Goal: Task Accomplishment & Management: Use online tool/utility

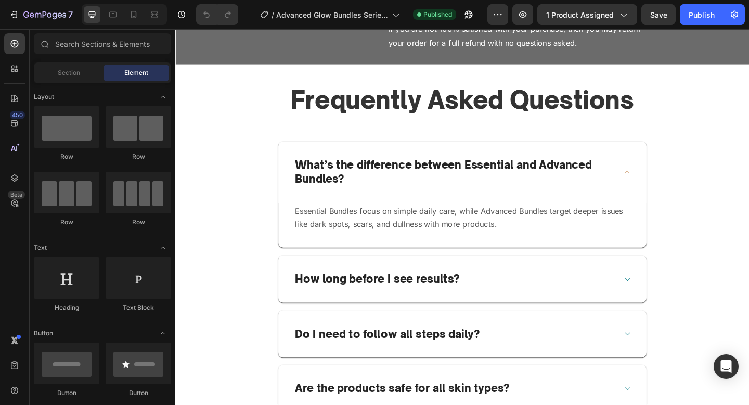
scroll to position [2447, 0]
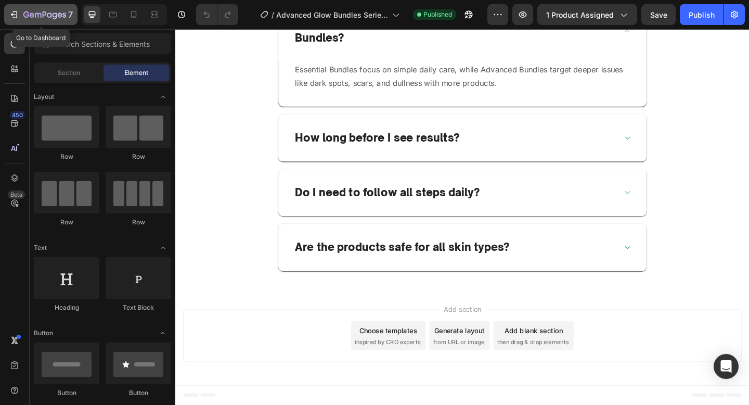
click at [27, 7] on button "7" at bounding box center [40, 14] width 73 height 21
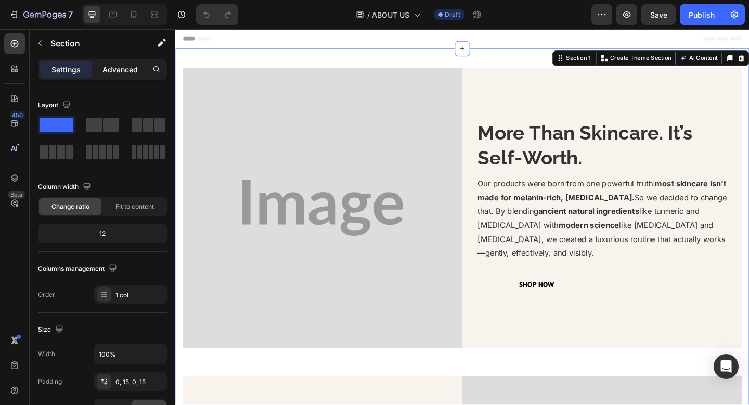
click at [134, 66] on p "Advanced" at bounding box center [120, 69] width 35 height 11
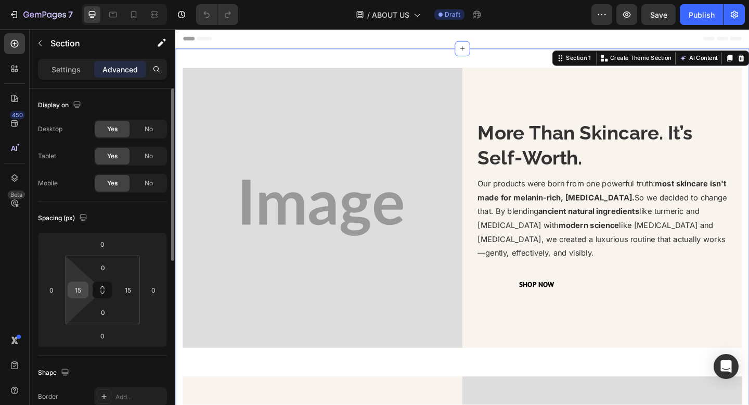
click at [83, 288] on input "15" at bounding box center [78, 290] width 16 height 16
type input "0"
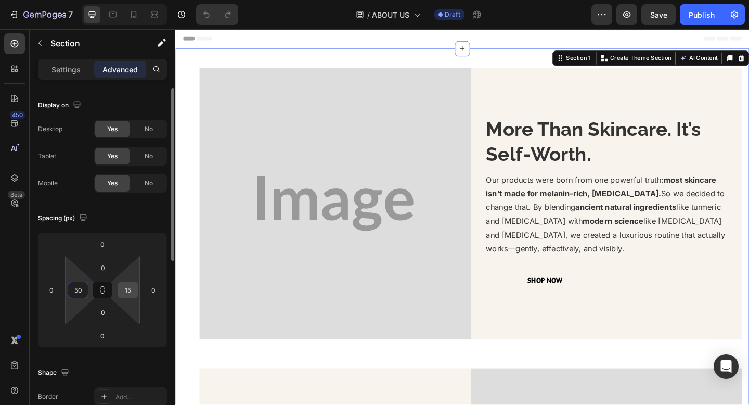
type input "50"
click at [129, 285] on input "15" at bounding box center [128, 290] width 16 height 16
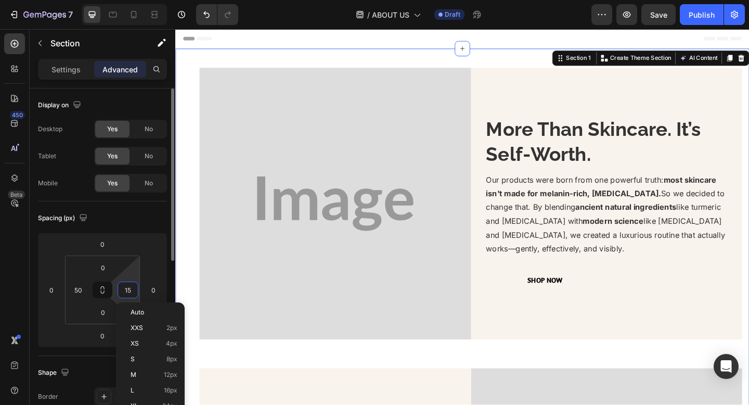
click at [129, 285] on input "15" at bounding box center [128, 290] width 16 height 16
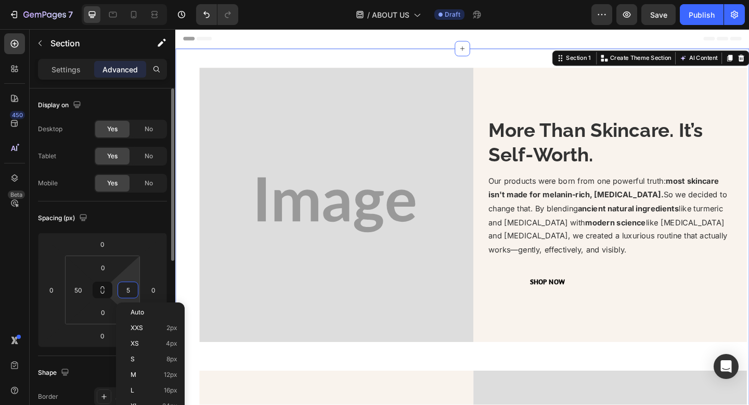
type input "50"
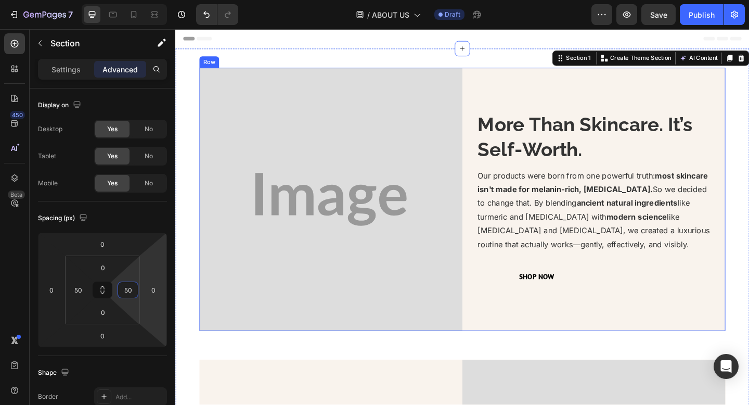
click at [558, 101] on div "More Than Skincare. It’s Self-Worth. Heading Our products were born from one po…" at bounding box center [631, 214] width 286 height 286
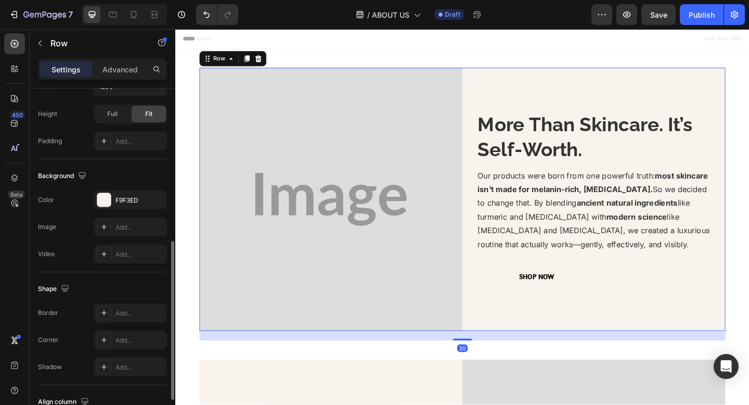
scroll to position [330, 0]
click at [119, 191] on div "F9F3ED" at bounding box center [130, 197] width 73 height 19
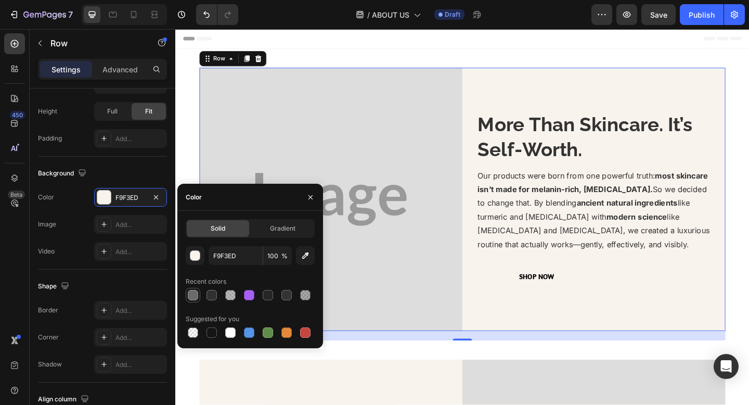
click at [189, 298] on div at bounding box center [193, 295] width 10 height 10
type input "6B6B6B"
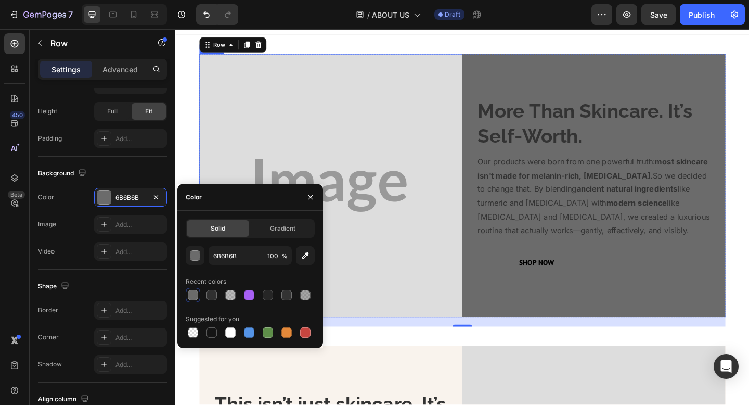
scroll to position [18, 0]
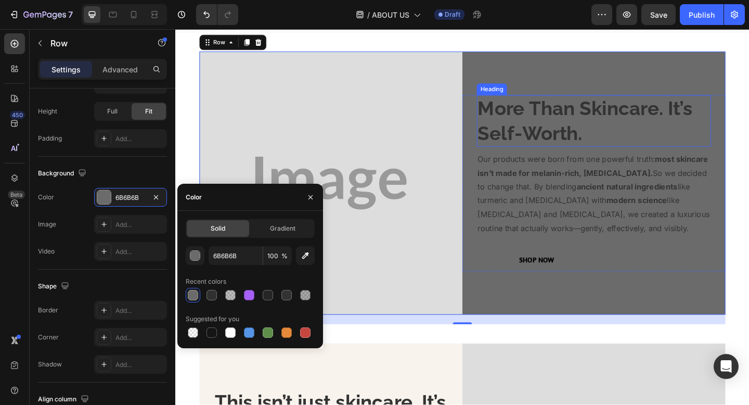
click at [567, 131] on strong "More Than Skincare. It’s Self-Worth." at bounding box center [621, 129] width 234 height 52
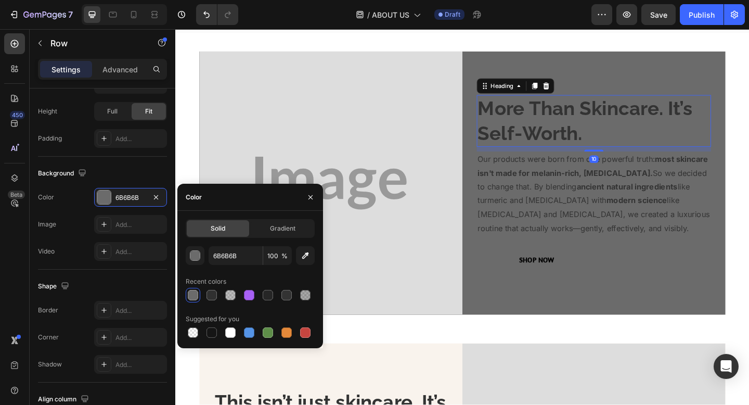
scroll to position [0, 0]
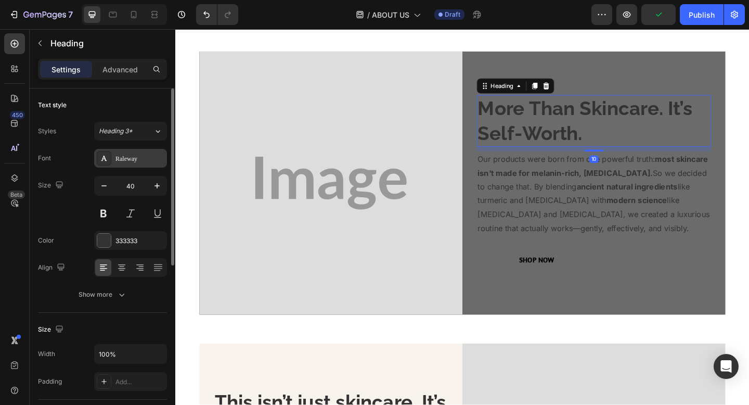
click at [142, 167] on div "Raleway" at bounding box center [130, 158] width 73 height 19
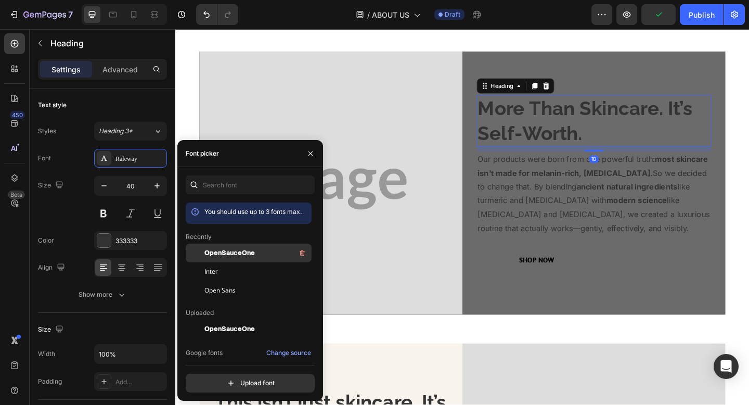
click at [247, 320] on div "OpenSauceOne" at bounding box center [249, 329] width 126 height 19
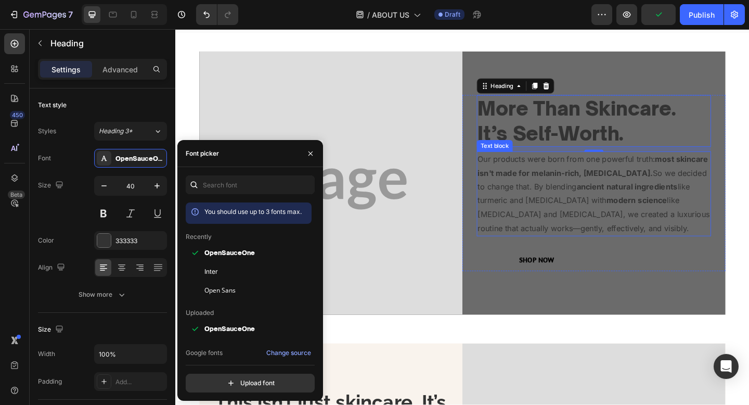
click at [556, 173] on p "Our products were born from one powerful truth: most skincare isn't made for me…" at bounding box center [630, 208] width 253 height 90
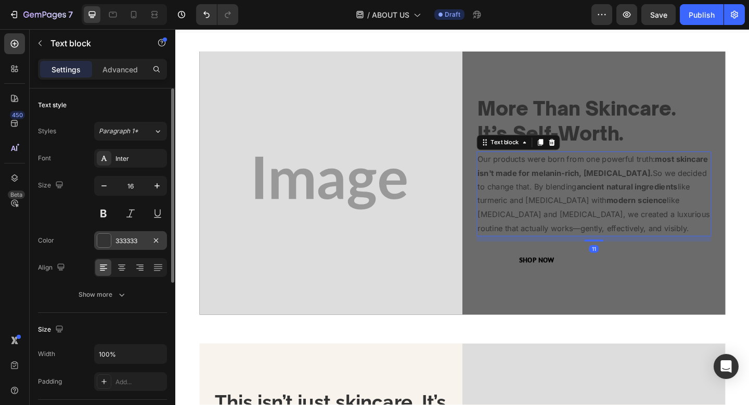
click at [124, 244] on div "333333" at bounding box center [131, 240] width 30 height 9
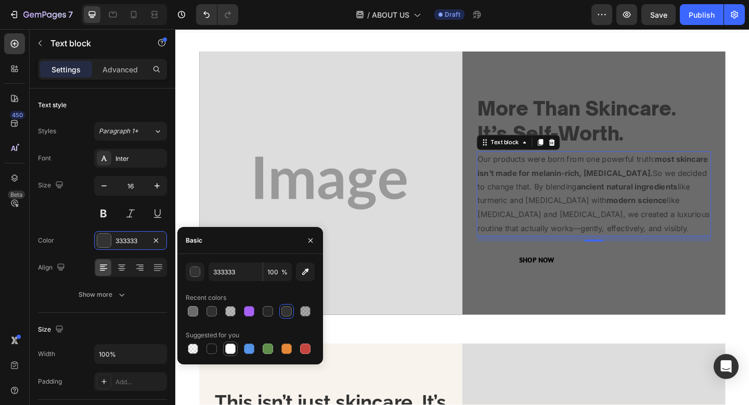
click at [229, 345] on div at bounding box center [230, 348] width 10 height 10
type input "FFFFFF"
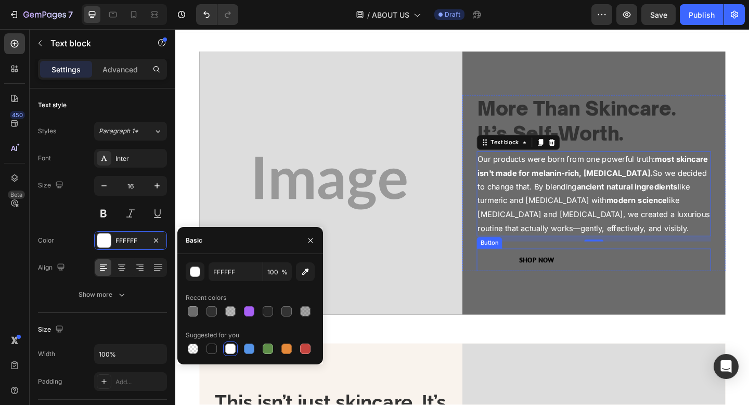
click at [670, 289] on div "Shop Now Button" at bounding box center [630, 280] width 255 height 25
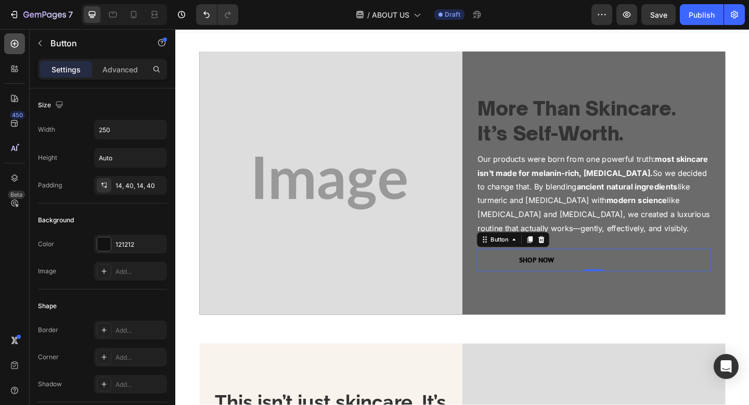
click at [16, 39] on icon at bounding box center [14, 44] width 10 height 10
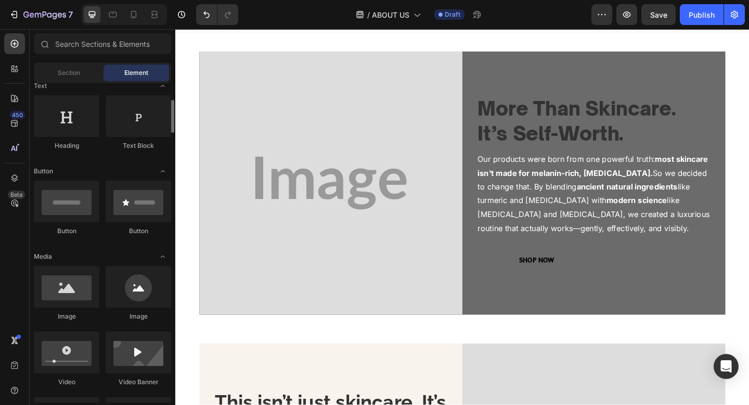
scroll to position [213, 0]
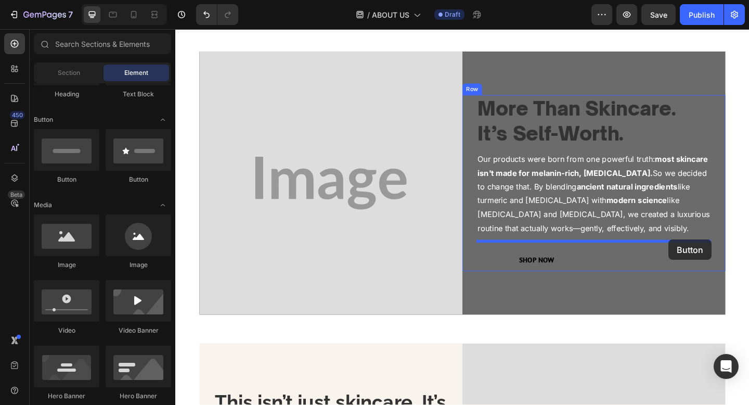
drag, startPoint x: 242, startPoint y: 190, endPoint x: 712, endPoint y: 258, distance: 474.8
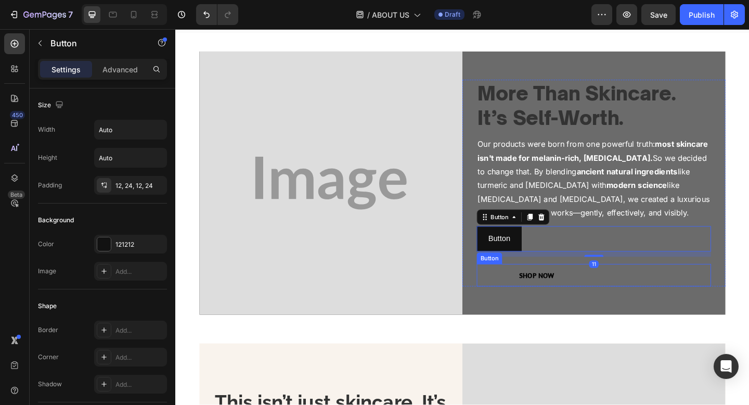
click at [659, 296] on div "Shop Now Button" at bounding box center [630, 297] width 255 height 25
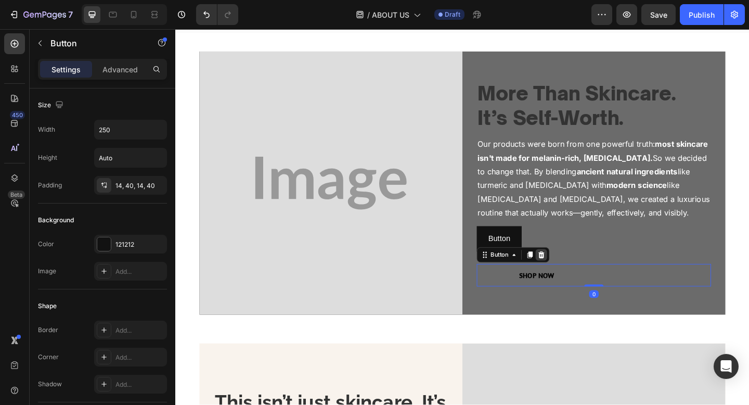
click at [572, 276] on icon at bounding box center [573, 275] width 8 height 8
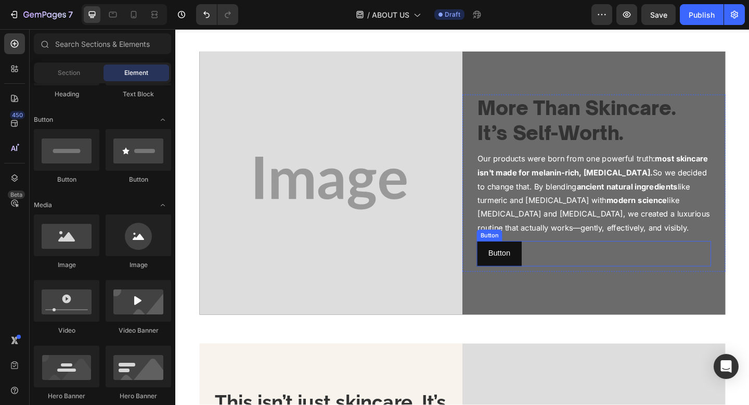
click at [615, 279] on div "Button Button" at bounding box center [630, 274] width 255 height 28
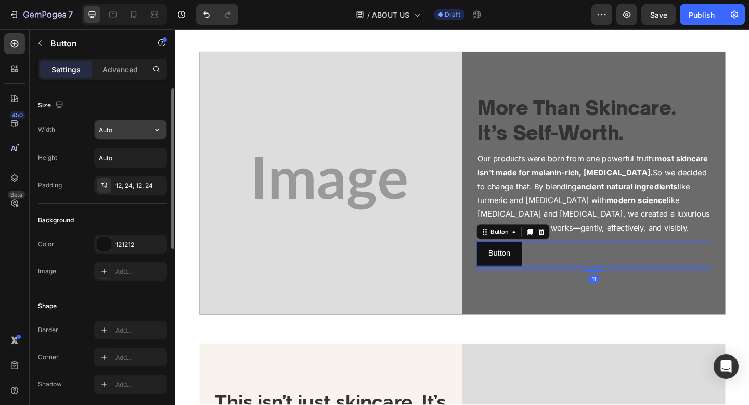
click at [138, 132] on input "Auto" at bounding box center [131, 129] width 72 height 19
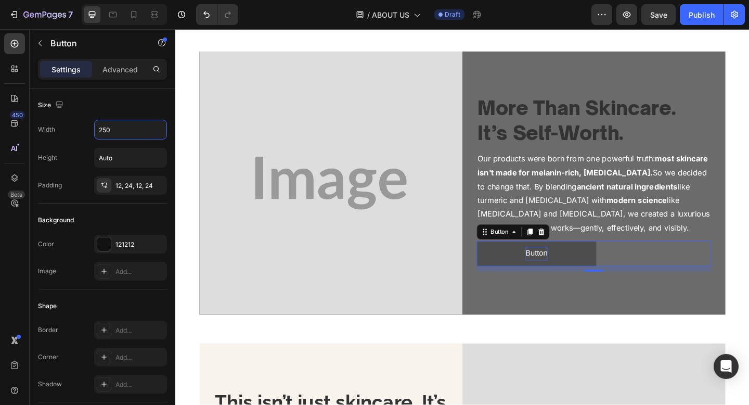
type input "250"
click at [569, 274] on p "Button" at bounding box center [568, 273] width 24 height 15
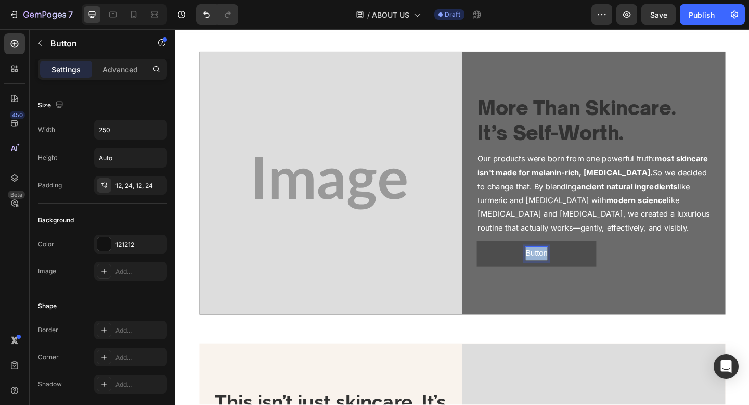
click at [569, 274] on p "Button" at bounding box center [568, 273] width 24 height 15
click at [503, 260] on button "Shop" at bounding box center [568, 274] width 130 height 28
click at [691, 284] on div "Shop Now Button 11" at bounding box center [630, 274] width 255 height 28
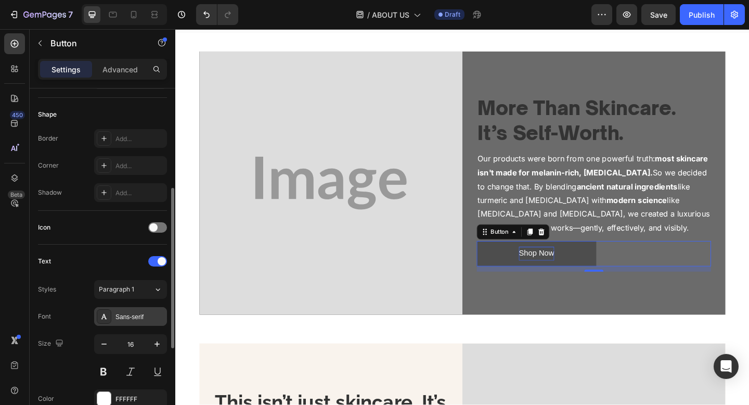
scroll to position [199, 0]
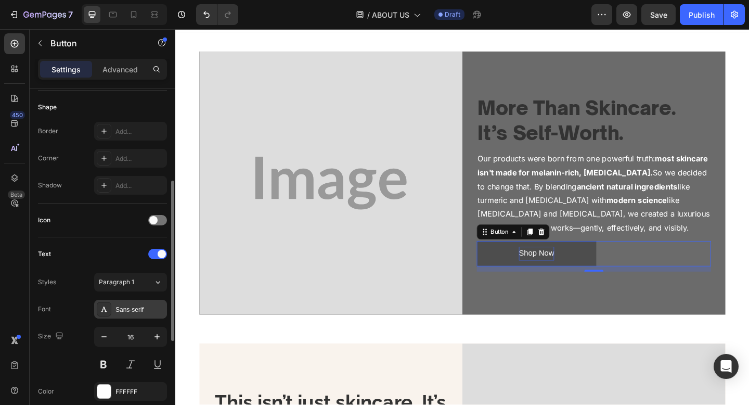
click at [125, 312] on div "Sans-serif" at bounding box center [140, 309] width 49 height 9
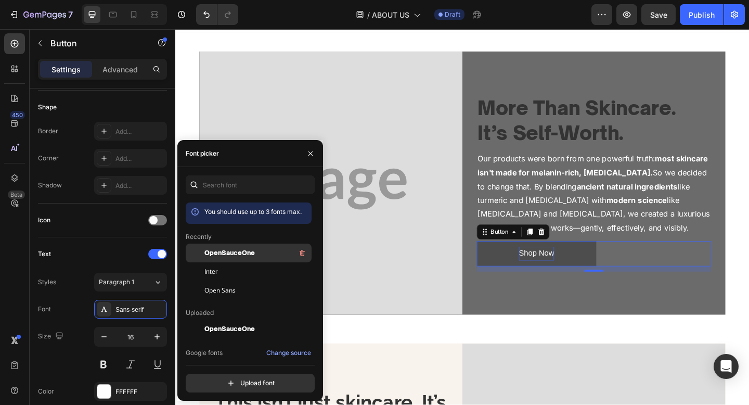
click at [239, 247] on div "OpenSauceOne" at bounding box center [257, 253] width 105 height 12
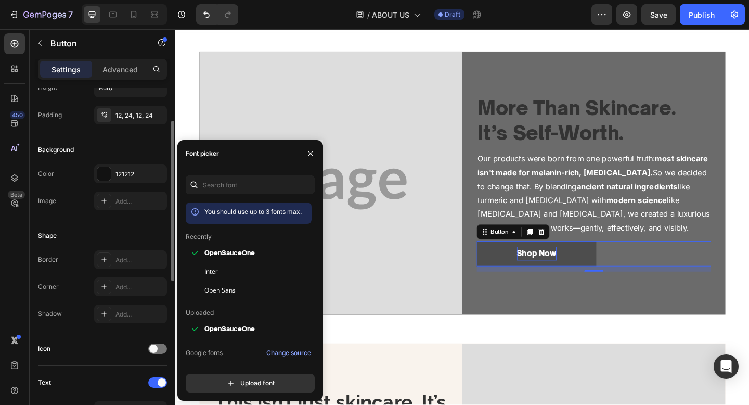
scroll to position [72, 0]
click at [122, 172] on div "121212" at bounding box center [131, 172] width 30 height 9
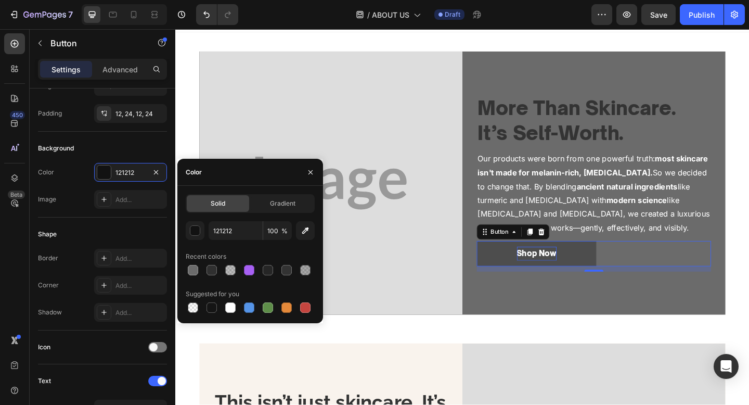
click at [226, 299] on div "Suggested for you" at bounding box center [250, 294] width 129 height 17
click at [227, 302] on div at bounding box center [230, 307] width 10 height 10
type input "FFFFFF"
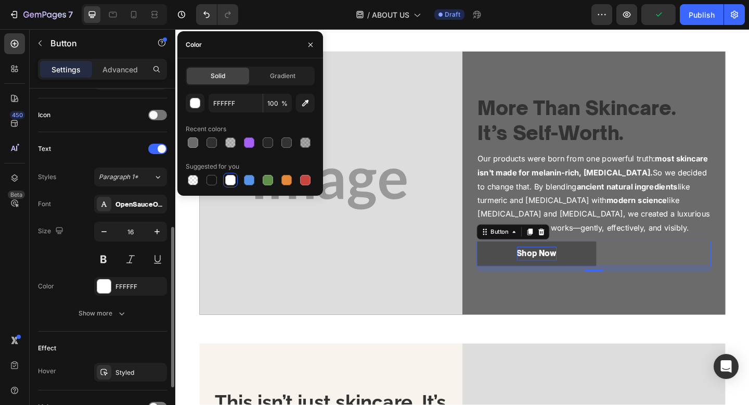
scroll to position [304, 0]
click at [127, 283] on div "FFFFFF" at bounding box center [131, 286] width 30 height 9
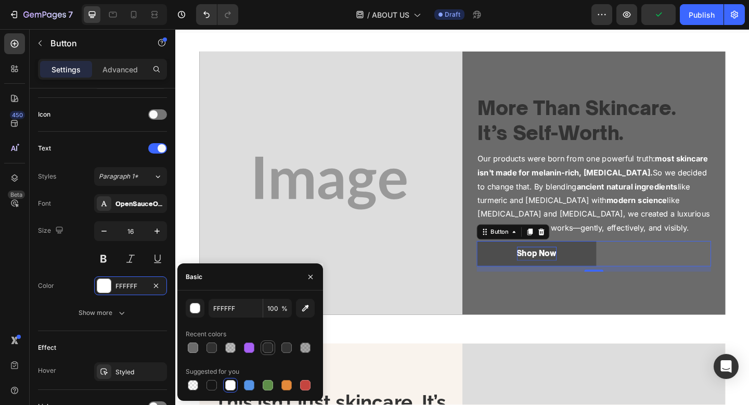
click at [265, 352] on div at bounding box center [268, 347] width 10 height 10
type input "262626"
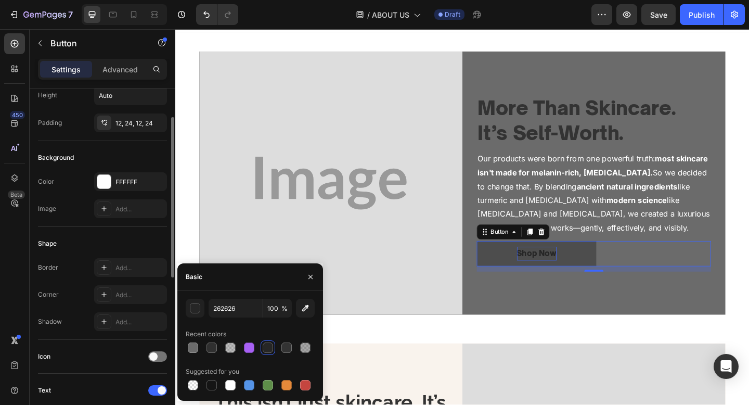
scroll to position [73, 0]
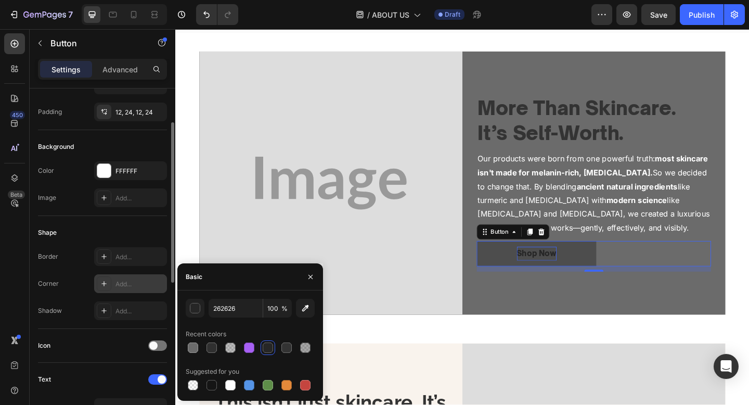
click at [101, 278] on div at bounding box center [104, 283] width 15 height 15
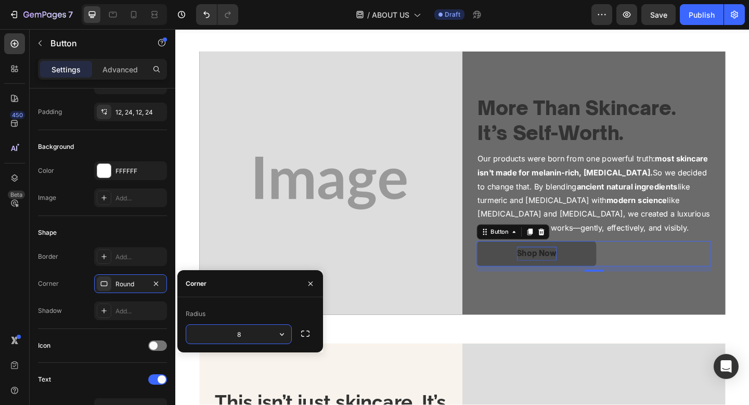
type input "3"
click at [481, 298] on img at bounding box center [344, 197] width 286 height 286
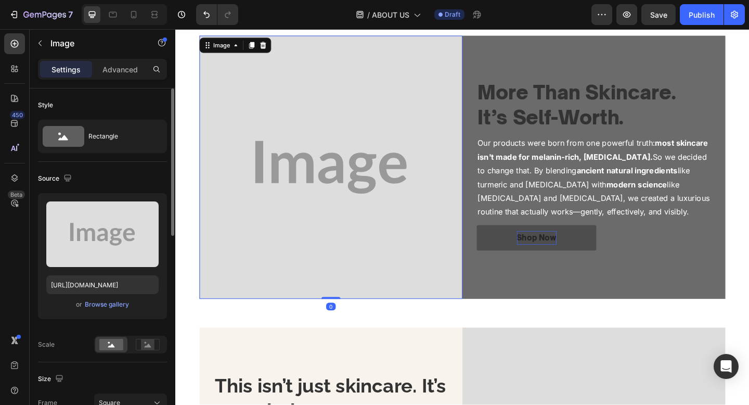
scroll to position [36, 0]
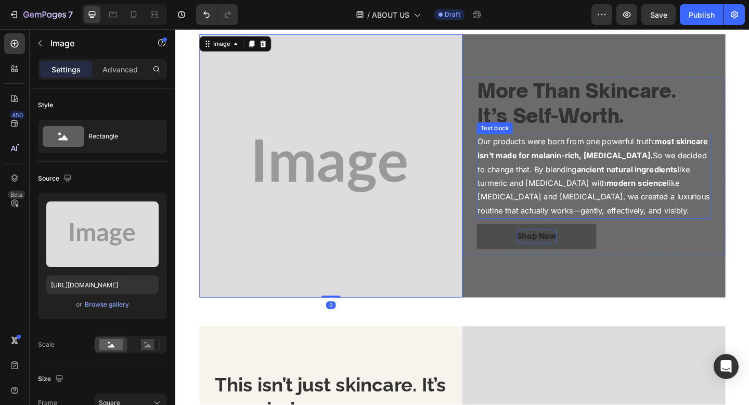
click at [644, 199] on strong "modern science" at bounding box center [677, 197] width 66 height 10
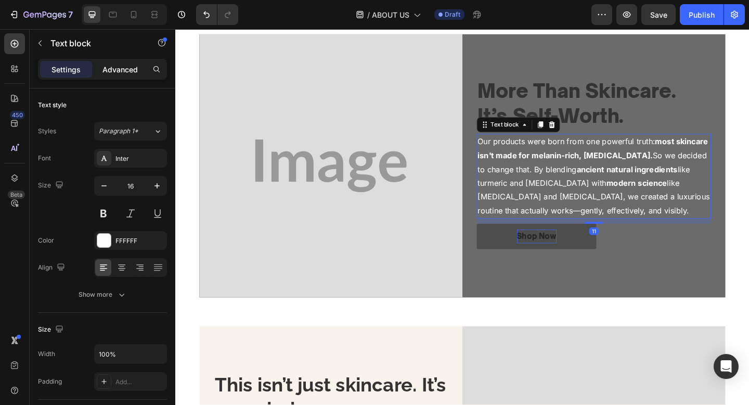
click at [120, 66] on p "Advanced" at bounding box center [120, 69] width 35 height 11
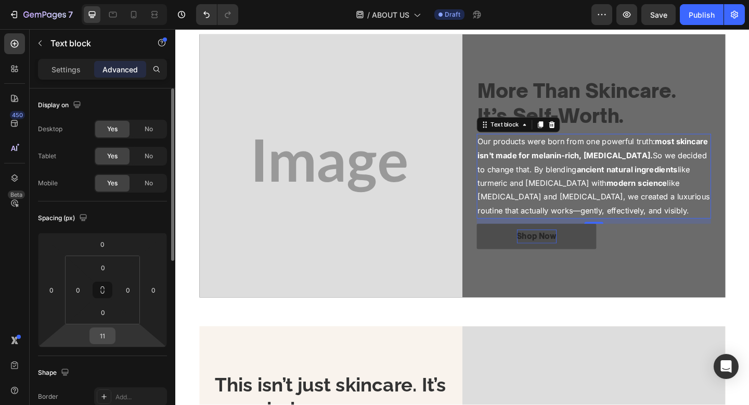
click at [99, 334] on input "11" at bounding box center [102, 336] width 21 height 16
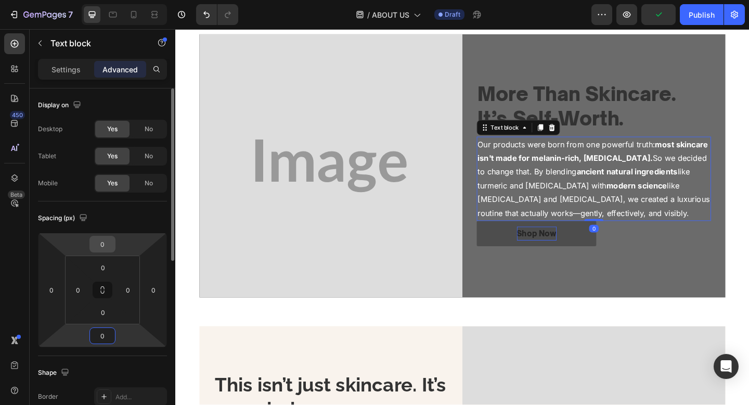
type input "0"
click at [107, 244] on input "0" at bounding box center [102, 244] width 21 height 16
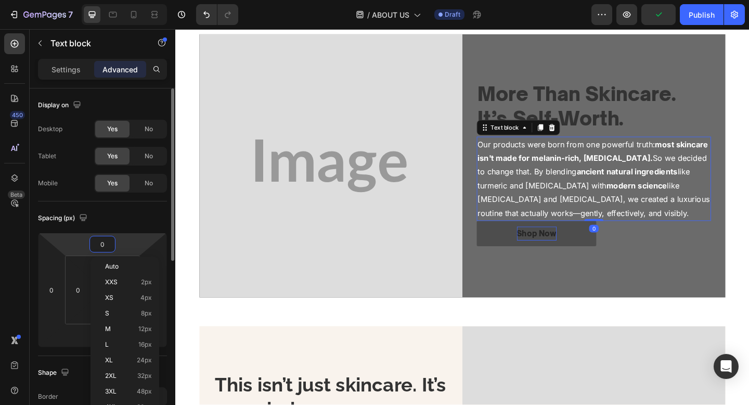
click at [107, 244] on input "0" at bounding box center [102, 244] width 21 height 16
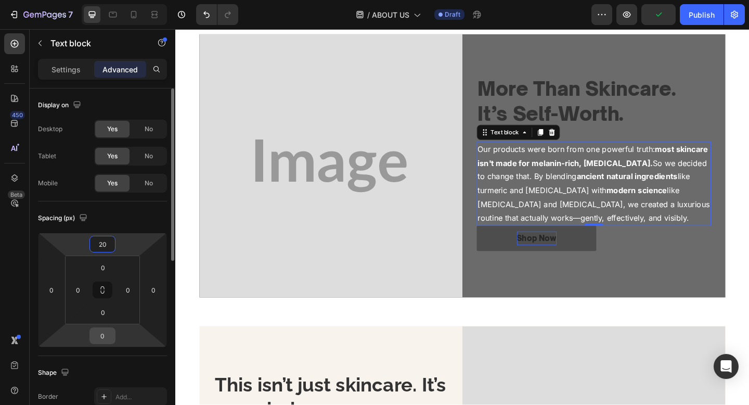
type input "20"
click at [100, 328] on input "0" at bounding box center [102, 336] width 21 height 16
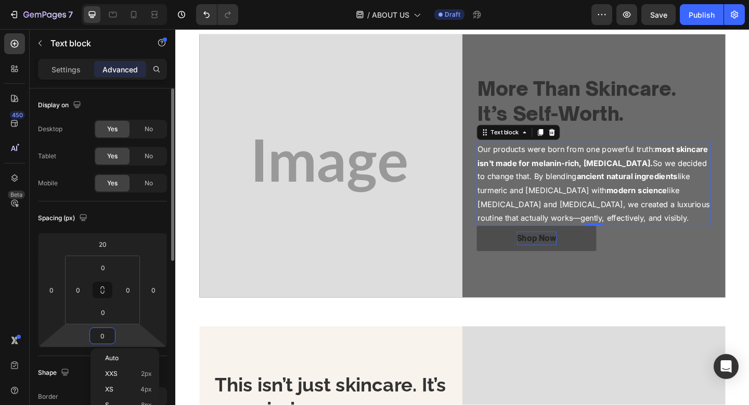
click at [100, 328] on input "0" at bounding box center [102, 336] width 21 height 16
type input "20"
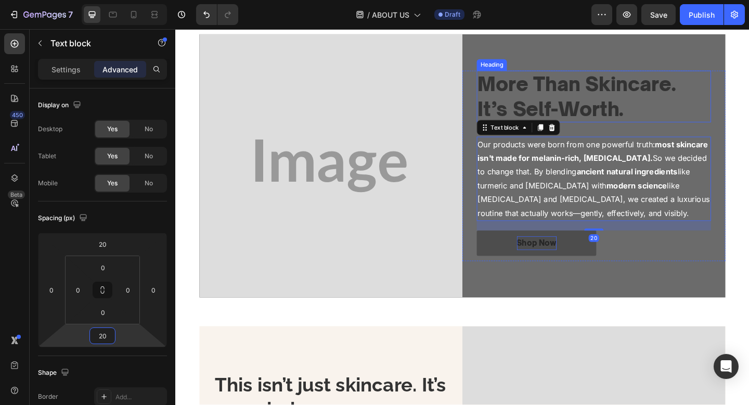
click at [627, 90] on strong "More Than Skincare. It’s Self-Worth." at bounding box center [611, 102] width 215 height 53
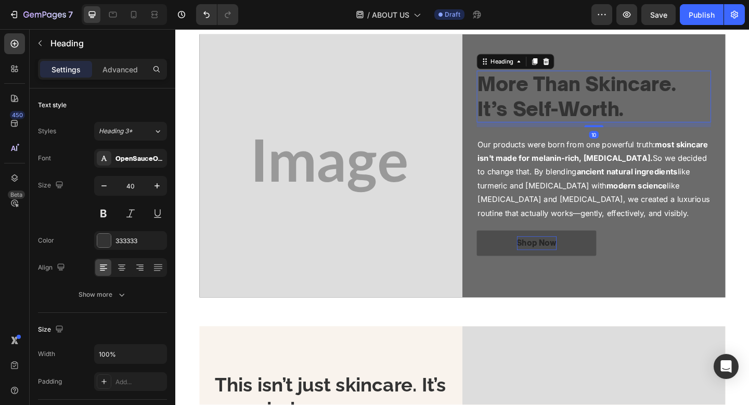
click at [121, 78] on div "Settings Advanced" at bounding box center [102, 69] width 129 height 21
click at [118, 73] on p "Advanced" at bounding box center [120, 69] width 35 height 11
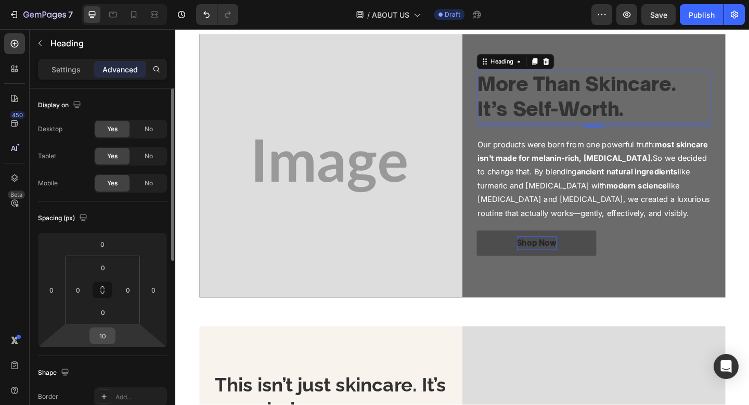
click at [106, 337] on input "10" at bounding box center [102, 336] width 21 height 16
type input "0"
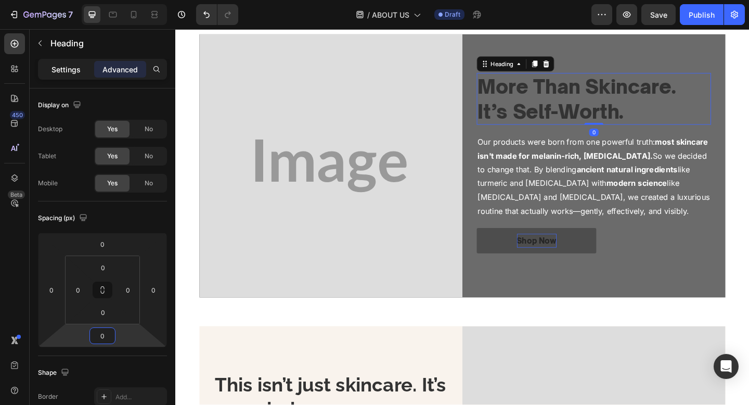
click at [65, 67] on p "Settings" at bounding box center [66, 69] width 29 height 11
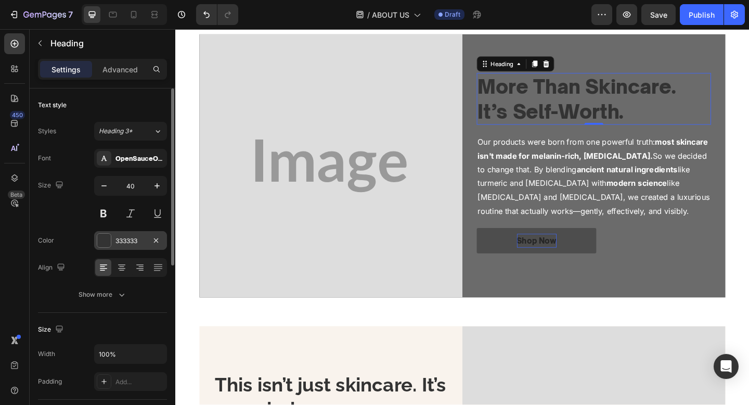
click at [119, 237] on div "333333" at bounding box center [131, 240] width 30 height 9
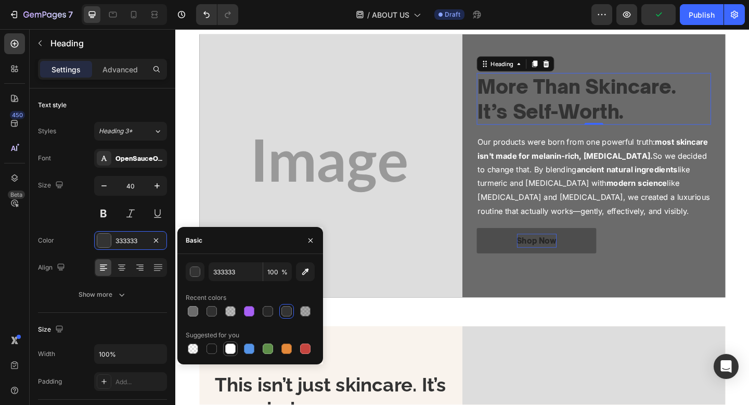
click at [228, 342] on div at bounding box center [230, 348] width 12 height 12
type input "FFFFFF"
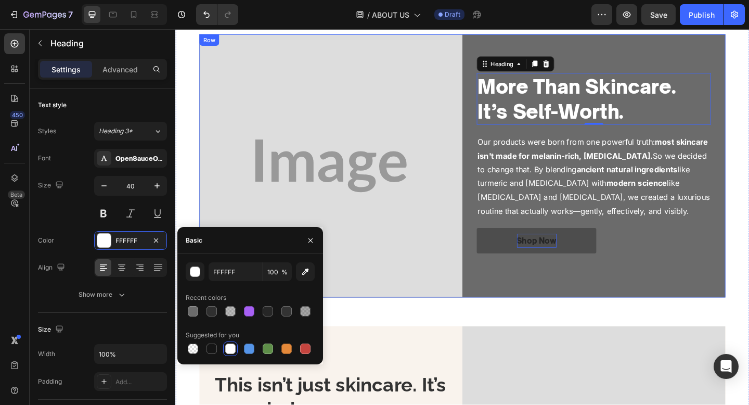
click at [657, 318] on div "More Than Skincare. It’s Self-Worth. Heading 0 Our products were born from one …" at bounding box center [631, 178] width 286 height 286
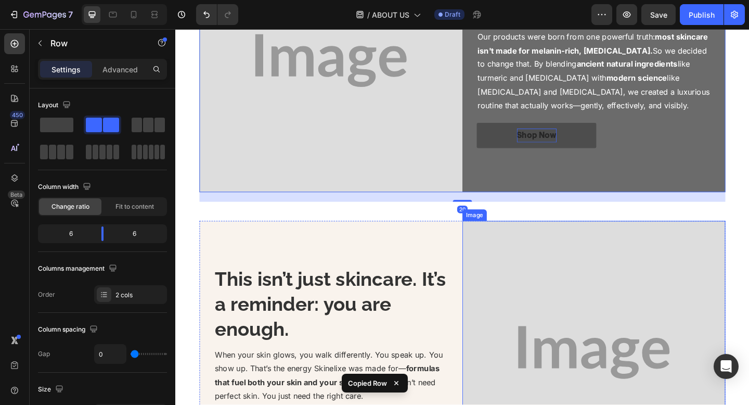
scroll to position [171, 0]
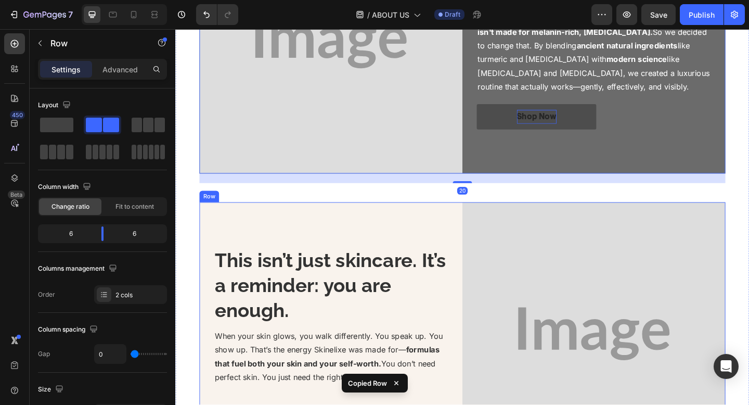
click at [413, 250] on div "This isn’t just skincare. It’s a reminder: you are enough. Heading When your sk…" at bounding box center [344, 361] width 286 height 286
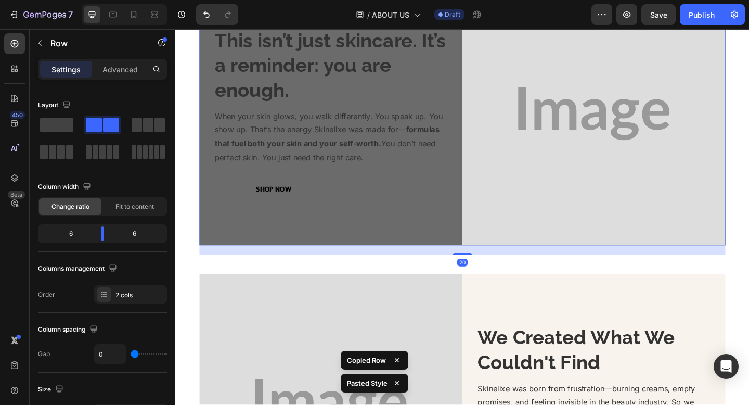
scroll to position [495, 0]
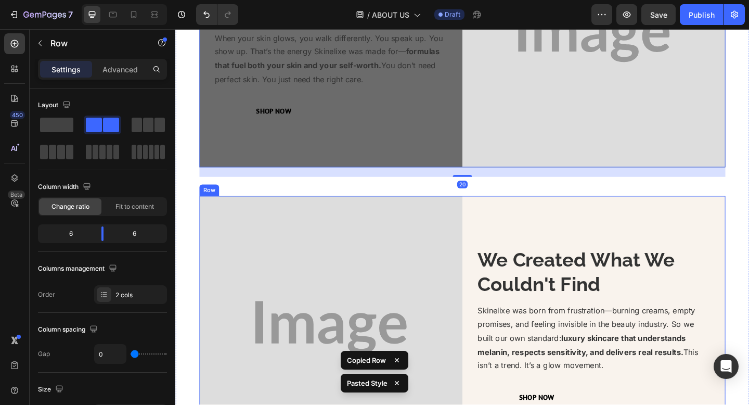
click at [652, 231] on div "We Created What We Couldn't Find Heading Skinelixe was born from frustration—bu…" at bounding box center [631, 354] width 286 height 286
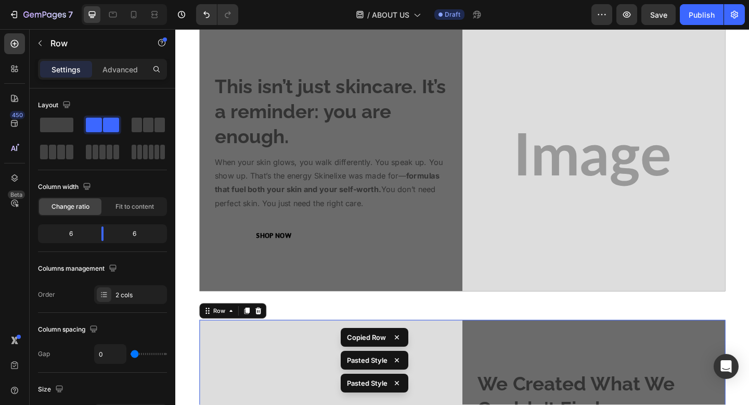
scroll to position [312, 0]
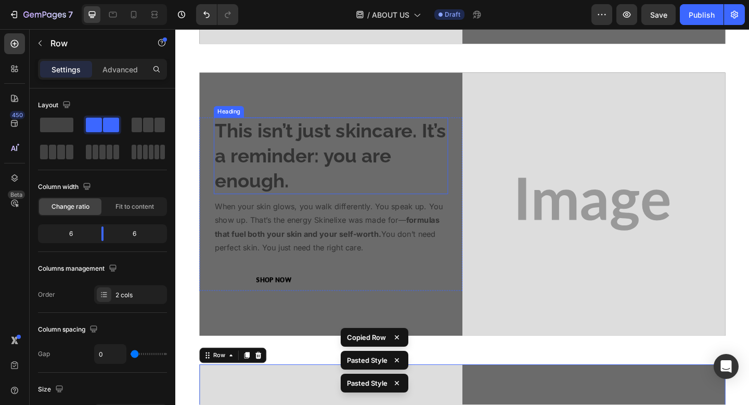
click at [419, 135] on strong "This isn’t just skincare. It’s a reminder: you are enough." at bounding box center [344, 166] width 252 height 79
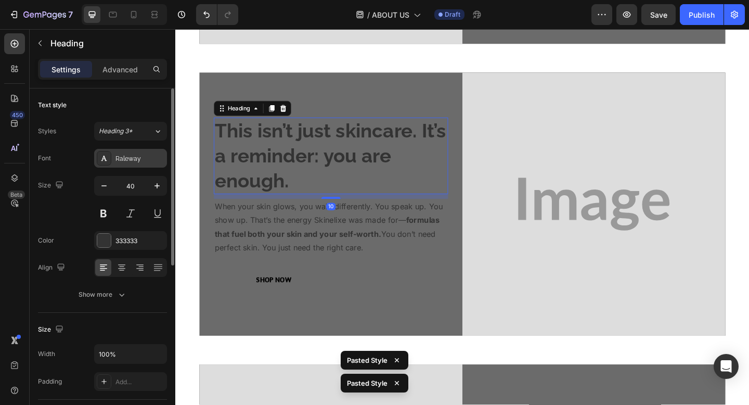
click at [142, 152] on div "Raleway" at bounding box center [130, 158] width 73 height 19
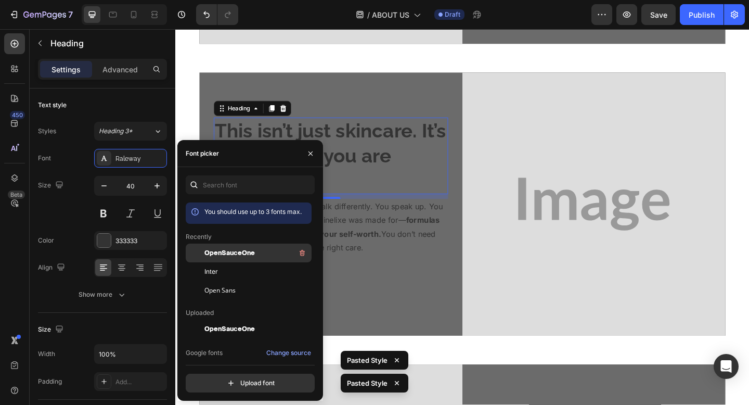
click at [244, 320] on div "OpenSauceOne" at bounding box center [249, 329] width 126 height 19
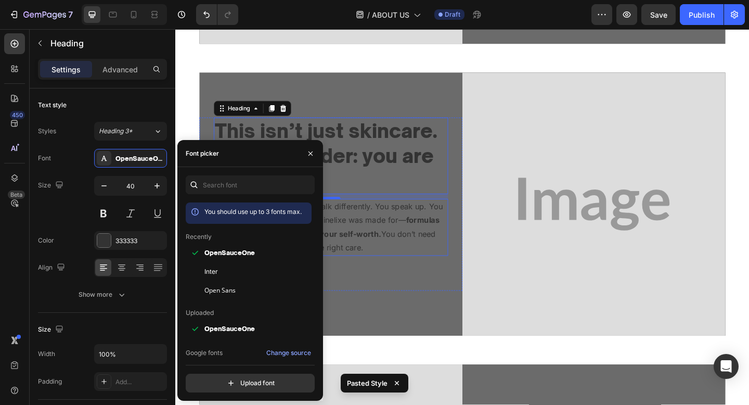
click at [418, 255] on p "When your skin glows, you walk differently. You speak up. You show up. That’s t…" at bounding box center [344, 245] width 253 height 60
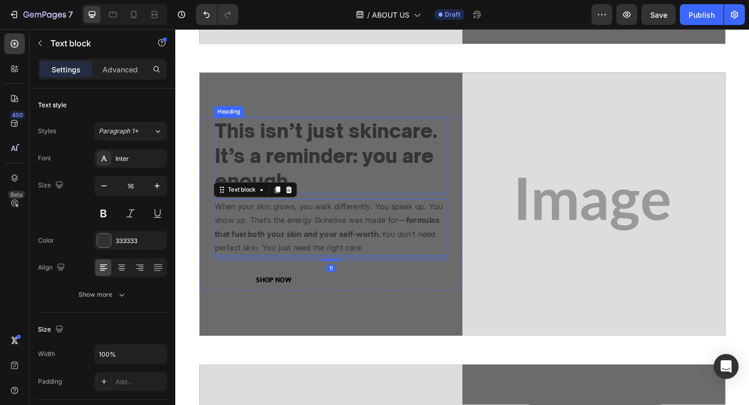
click at [327, 147] on strong "This isn’t just skincare. It’s a reminder: you are enough." at bounding box center [339, 167] width 242 height 80
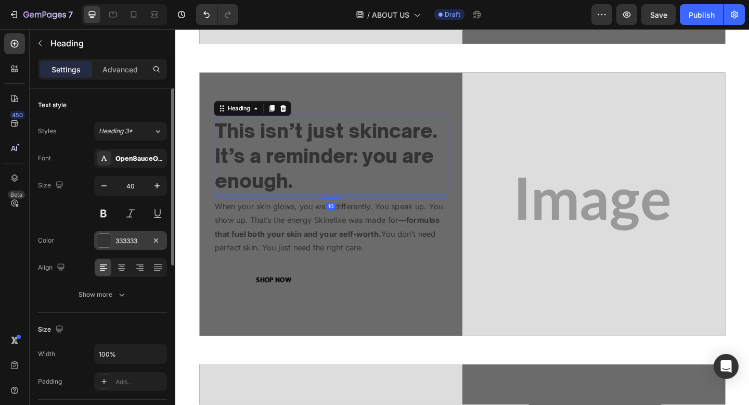
click at [121, 235] on div "333333" at bounding box center [130, 240] width 73 height 19
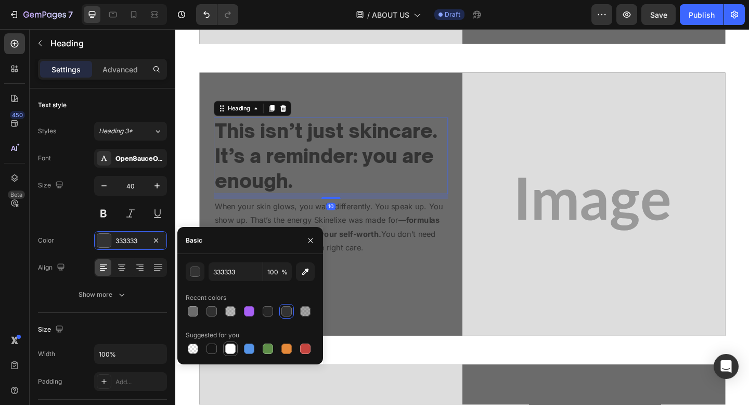
click at [227, 345] on div at bounding box center [230, 348] width 10 height 10
type input "FFFFFF"
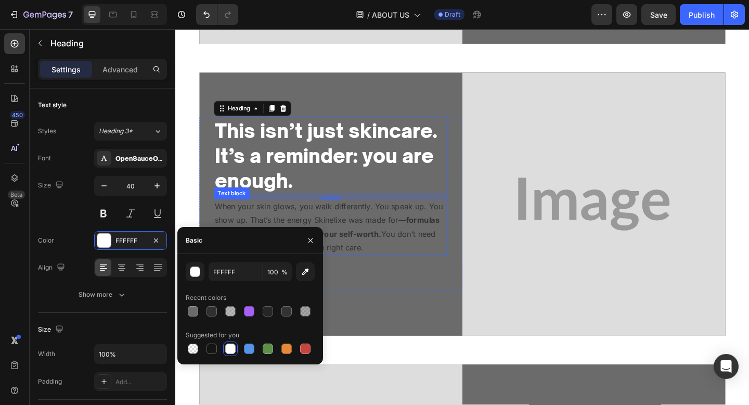
click at [398, 239] on p "When your skin glows, you walk differently. You speak up. You show up. That’s t…" at bounding box center [344, 245] width 253 height 60
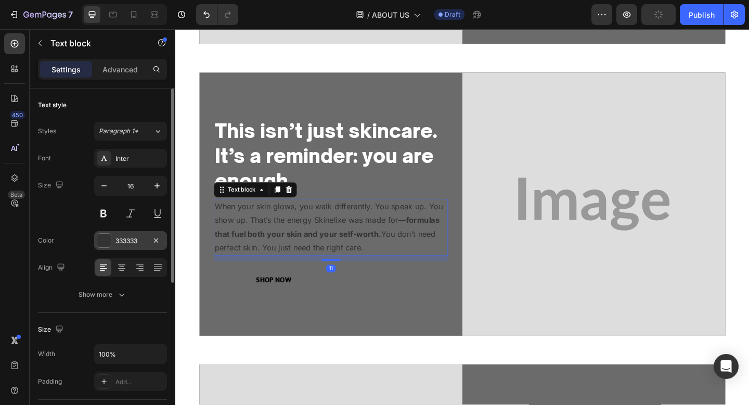
click at [122, 237] on div "333333" at bounding box center [131, 240] width 30 height 9
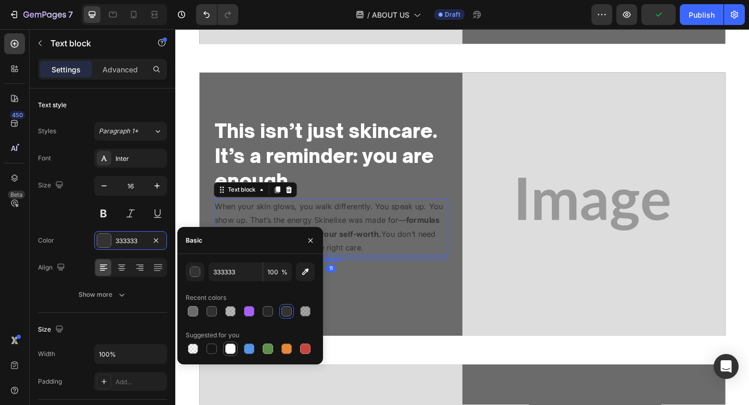
click at [235, 346] on div at bounding box center [230, 348] width 10 height 10
type input "FFFFFF"
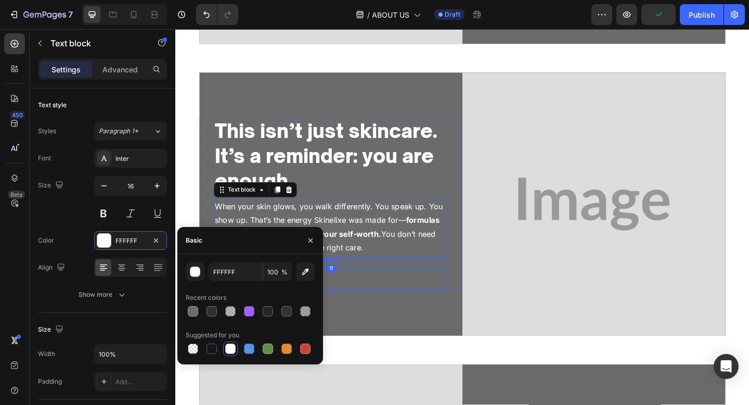
click at [531, 251] on img at bounding box center [631, 219] width 286 height 286
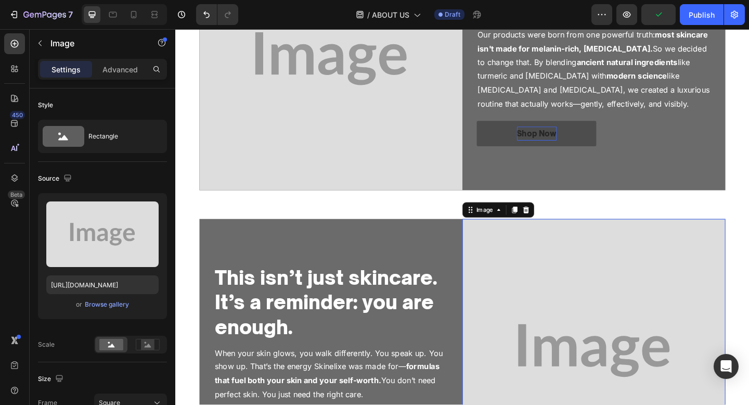
scroll to position [131, 0]
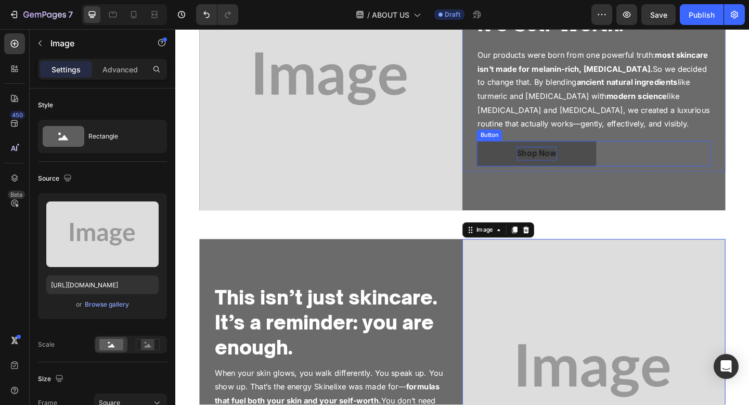
click at [673, 162] on div "Shop Now Button" at bounding box center [630, 165] width 255 height 28
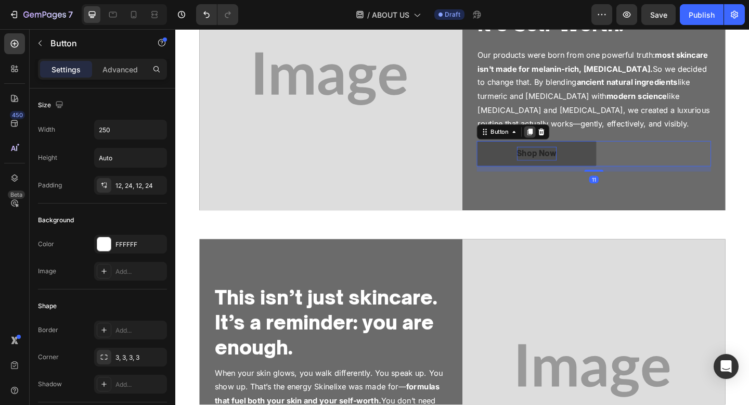
click at [564, 140] on icon at bounding box center [561, 141] width 6 height 7
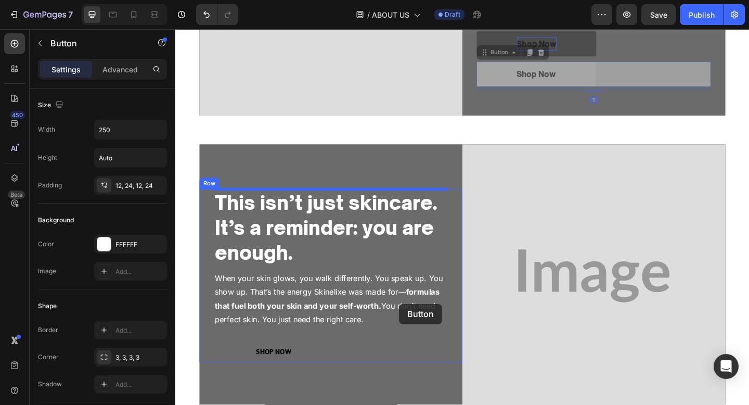
scroll to position [241, 0]
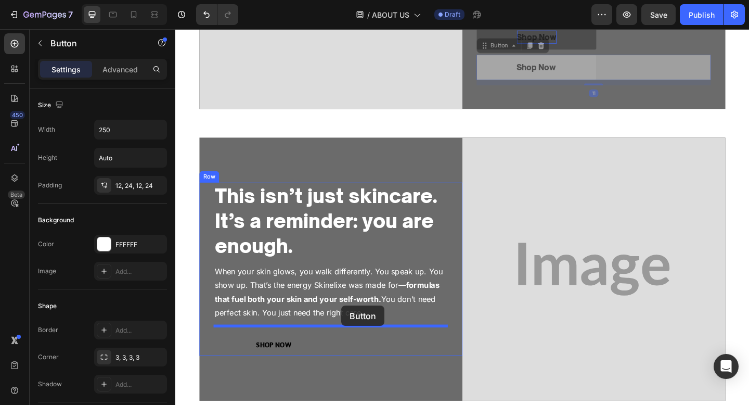
drag, startPoint x: 512, startPoint y: 157, endPoint x: 355, endPoint y: 330, distance: 232.9
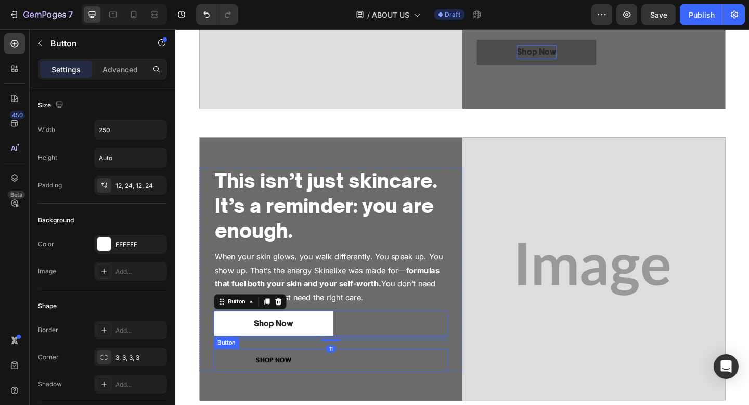
click at [358, 381] on div "Shop Now Button" at bounding box center [344, 389] width 255 height 25
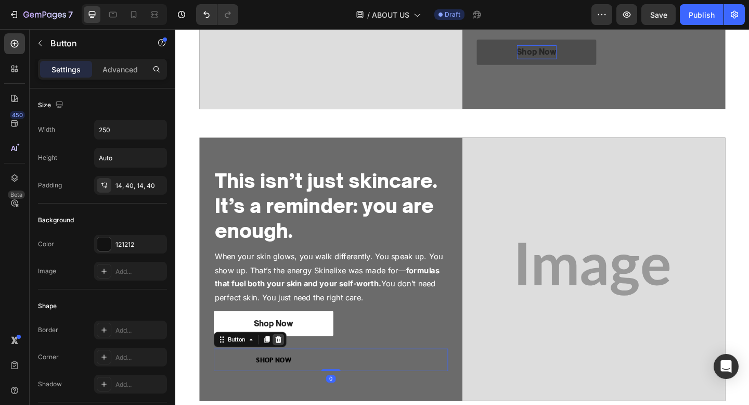
click at [282, 371] on div at bounding box center [287, 367] width 12 height 12
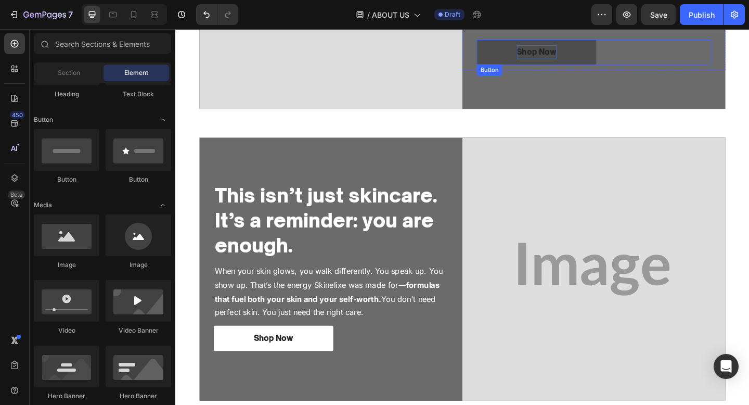
click at [662, 60] on div "Shop Now Button" at bounding box center [630, 55] width 255 height 28
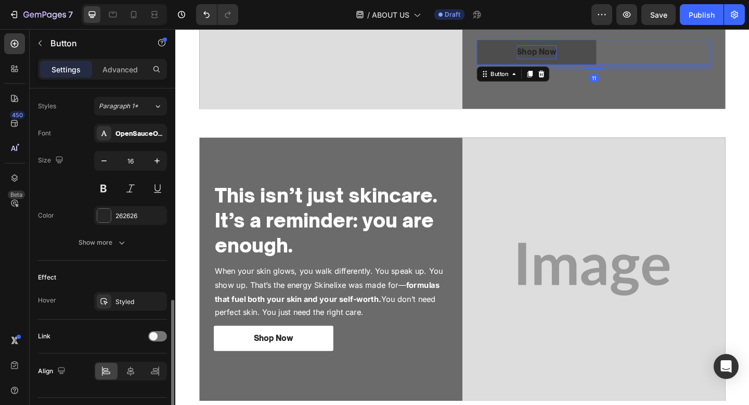
scroll to position [400, 0]
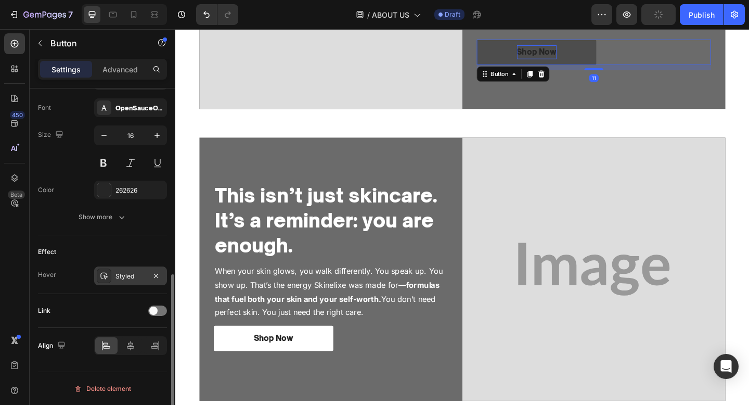
click at [131, 272] on div "Styled" at bounding box center [131, 276] width 30 height 9
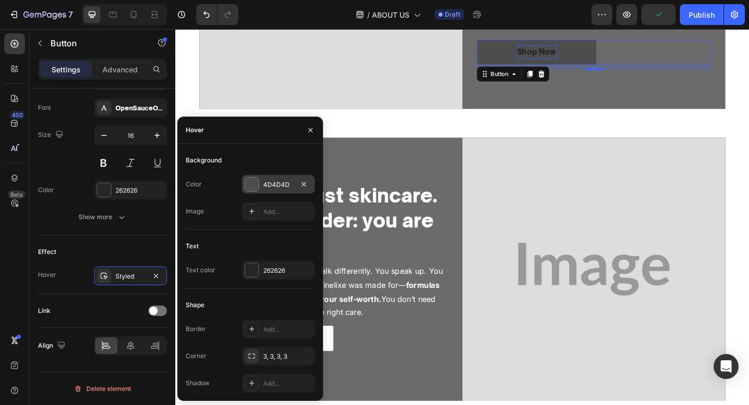
click at [280, 185] on div "4D4D4D" at bounding box center [278, 184] width 30 height 9
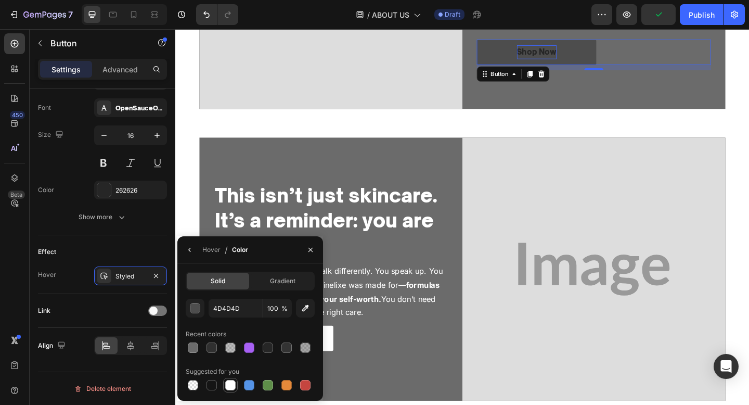
click at [231, 384] on div at bounding box center [230, 385] width 10 height 10
type input "FFFFFF"
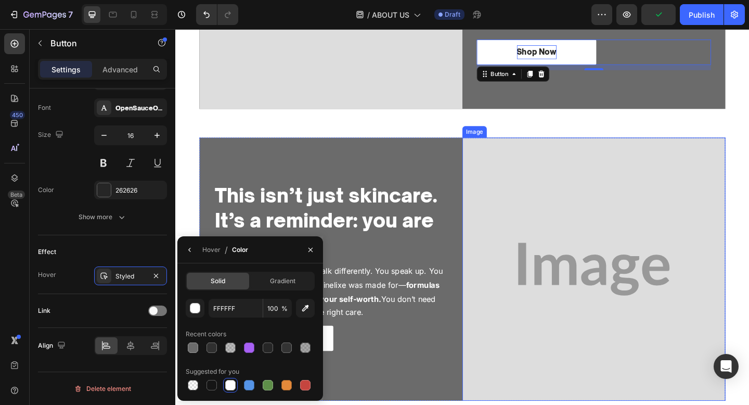
click at [527, 228] on img at bounding box center [631, 290] width 286 height 286
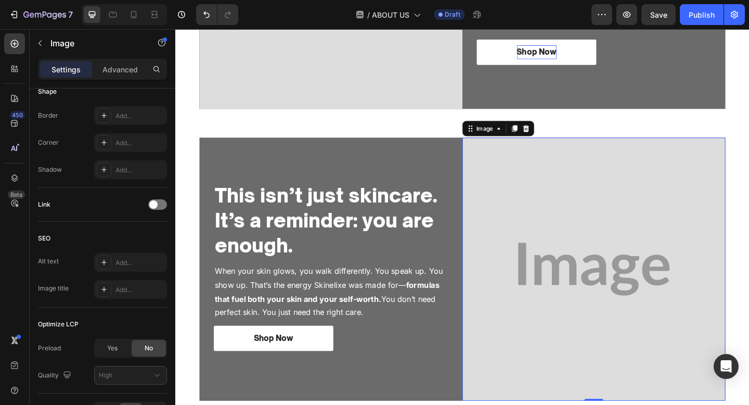
scroll to position [0, 0]
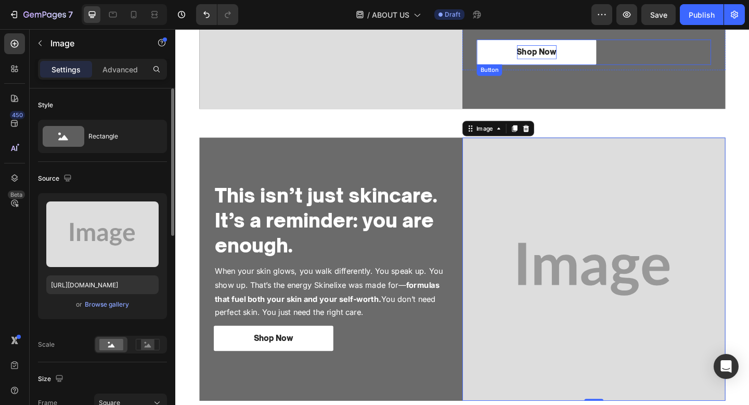
click at [697, 49] on div "Shop Now Button" at bounding box center [630, 55] width 255 height 28
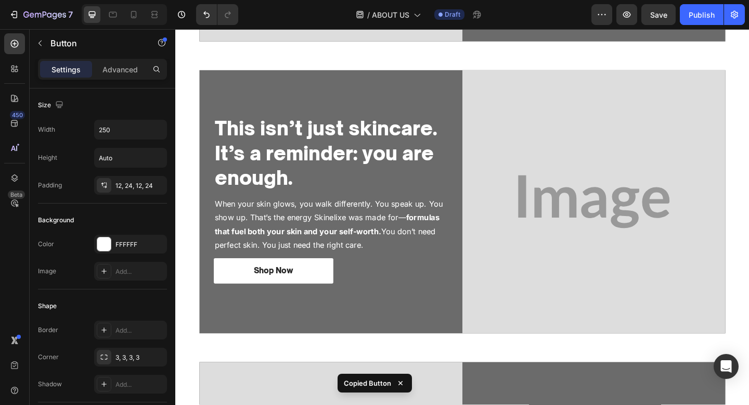
scroll to position [454, 0]
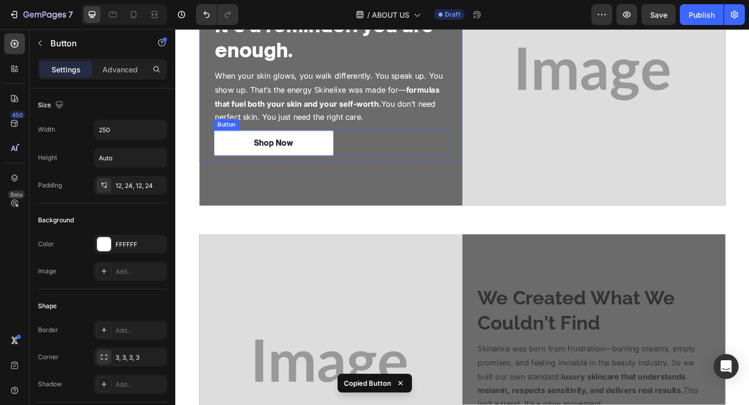
click at [446, 157] on div "Shop Now Button" at bounding box center [344, 153] width 255 height 28
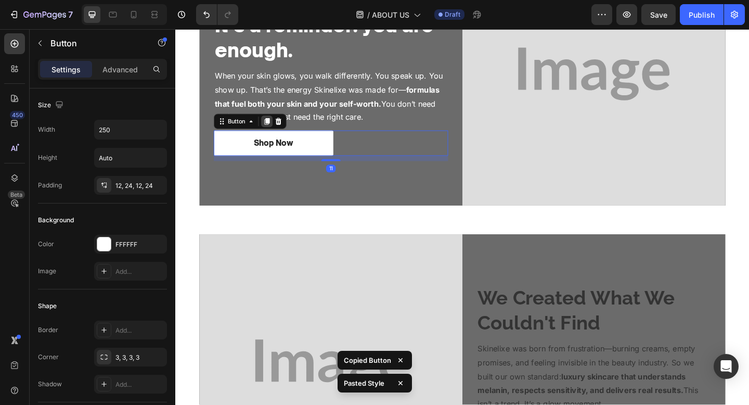
click at [274, 127] on icon at bounding box center [275, 129] width 6 height 7
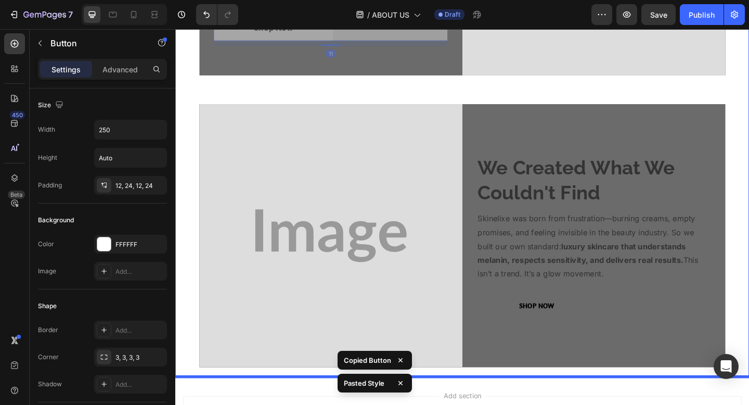
scroll to position [690, 0]
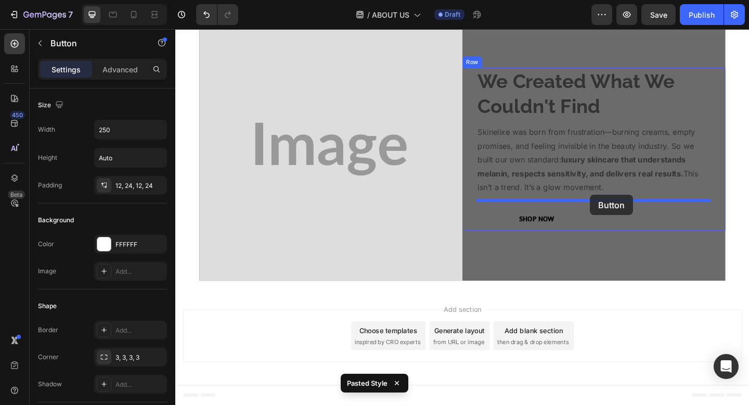
drag, startPoint x: 234, startPoint y: 147, endPoint x: 627, endPoint y: 209, distance: 397.8
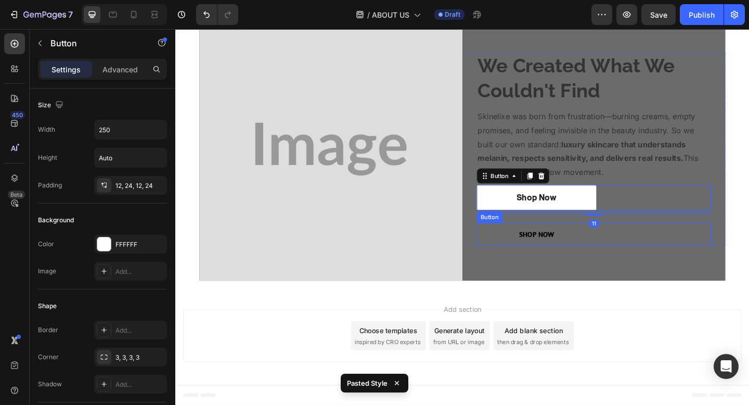
click at [627, 255] on button "Shop Now" at bounding box center [568, 252] width 130 height 25
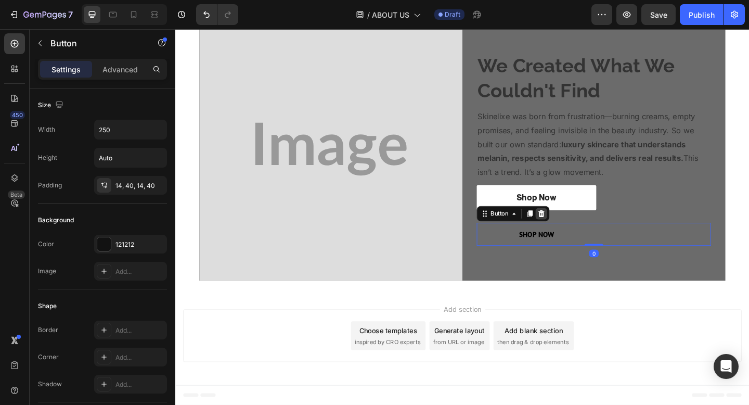
click at [570, 232] on icon at bounding box center [573, 230] width 8 height 8
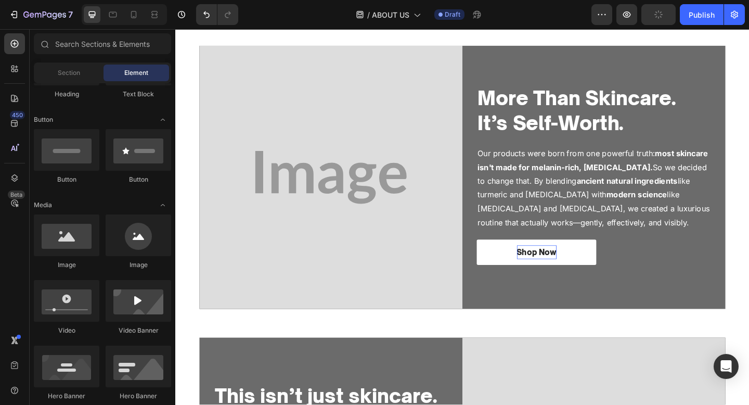
scroll to position [0, 0]
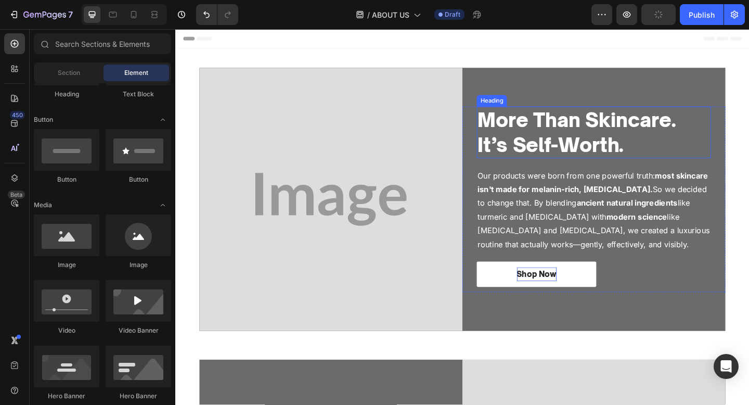
click at [587, 158] on strong "More Than Skincare. It’s Self-Worth." at bounding box center [611, 141] width 215 height 53
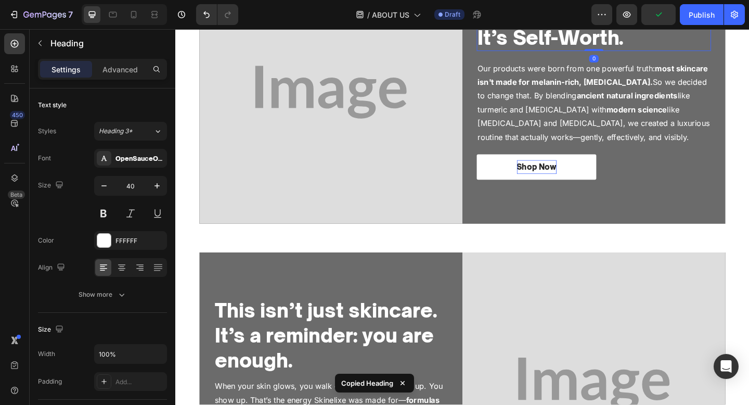
scroll to position [245, 0]
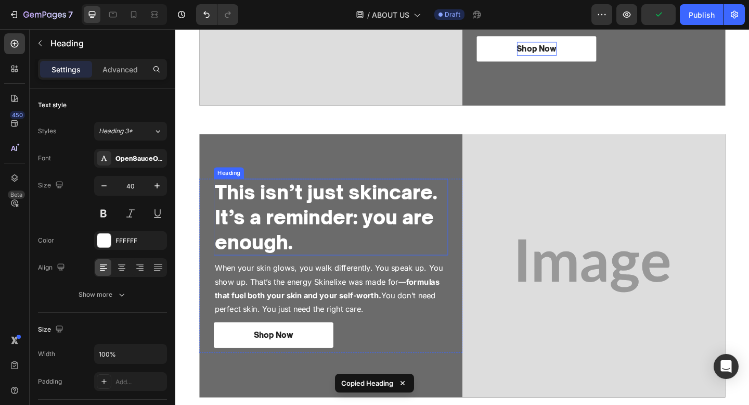
click at [343, 200] on strong "This isn’t just skincare. It’s a reminder: you are enough." at bounding box center [339, 234] width 242 height 80
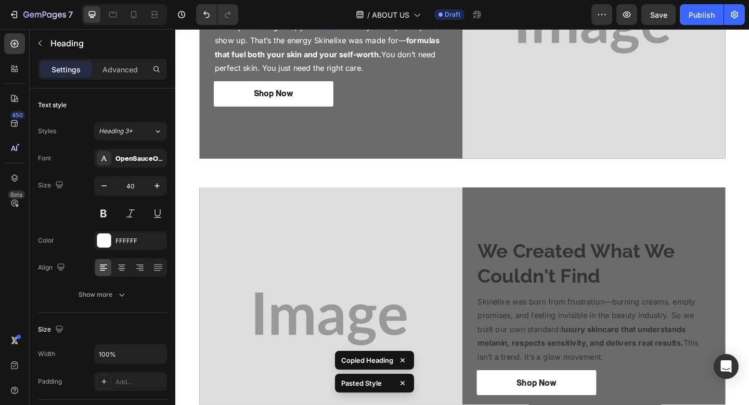
scroll to position [584, 0]
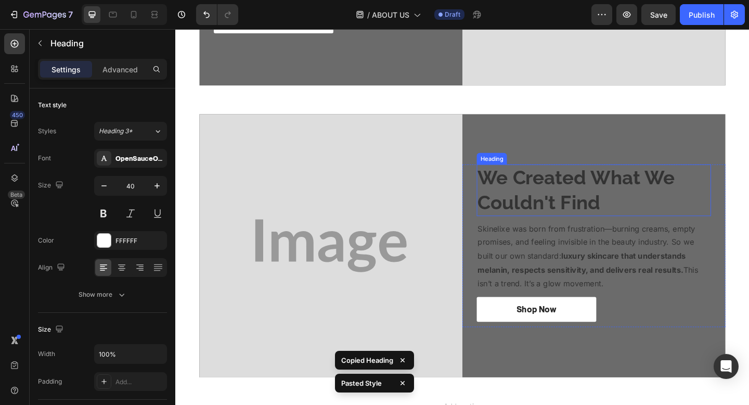
click at [631, 226] on strong "We Created What We Couldn't Find" at bounding box center [611, 204] width 214 height 52
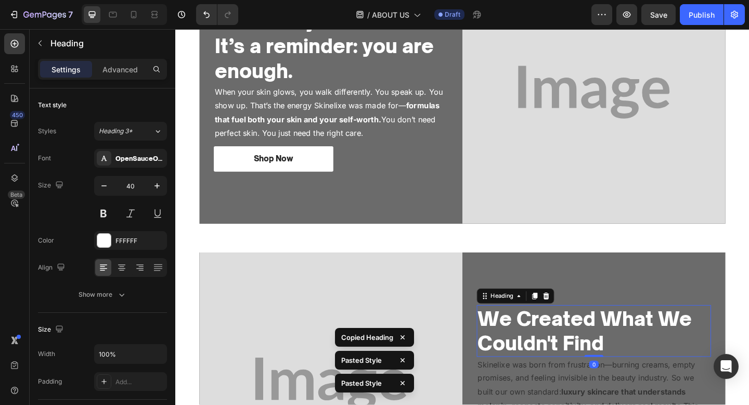
scroll to position [149, 0]
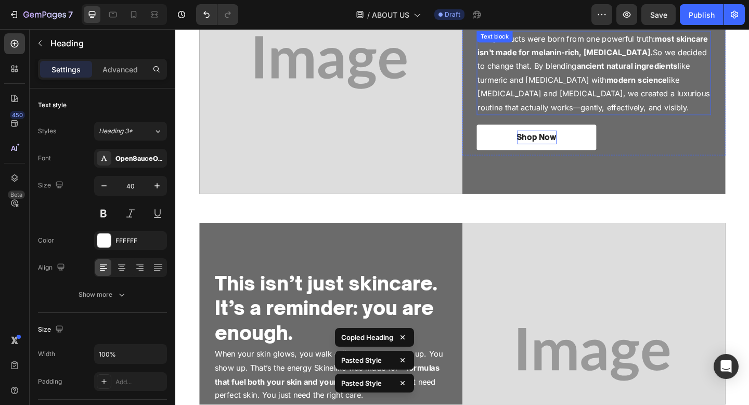
click at [631, 97] on p "Our products were born from one powerful truth: most skincare isn't made for me…" at bounding box center [630, 77] width 253 height 90
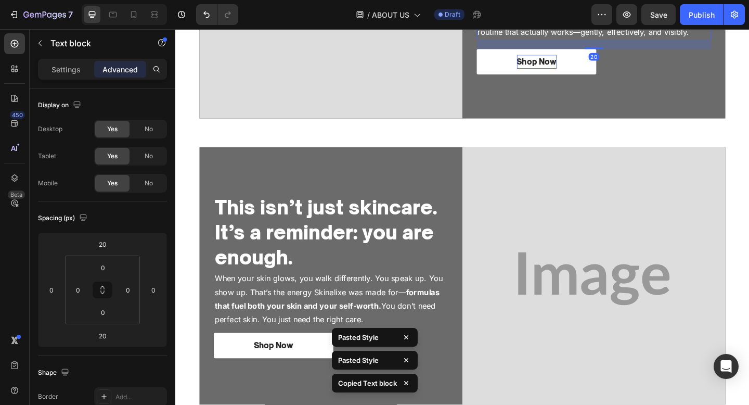
scroll to position [263, 0]
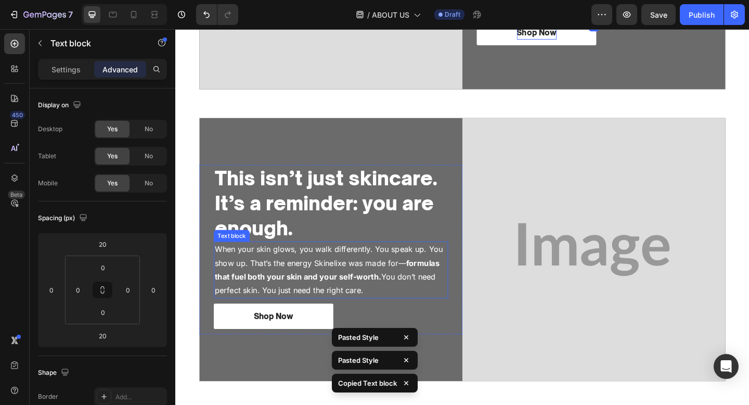
click at [332, 289] on p "When your skin glows, you walk differently. You speak up. You show up. That’s t…" at bounding box center [344, 291] width 253 height 60
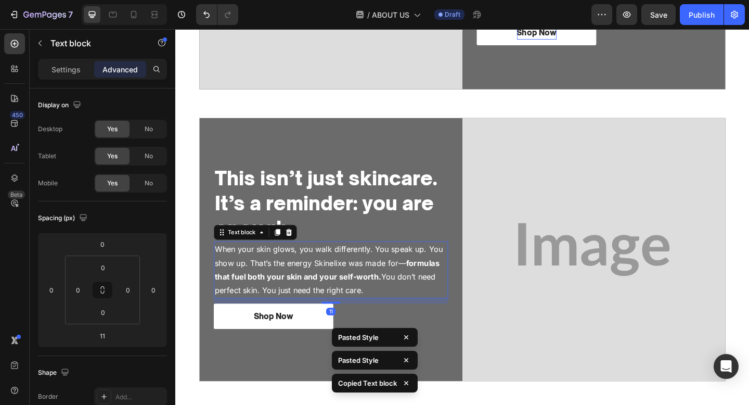
type input "20"
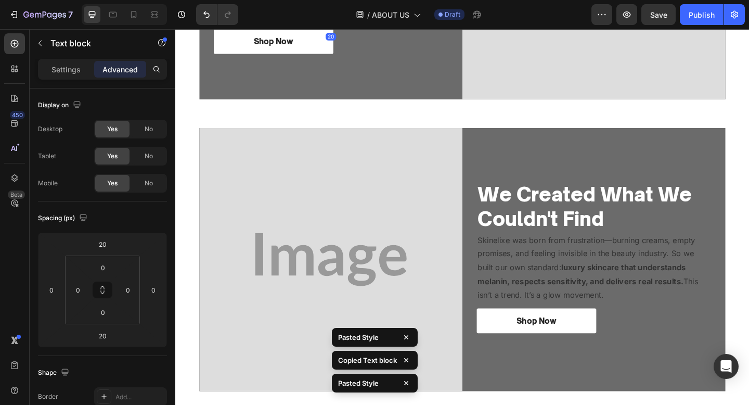
scroll to position [668, 0]
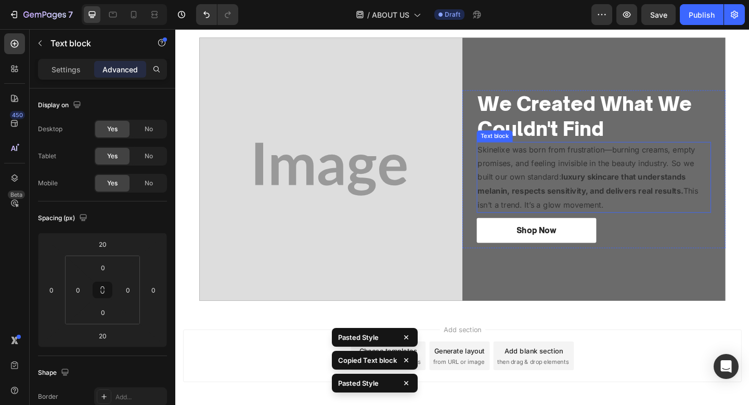
click at [611, 216] on p "Skinelixe was born from frustration—burning creams, empty promises, and feeling…" at bounding box center [630, 190] width 253 height 75
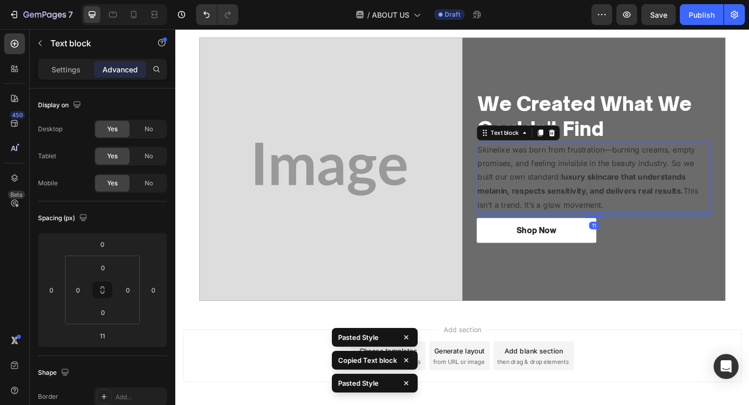
type input "20"
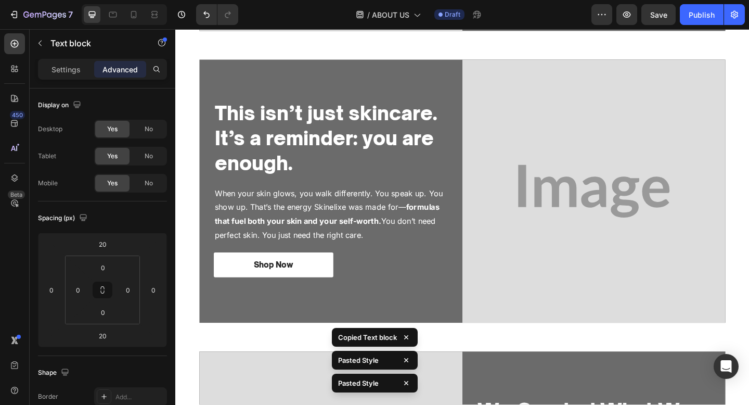
scroll to position [0, 0]
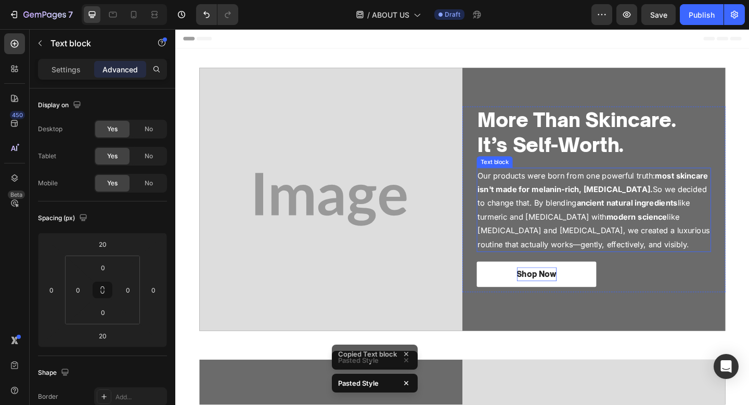
click at [579, 235] on p "Our products were born from one powerful truth: most skincare isn't made for me…" at bounding box center [630, 226] width 253 height 90
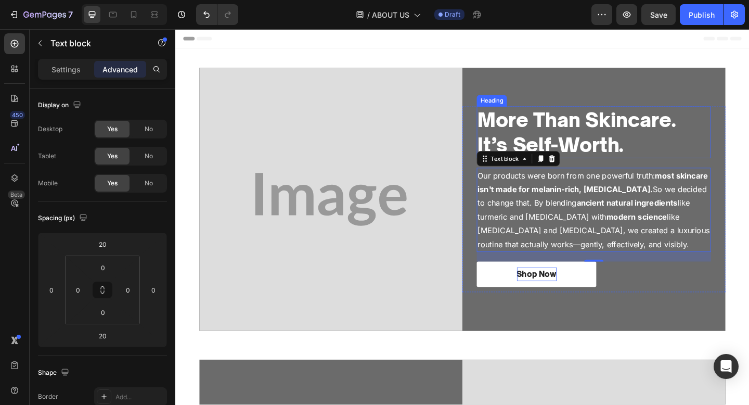
click at [653, 145] on strong "More Than Skincare. It’s Self-Worth." at bounding box center [611, 141] width 215 height 53
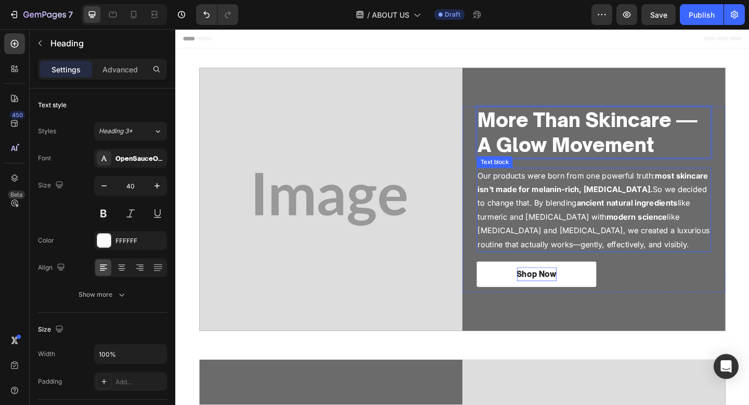
click at [633, 259] on p "Our products were born from one powerful truth: most skincare isn't made for me…" at bounding box center [630, 226] width 253 height 90
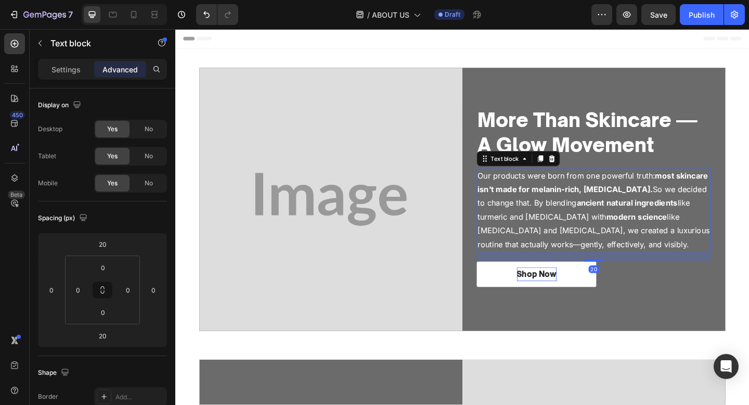
click at [633, 259] on p "Our products were born from one powerful truth: most skincare isn't made for me…" at bounding box center [630, 226] width 253 height 90
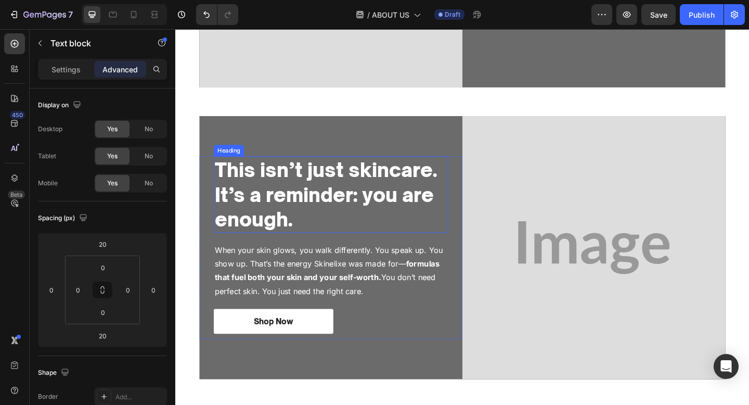
scroll to position [290, 0]
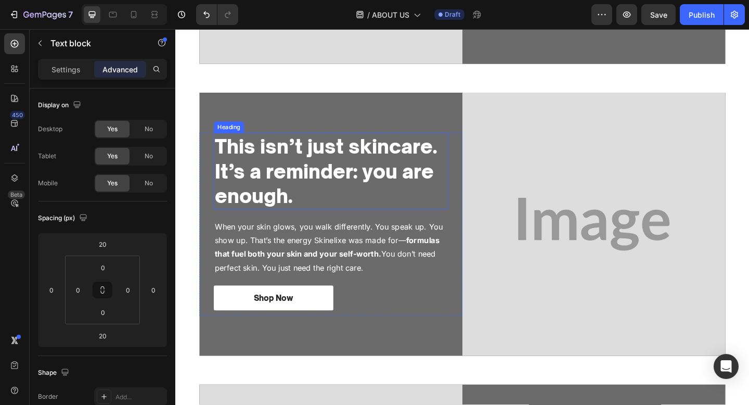
click at [327, 163] on strong "This isn’t just skincare. It’s a reminder: you are enough." at bounding box center [339, 184] width 242 height 80
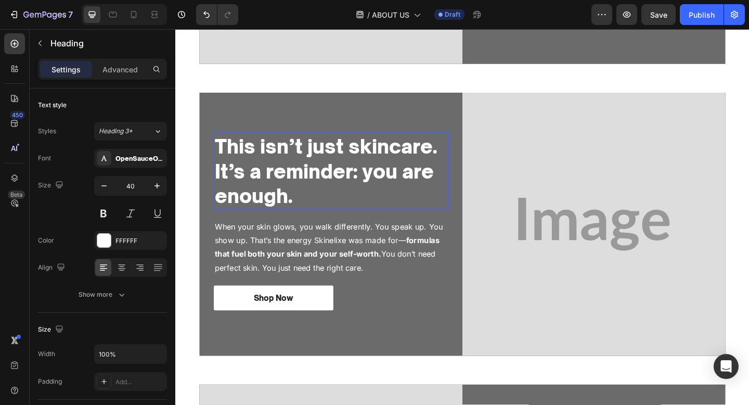
click at [327, 163] on strong "This isn’t just skincare. It’s a reminder: you are enough." at bounding box center [339, 184] width 242 height 80
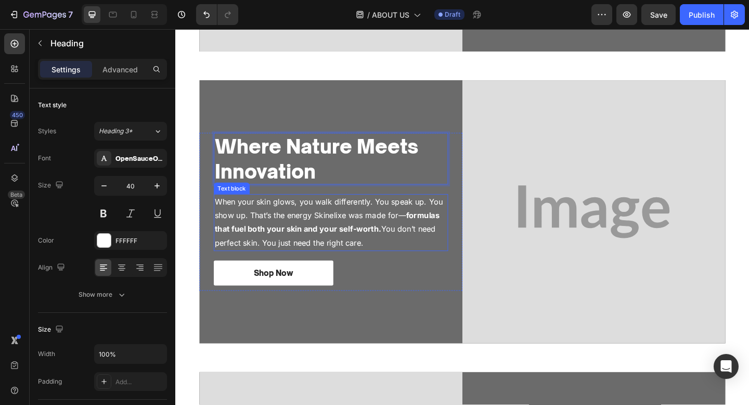
click at [380, 255] on p "When your skin glows, you walk differently. You speak up. You show up. That’s t…" at bounding box center [344, 240] width 253 height 60
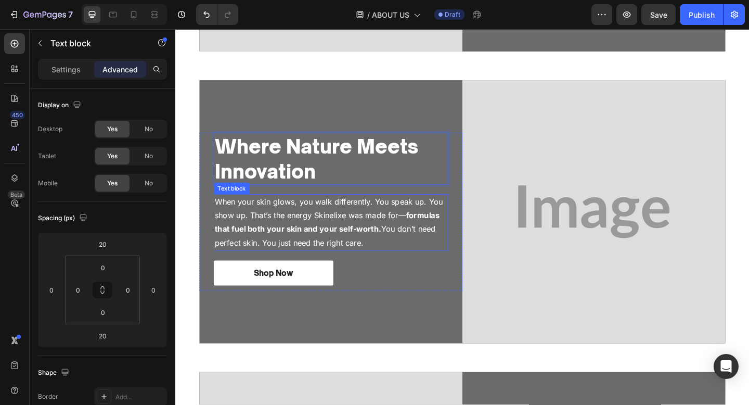
click at [380, 255] on p "When your skin glows, you walk differently. You speak up. You show up. That’s t…" at bounding box center [344, 240] width 253 height 60
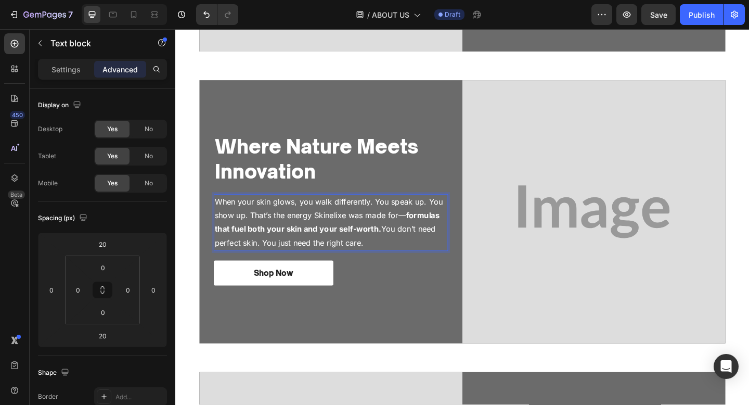
click at [380, 255] on p "When your skin glows, you walk differently. You speak up. You show up. That’s t…" at bounding box center [344, 240] width 253 height 60
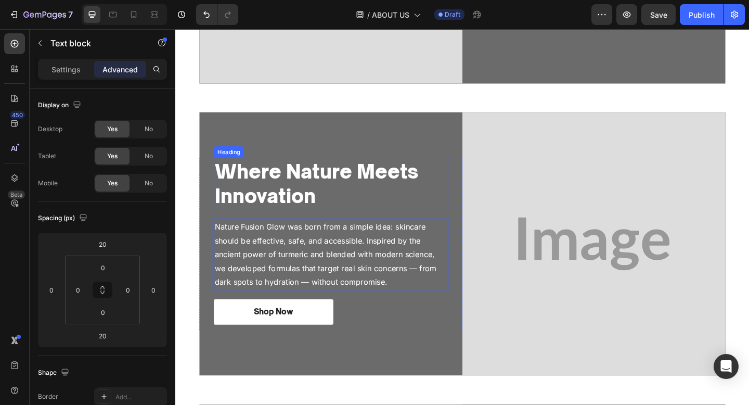
scroll to position [690, 0]
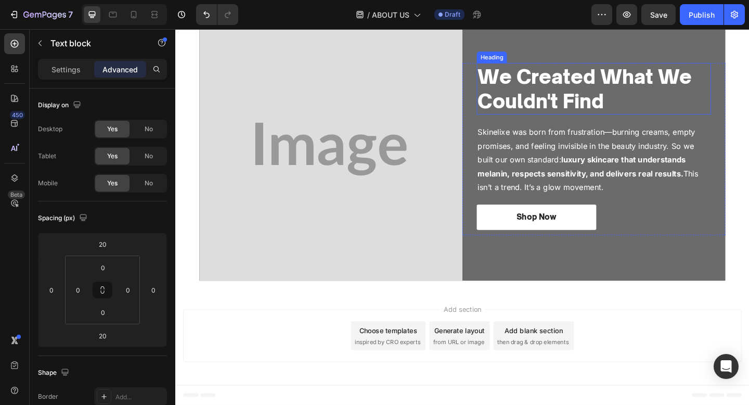
click at [618, 116] on strong "We Created What We Couldn't Find" at bounding box center [620, 94] width 233 height 53
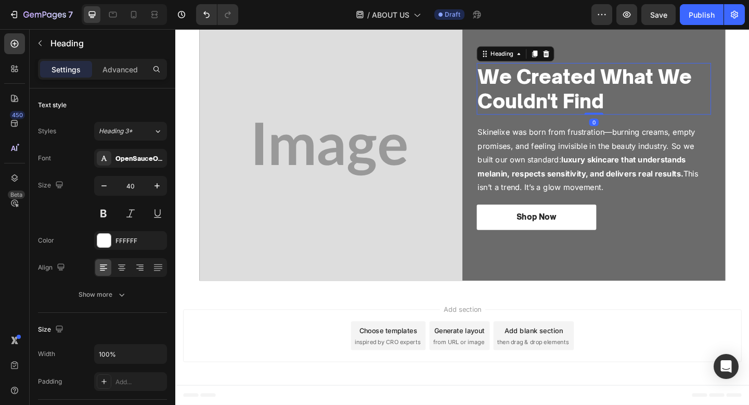
click at [618, 116] on strong "We Created What We Couldn't Find" at bounding box center [620, 94] width 233 height 53
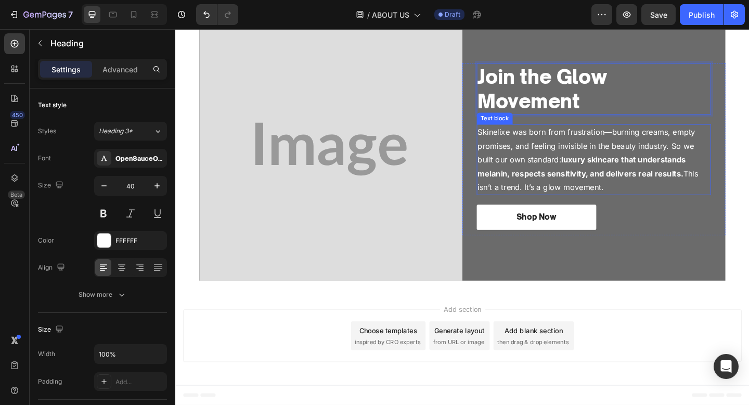
click at [561, 187] on strong "luxury skincare that understands melanin, respects sensitivity, and delivers re…" at bounding box center [617, 178] width 226 height 25
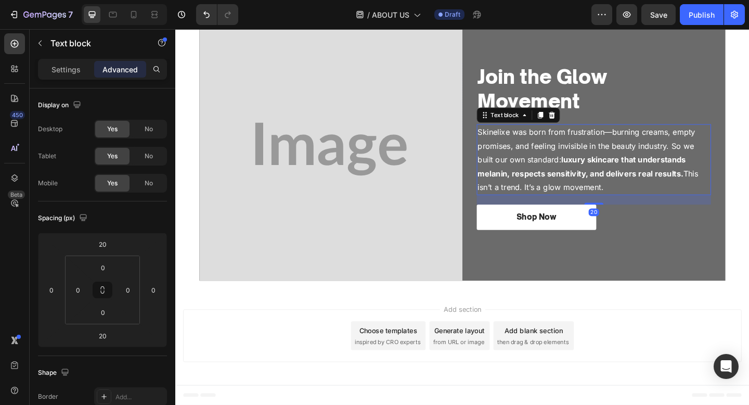
click at [561, 187] on strong "luxury skincare that understands melanin, respects sensitivity, and delivers re…" at bounding box center [617, 178] width 226 height 25
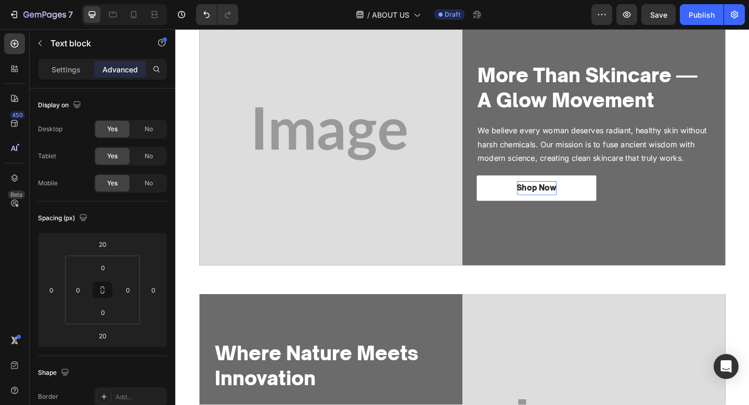
scroll to position [0, 0]
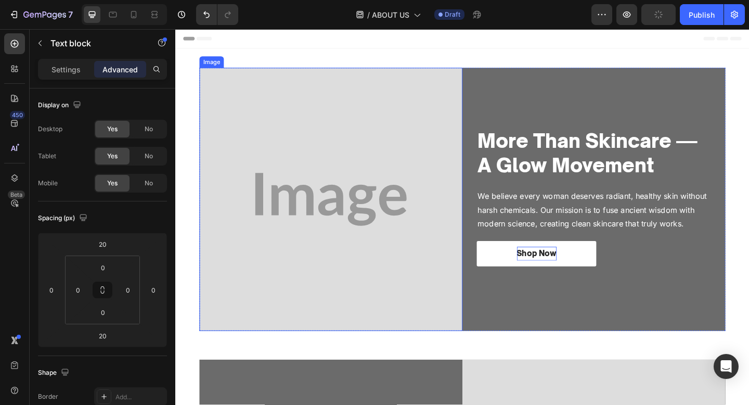
click at [323, 122] on img at bounding box center [344, 214] width 286 height 286
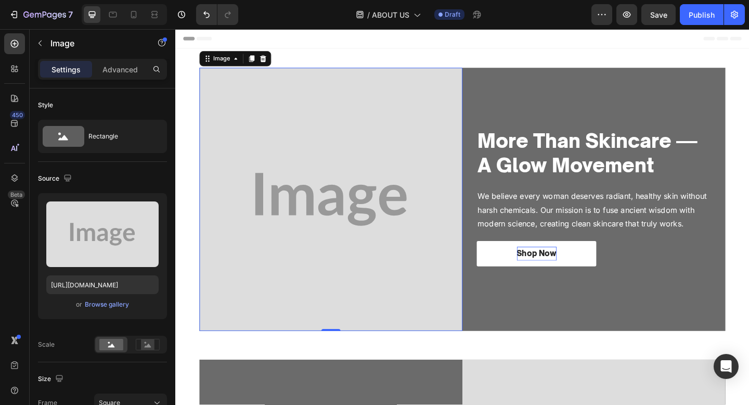
click at [326, 196] on img at bounding box center [344, 214] width 286 height 286
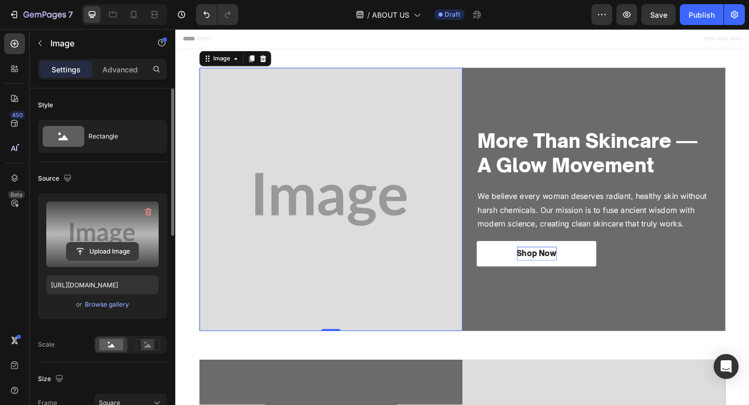
click at [114, 250] on input "file" at bounding box center [103, 252] width 72 height 18
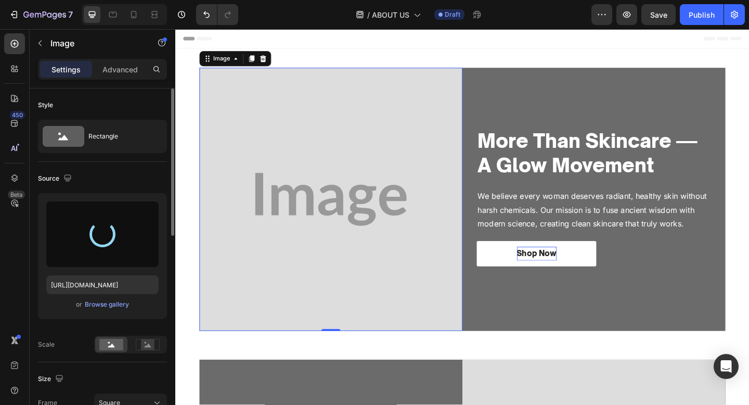
type input "https://cdn.shopify.com/s/files/1/0652/6065/0668/files/gempages_581515696211493…"
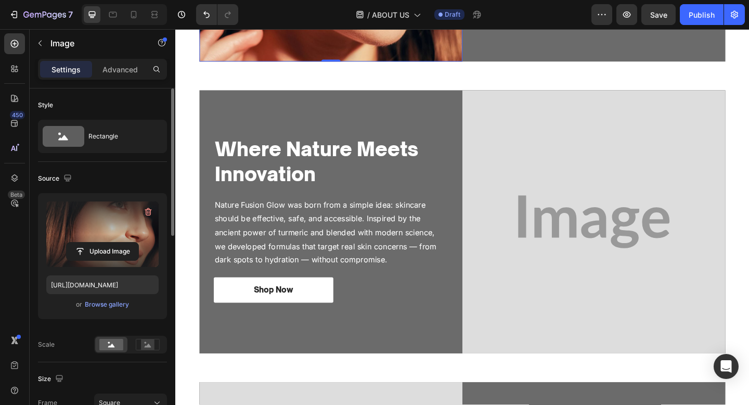
scroll to position [318, 0]
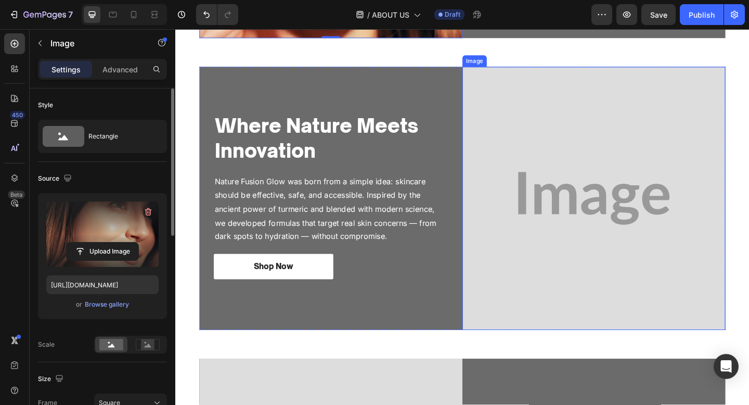
click at [572, 106] on img at bounding box center [631, 213] width 286 height 286
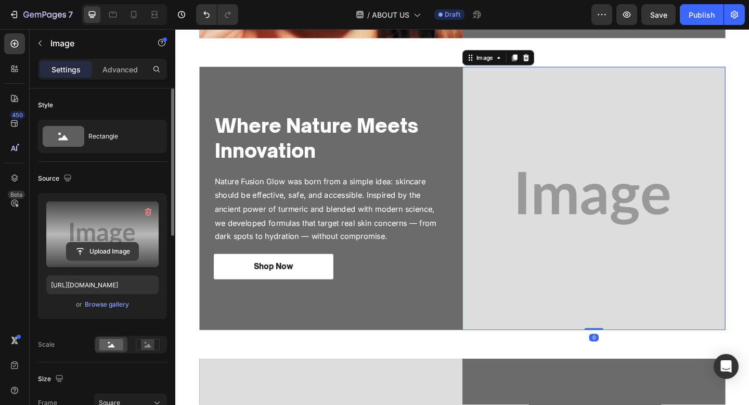
click at [101, 244] on input "file" at bounding box center [103, 252] width 72 height 18
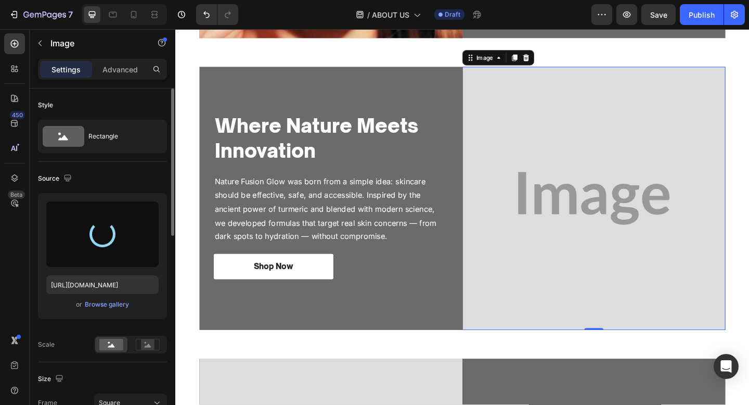
type input "https://cdn.shopify.com/s/files/1/0652/6065/0668/files/gempages_581515696211493…"
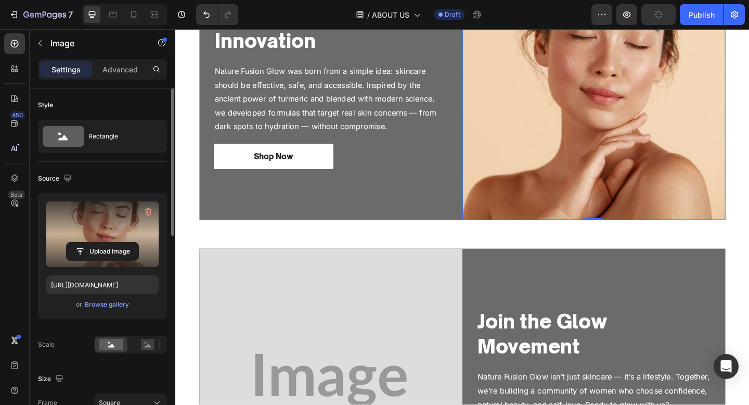
scroll to position [690, 0]
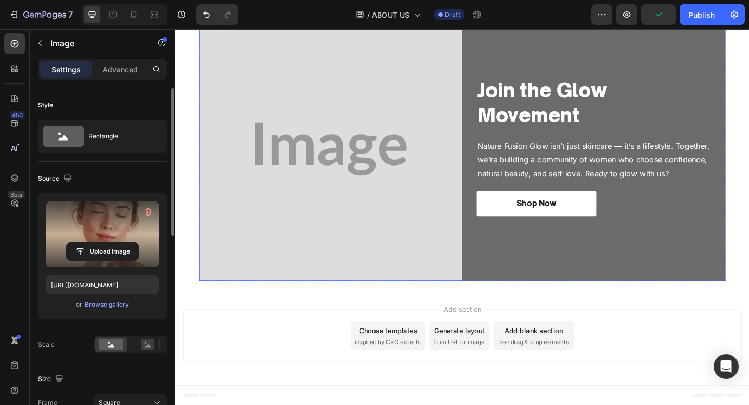
click at [418, 191] on img at bounding box center [344, 160] width 286 height 286
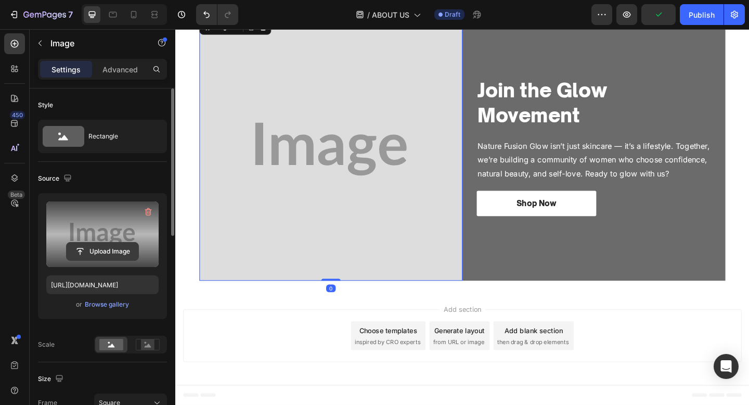
click at [89, 248] on input "file" at bounding box center [103, 252] width 72 height 18
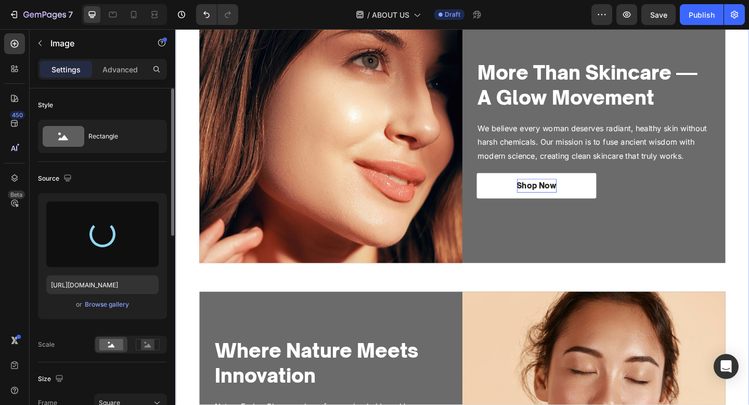
scroll to position [98, 0]
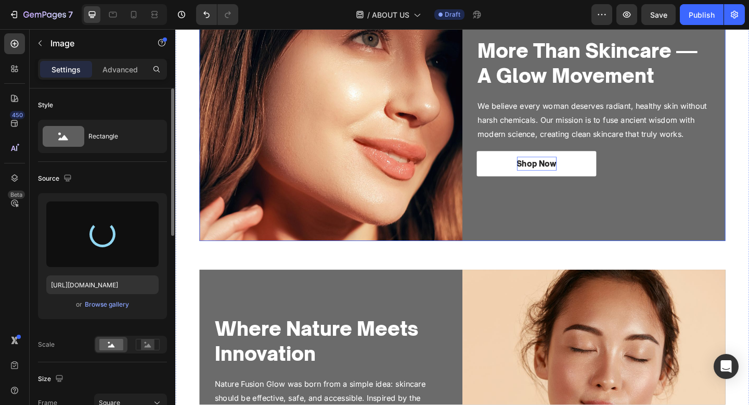
type input "https://cdn.shopify.com/s/files/1/0652/6065/0668/files/gempages_581515696211493…"
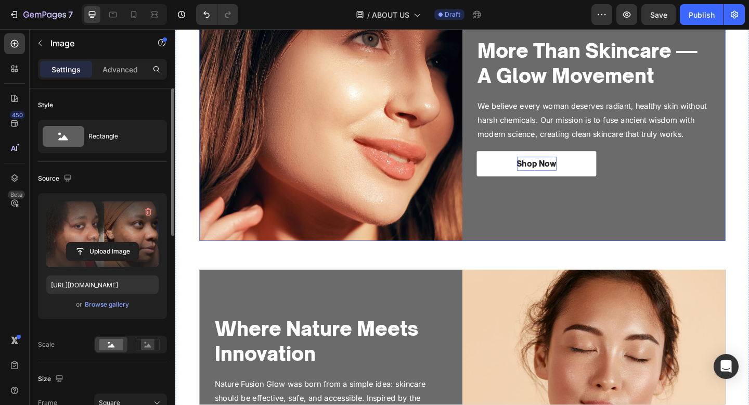
scroll to position [0, 0]
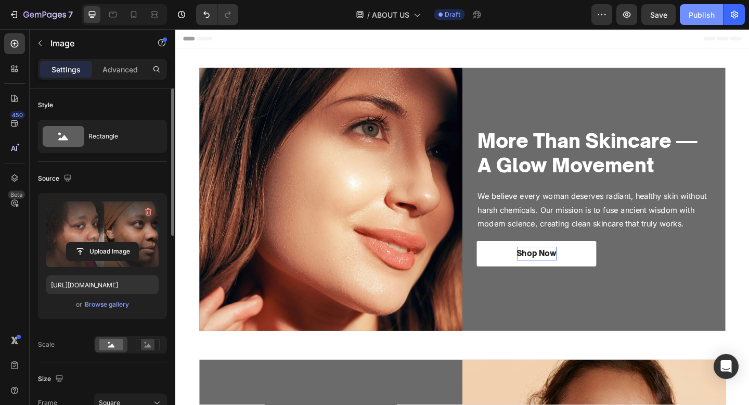
click at [701, 19] on div "Publish" at bounding box center [702, 14] width 26 height 11
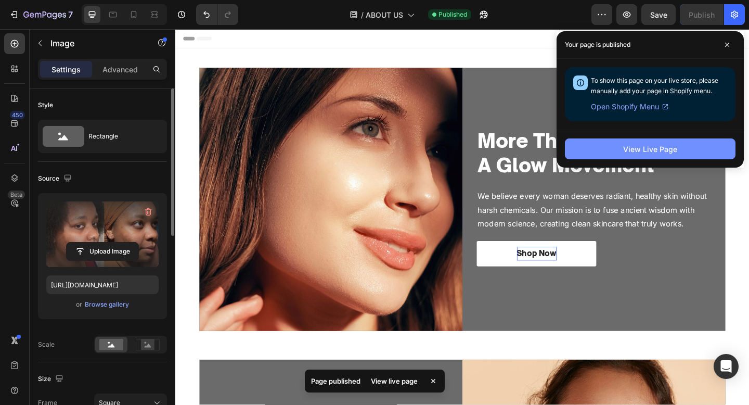
click at [667, 155] on button "View Live Page" at bounding box center [650, 148] width 171 height 21
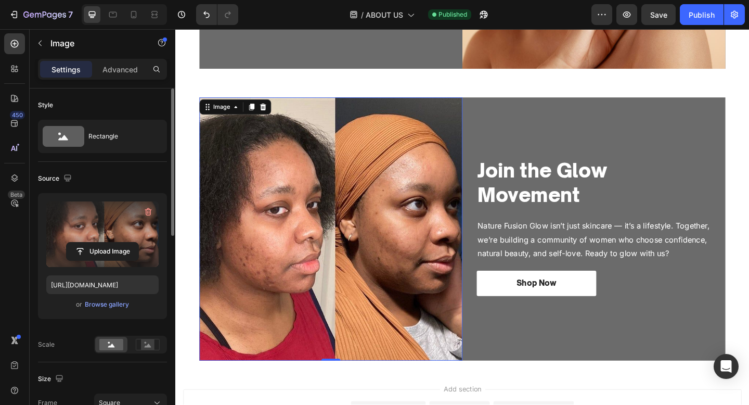
scroll to position [690, 0]
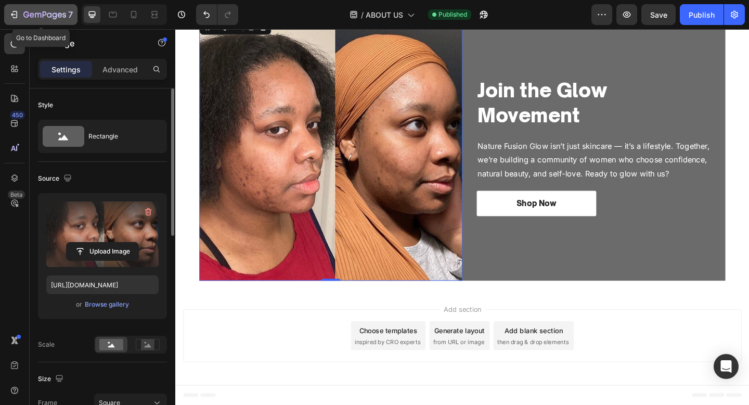
click at [52, 15] on icon "button" at bounding box center [44, 15] width 43 height 9
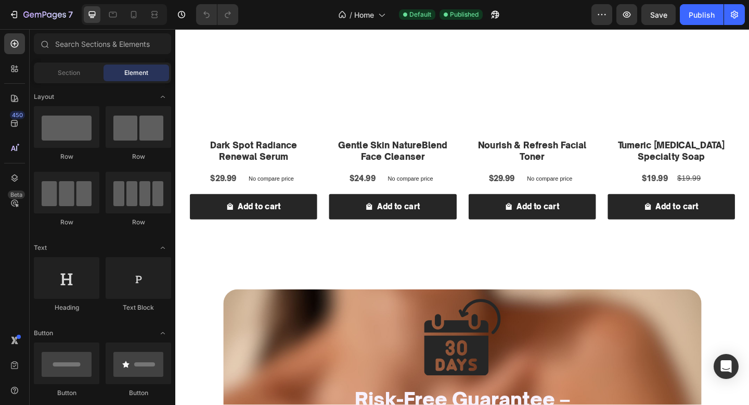
scroll to position [1874, 0]
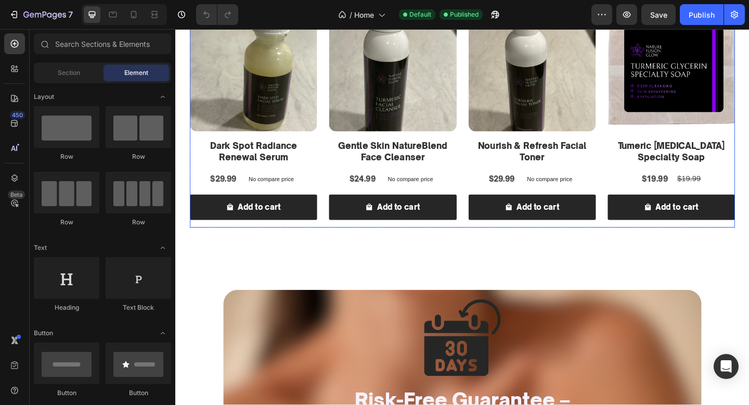
click at [489, 178] on div "Product Images Dark Spot Radiance Renewal Serum Product Title $29.99 Product Pr…" at bounding box center [487, 123] width 593 height 243
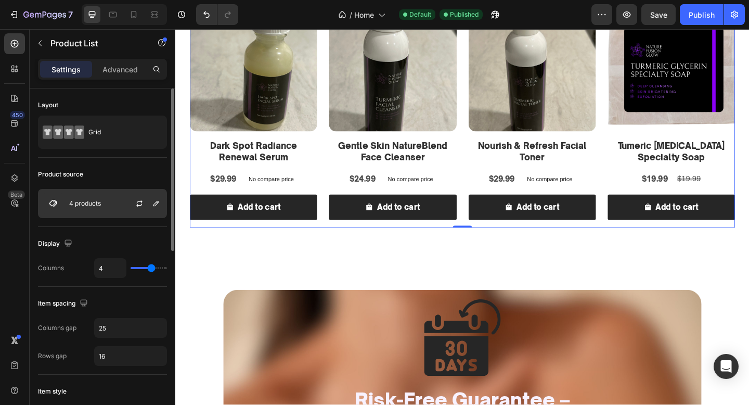
click at [108, 209] on div "4 products" at bounding box center [102, 203] width 129 height 29
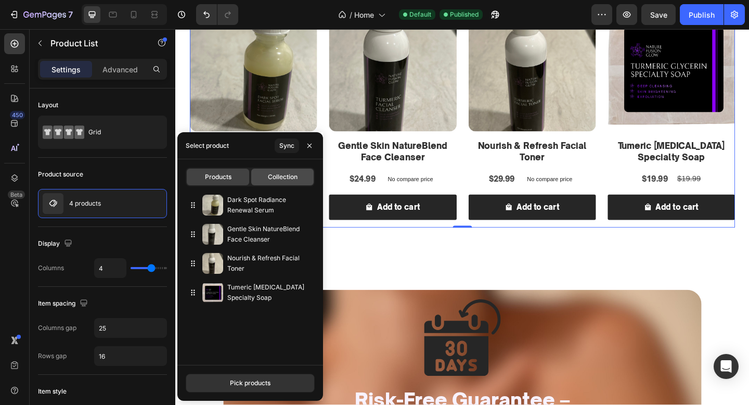
click at [282, 181] on span "Collection" at bounding box center [283, 176] width 30 height 9
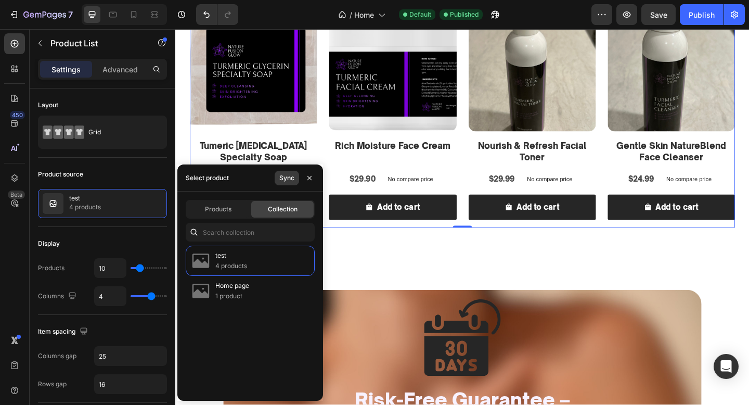
click at [283, 171] on button "Sync" at bounding box center [287, 178] width 24 height 15
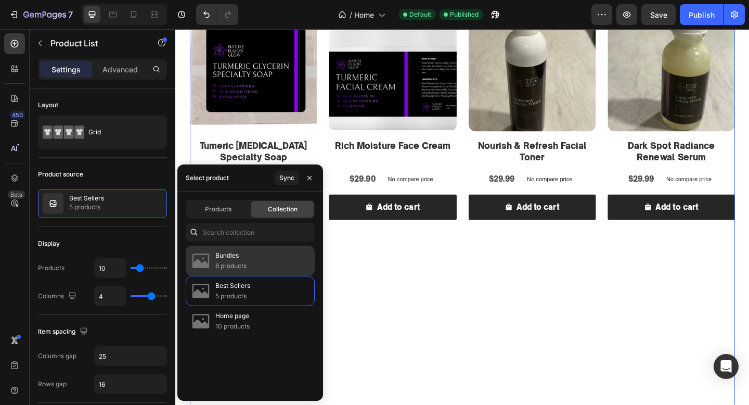
click at [245, 266] on p "6 products" at bounding box center [230, 266] width 31 height 10
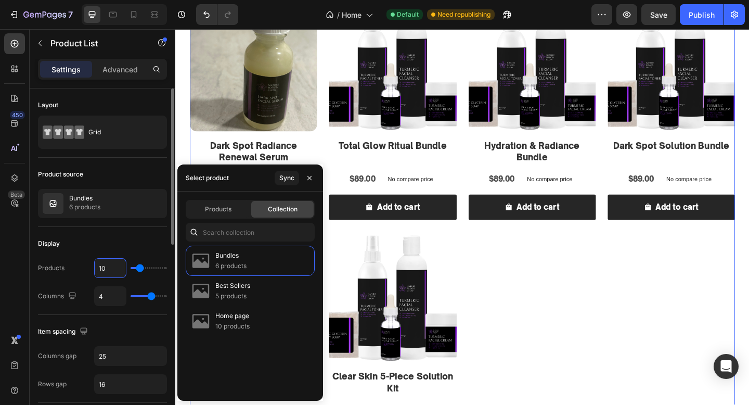
click at [116, 276] on input "10" at bounding box center [110, 268] width 31 height 19
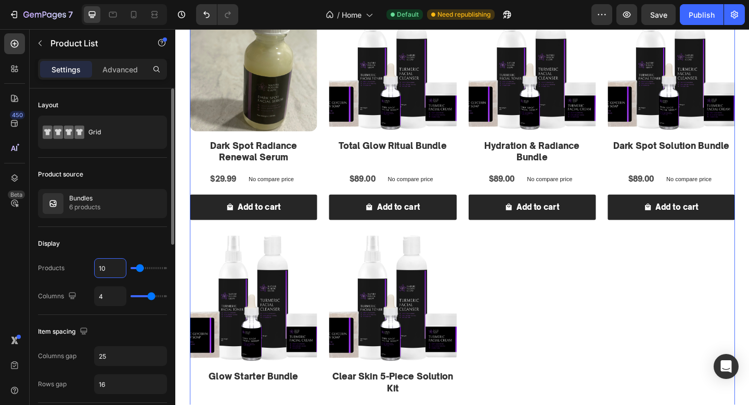
type input "4"
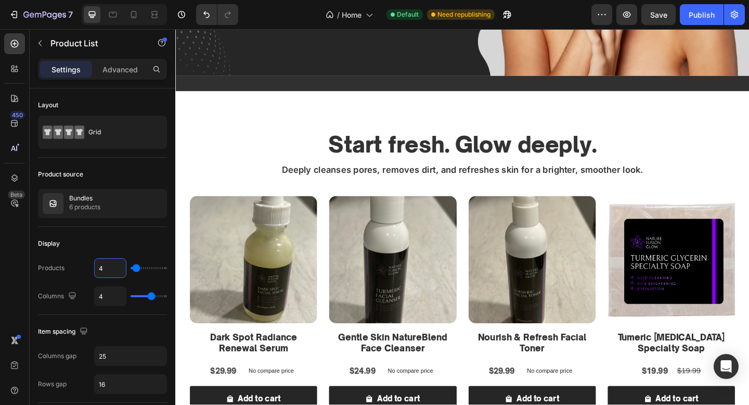
scroll to position [308, 0]
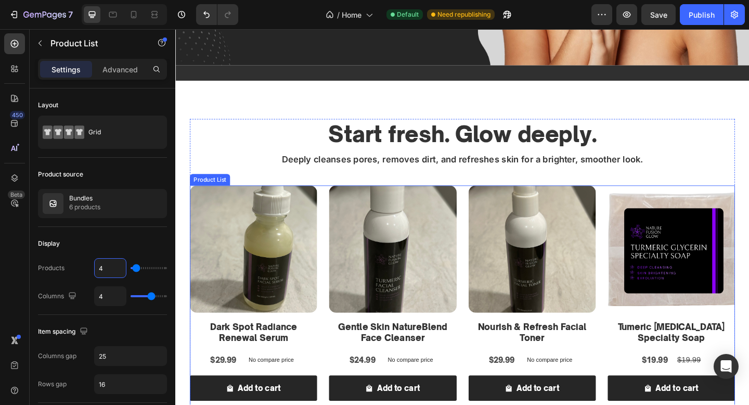
click at [487, 316] on div "Product Images Dark Spot Radiance Renewal Serum Product Title $29.99 Product Pr…" at bounding box center [487, 320] width 593 height 243
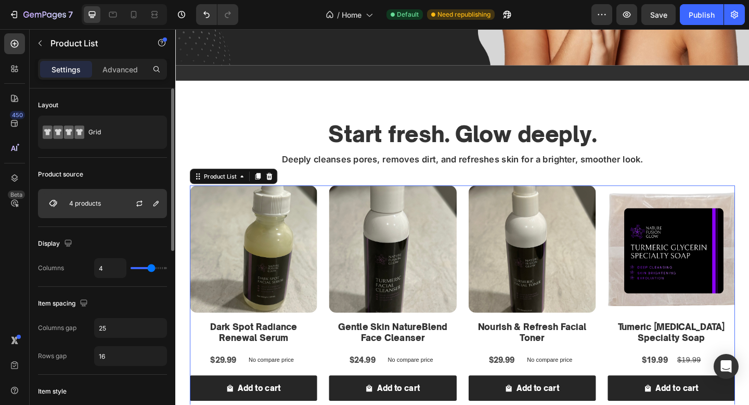
click at [121, 211] on div at bounding box center [144, 203] width 46 height 28
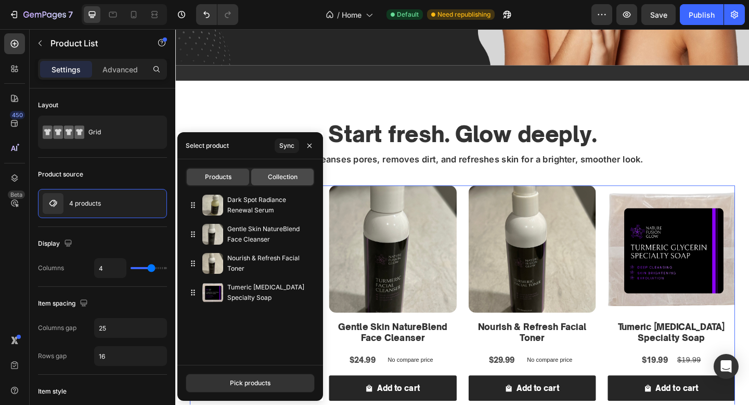
click at [270, 180] on span "Collection" at bounding box center [283, 176] width 30 height 9
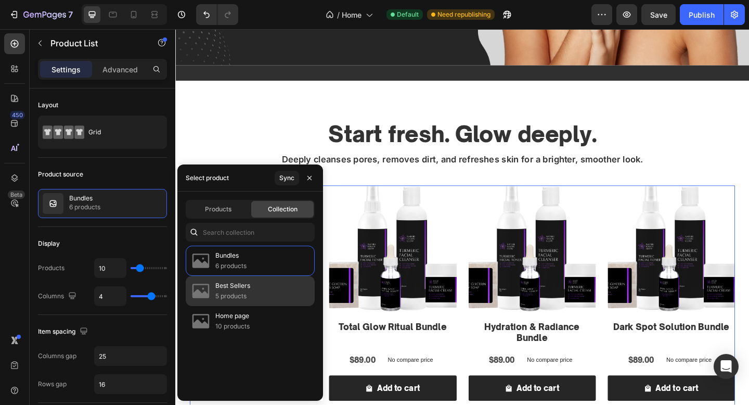
click at [244, 282] on p "Best Sellers" at bounding box center [232, 285] width 35 height 10
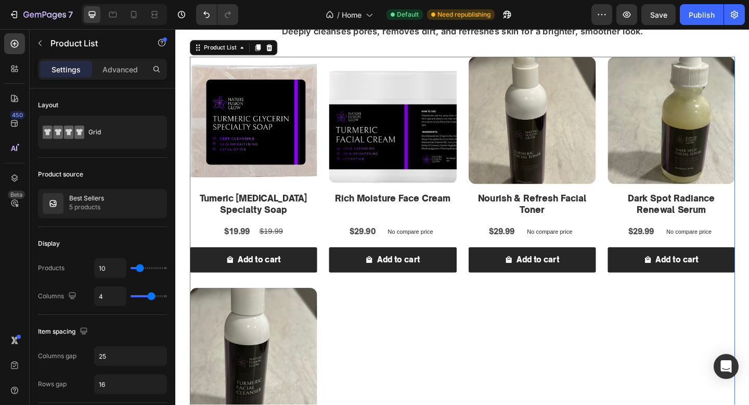
scroll to position [546, 0]
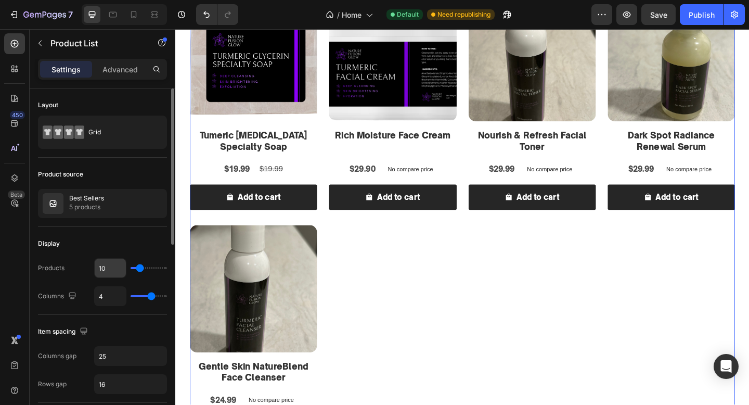
click at [98, 267] on input "10" at bounding box center [110, 268] width 31 height 19
type input "4"
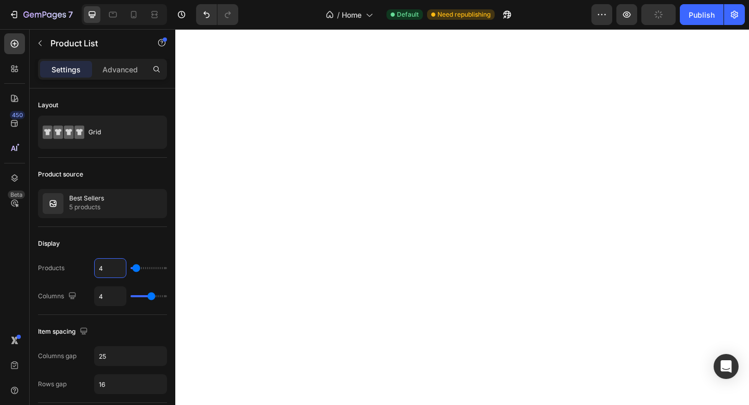
scroll to position [0, 0]
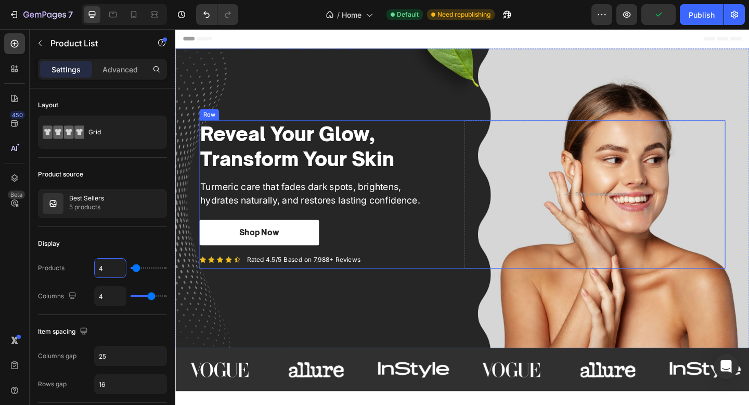
click at [343, 236] on div "Reveal Your Glow, Transform Your Skin Heading Turmeric care that fades dark spo…" at bounding box center [343, 209] width 284 height 161
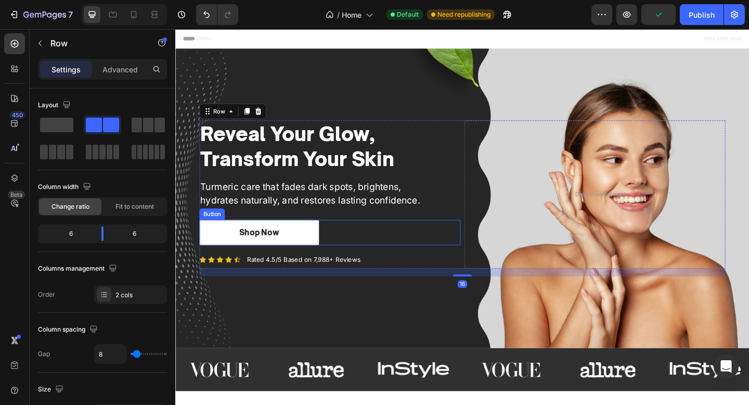
click at [372, 250] on div "Shop Now Button" at bounding box center [343, 251] width 284 height 28
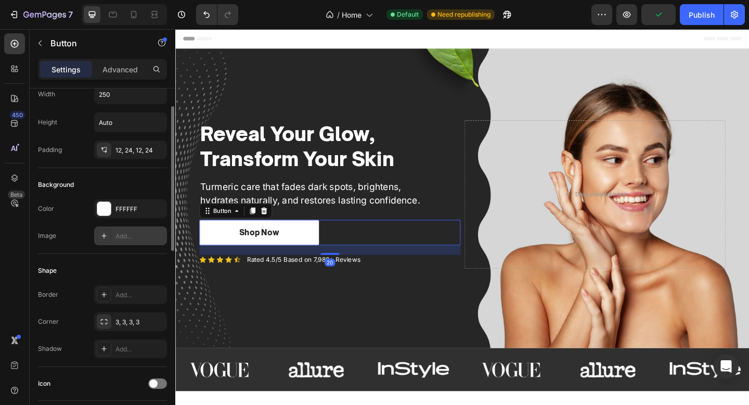
scroll to position [39, 0]
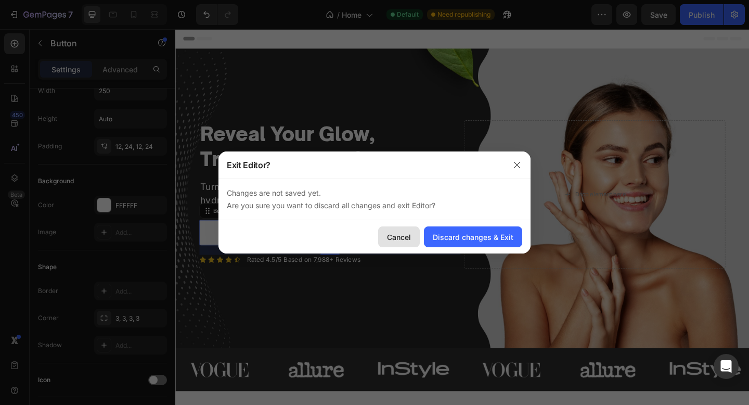
click at [395, 233] on div "Cancel" at bounding box center [399, 237] width 24 height 11
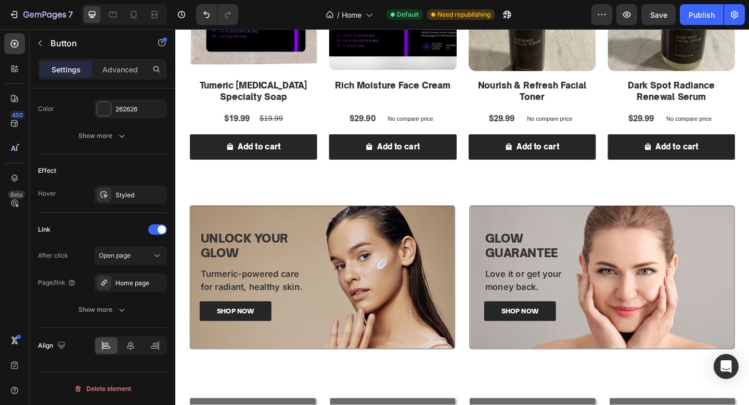
scroll to position [776, 0]
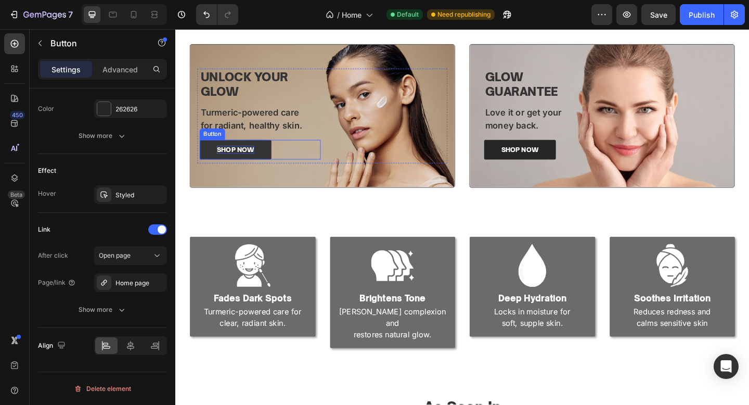
click at [248, 157] on p "SHOP NOW" at bounding box center [241, 160] width 41 height 9
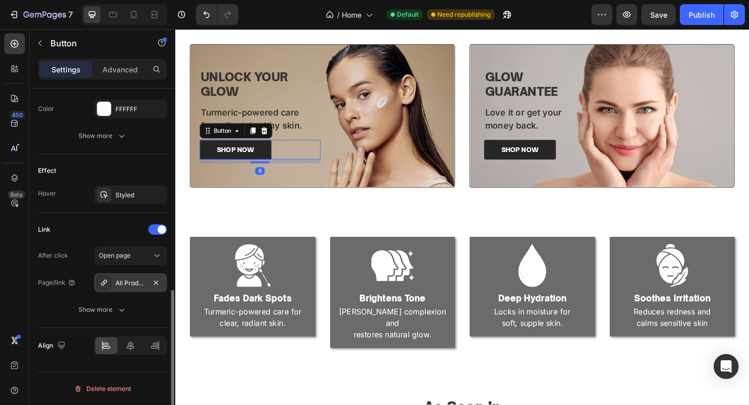
click at [143, 275] on div "All Products" at bounding box center [130, 282] width 73 height 19
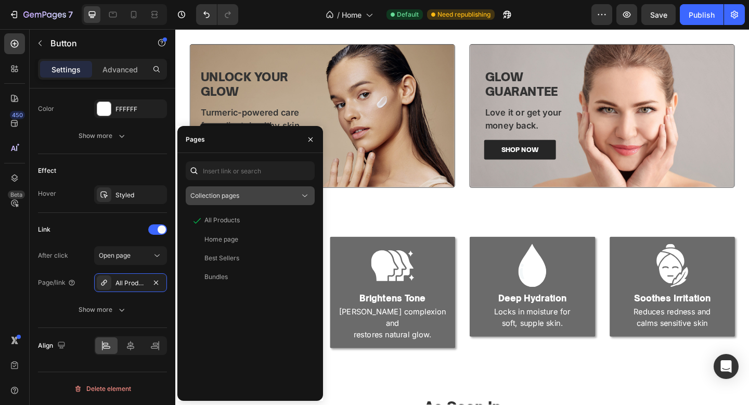
click at [287, 187] on button "Collection pages" at bounding box center [250, 195] width 129 height 19
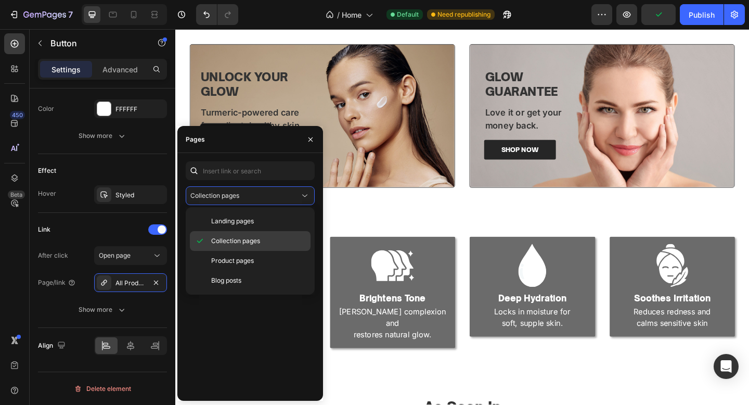
click at [253, 238] on span "Collection pages" at bounding box center [235, 240] width 49 height 9
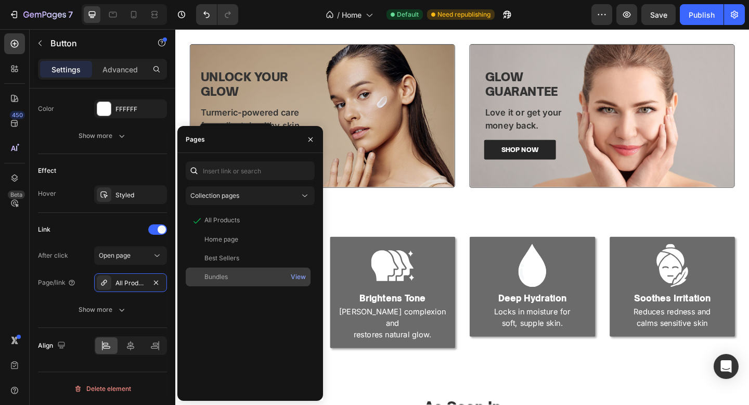
click at [242, 273] on div "Bundles" at bounding box center [248, 276] width 117 height 9
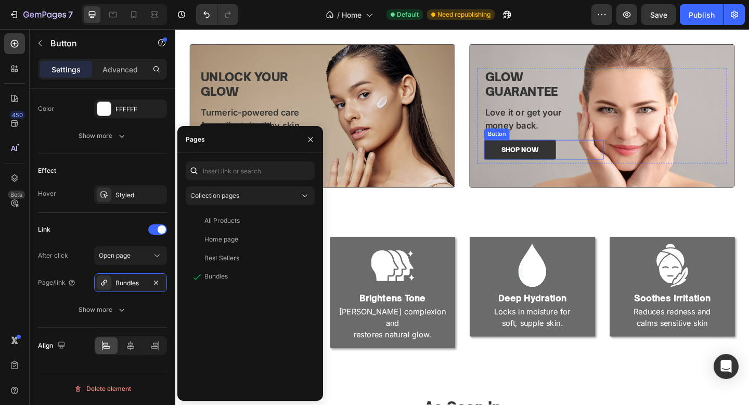
click at [572, 159] on link "SHOP NOW" at bounding box center [551, 160] width 78 height 21
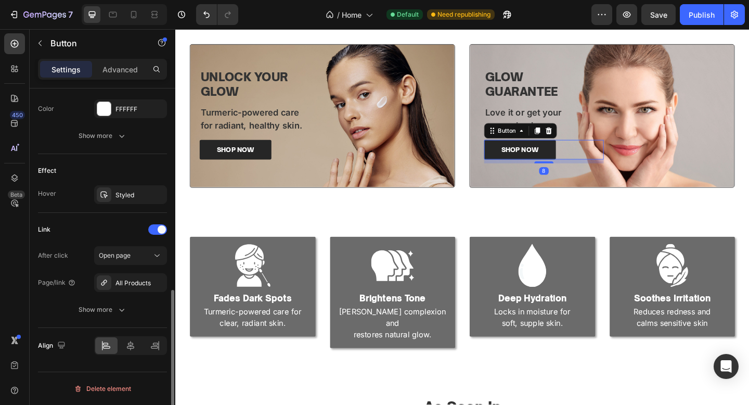
click at [127, 272] on div "After click Open page Page/link All Products Show more" at bounding box center [102, 282] width 129 height 73
click at [127, 278] on div "All Products" at bounding box center [131, 282] width 30 height 9
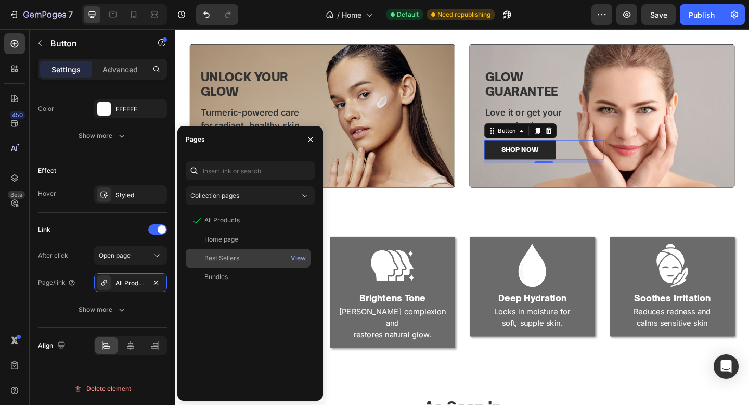
click at [233, 256] on div "Best Sellers" at bounding box center [222, 257] width 35 height 9
click at [513, 175] on div "Glow Guarantee Heading Love it or get your money back. Text Block SHOP NOW Butt…" at bounding box center [640, 124] width 288 height 136
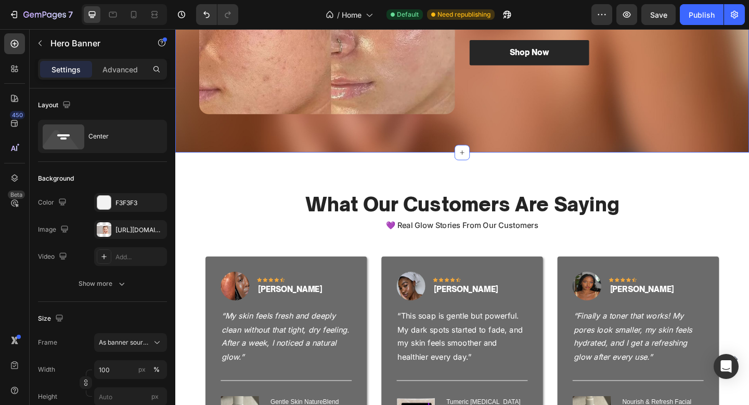
scroll to position [1407, 0]
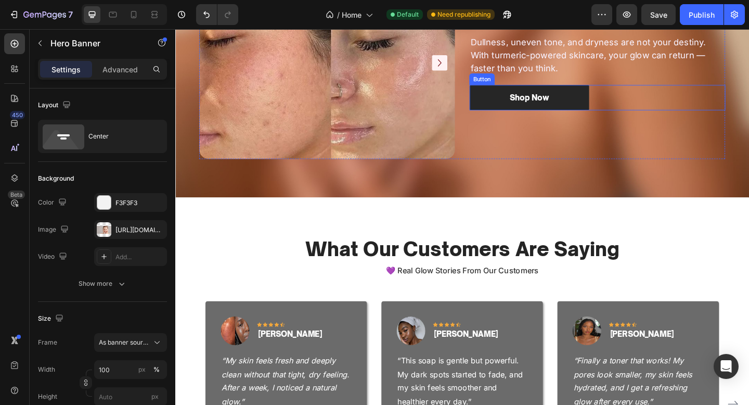
click at [654, 111] on div "Shop Now Button" at bounding box center [634, 104] width 278 height 28
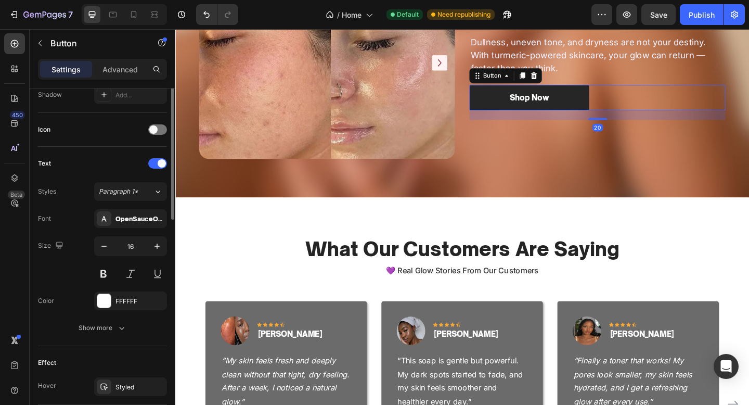
scroll to position [400, 0]
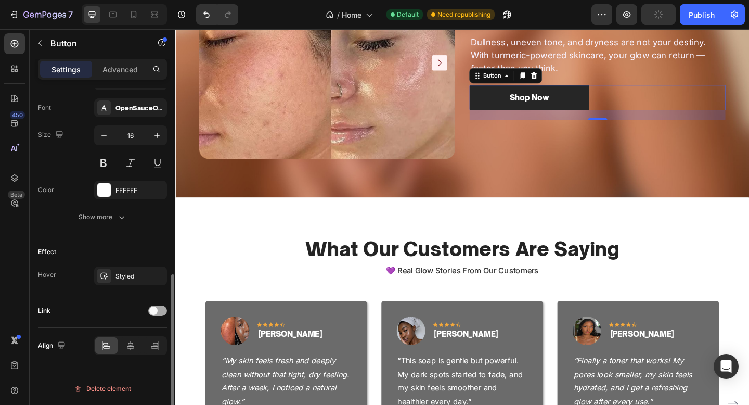
click at [157, 314] on div at bounding box center [157, 310] width 19 height 10
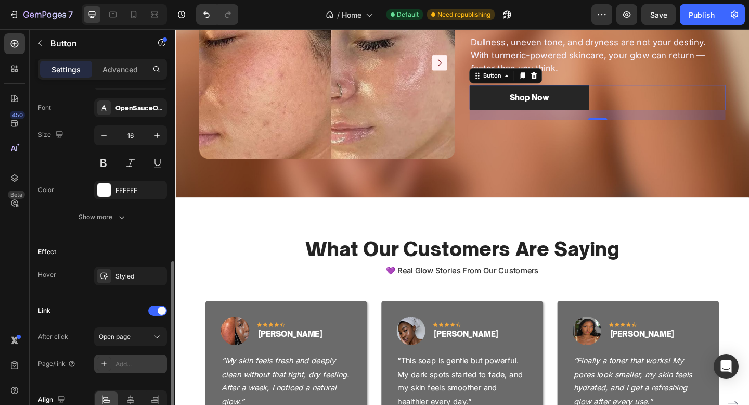
click at [126, 368] on div "Add..." at bounding box center [140, 364] width 49 height 9
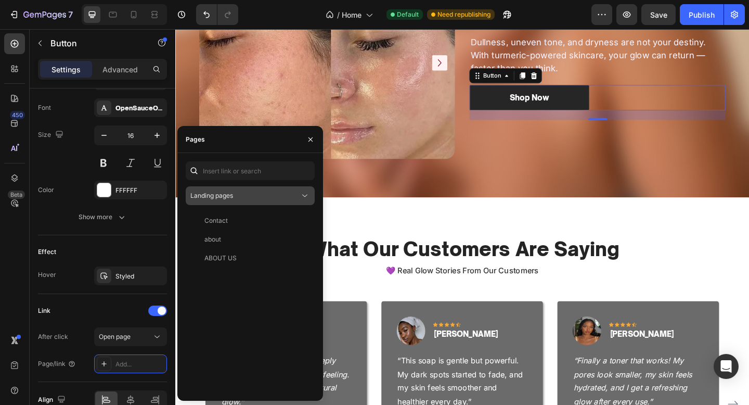
click at [252, 193] on div "Landing pages" at bounding box center [244, 195] width 109 height 9
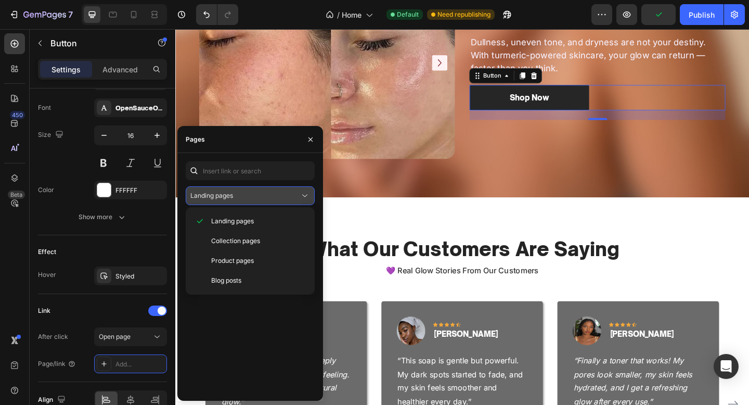
click at [251, 198] on div "Landing pages" at bounding box center [244, 195] width 109 height 9
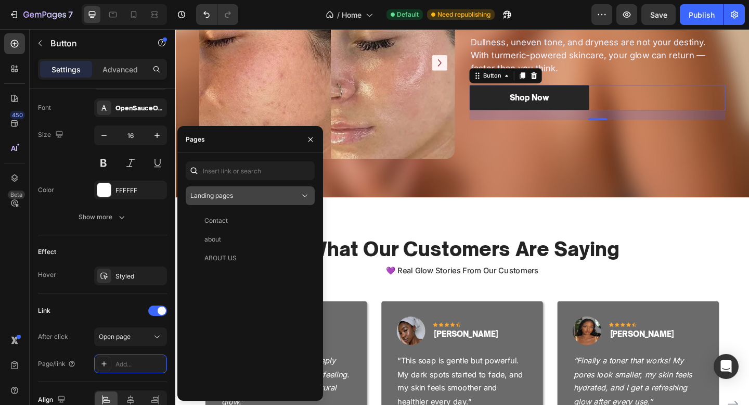
click at [259, 197] on div "Landing pages" at bounding box center [244, 195] width 109 height 9
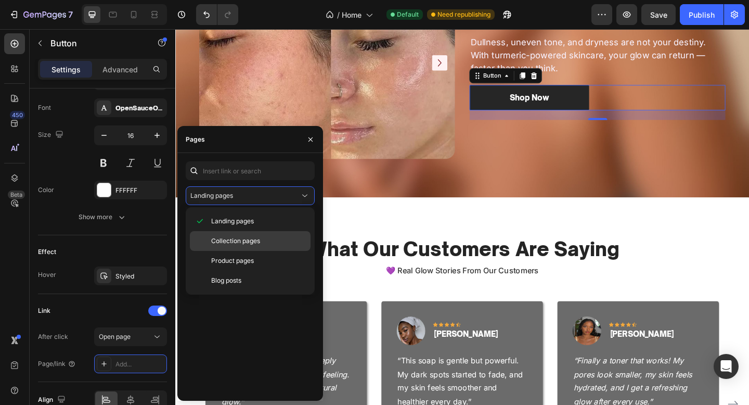
click at [253, 251] on div "Collection pages" at bounding box center [250, 261] width 121 height 20
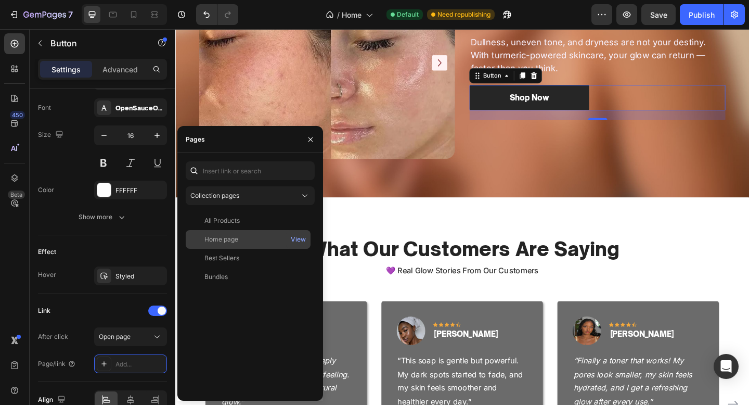
click at [244, 243] on div "Home page" at bounding box center [248, 239] width 117 height 9
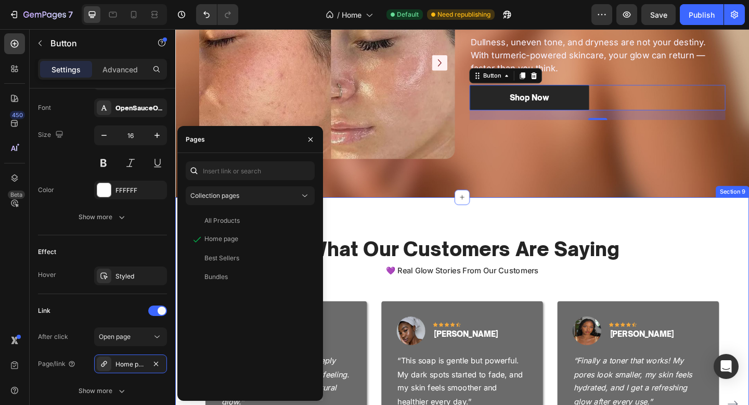
click at [429, 212] on div "What Our Customers Are Saying Heading 💜 Real Glow Stories From Our Customers Te…" at bounding box center [487, 401] width 624 height 378
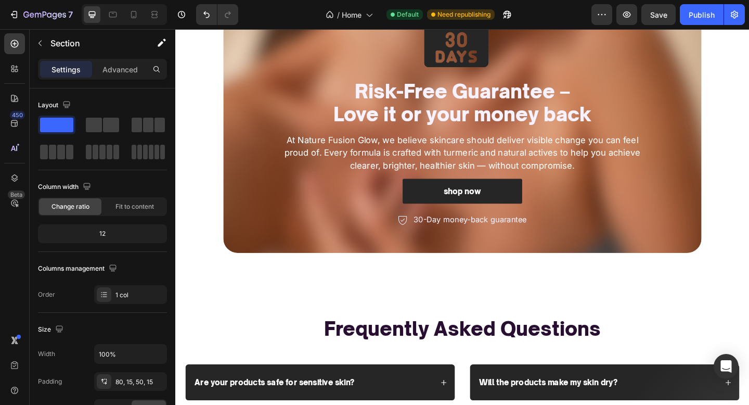
scroll to position [2483, 0]
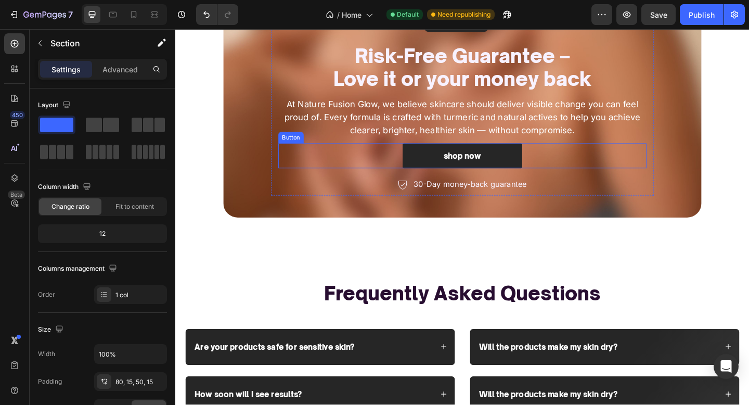
click at [613, 165] on div "shop now Button" at bounding box center [487, 168] width 401 height 28
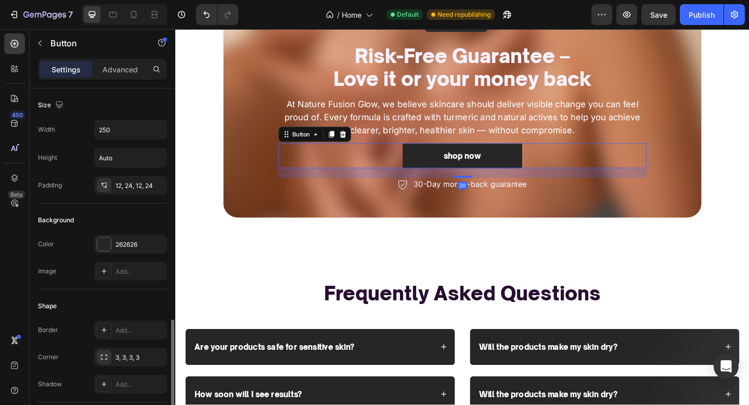
scroll to position [454, 0]
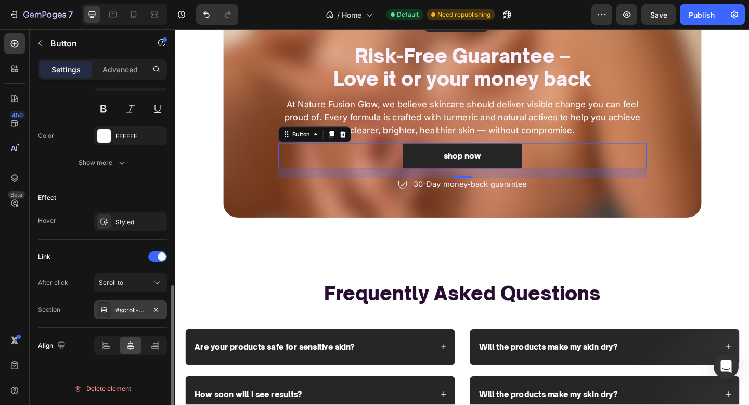
click at [138, 312] on div "#scroll-to-top" at bounding box center [131, 309] width 30 height 9
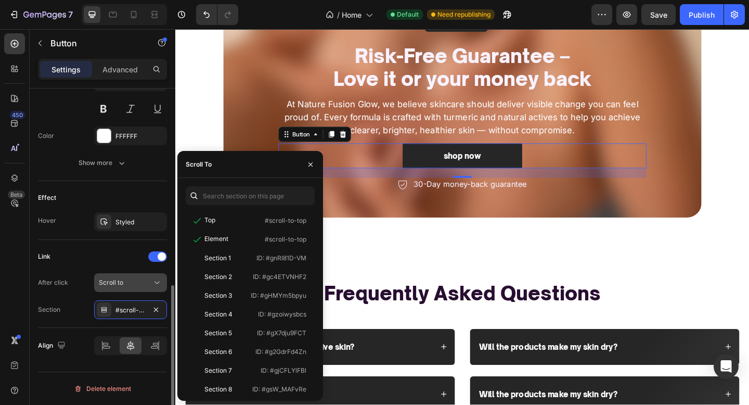
click at [113, 291] on button "Scroll to" at bounding box center [130, 282] width 73 height 19
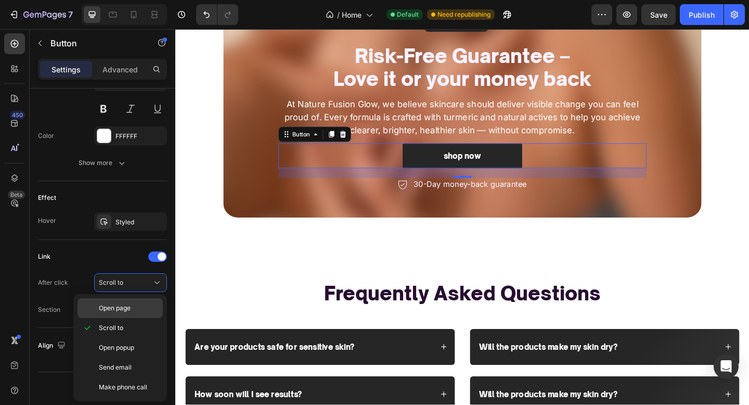
click at [137, 307] on p "Open page" at bounding box center [128, 307] width 59 height 9
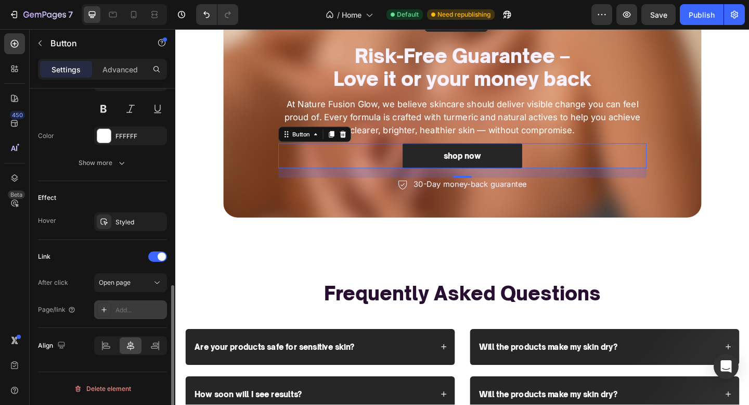
click at [123, 311] on div "Add..." at bounding box center [140, 309] width 49 height 9
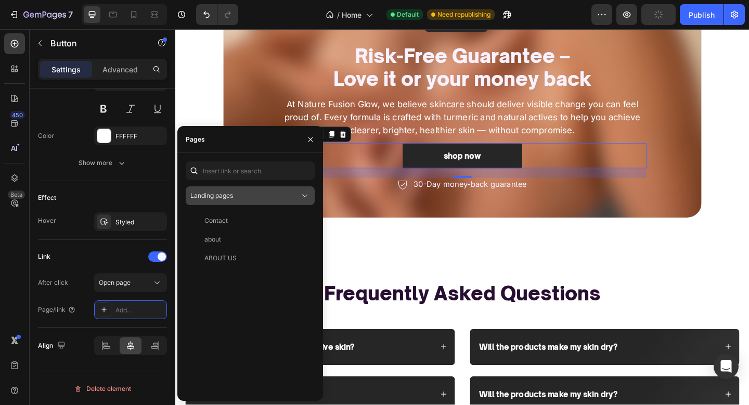
click at [255, 198] on div "Landing pages" at bounding box center [244, 195] width 109 height 9
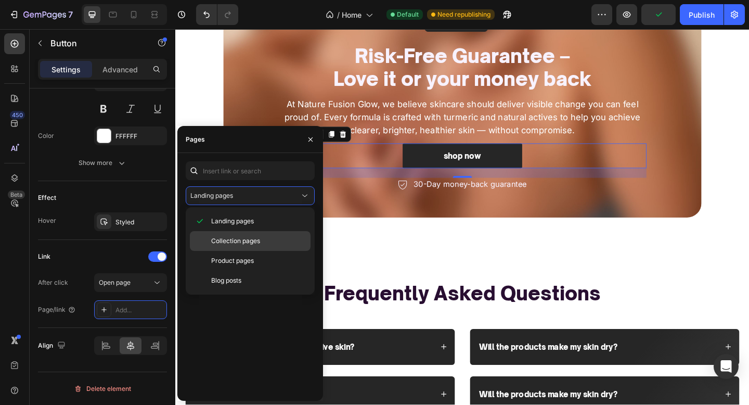
click at [242, 245] on span "Collection pages" at bounding box center [235, 240] width 49 height 9
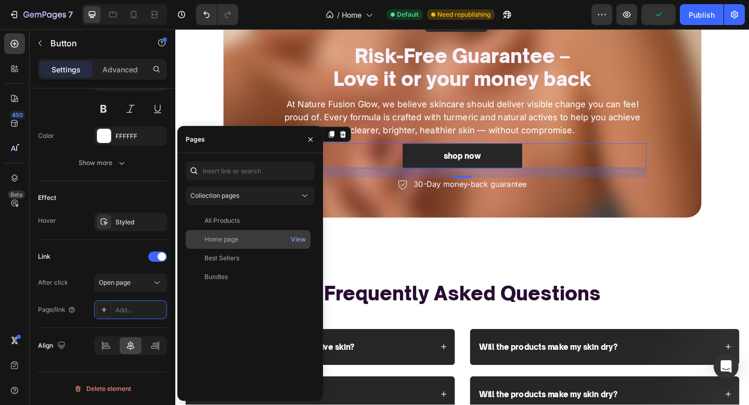
click at [236, 238] on div "Home page" at bounding box center [222, 239] width 34 height 9
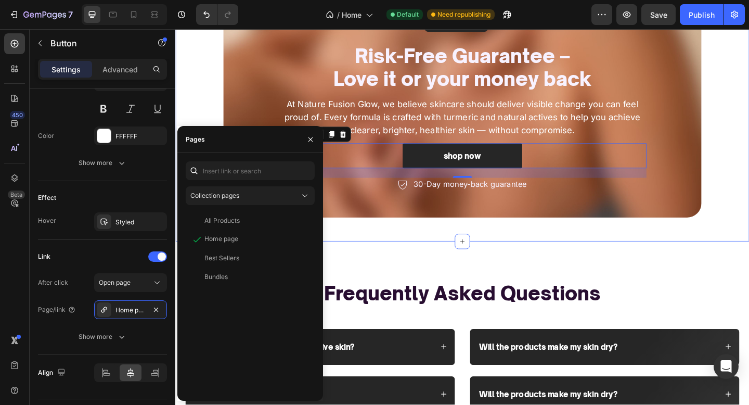
click at [434, 238] on div "Image Risk-Free Guarantee – Love it or your money back Heading At Nature Fusion…" at bounding box center [487, 79] width 624 height 364
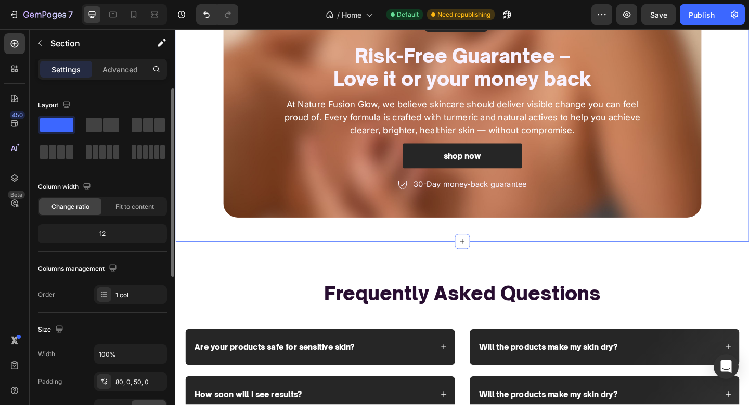
scroll to position [2753, 0]
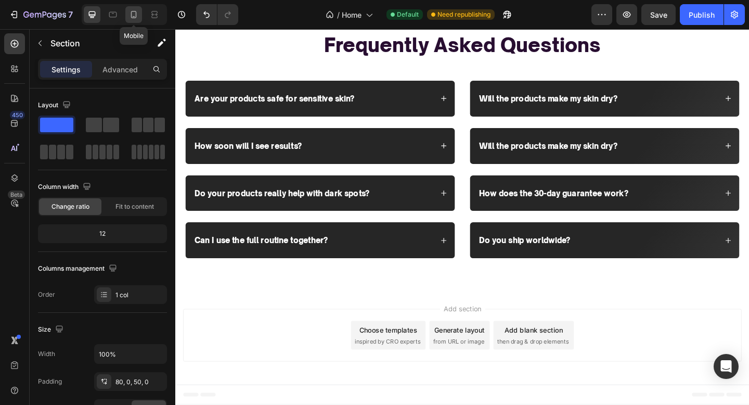
click at [127, 22] on div at bounding box center [133, 14] width 17 height 17
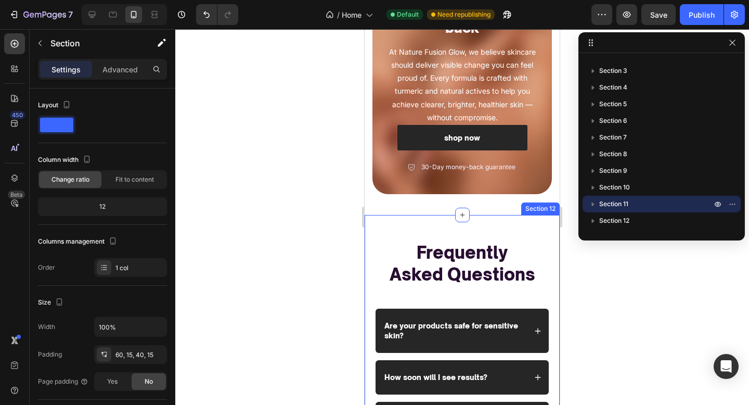
scroll to position [2321, 0]
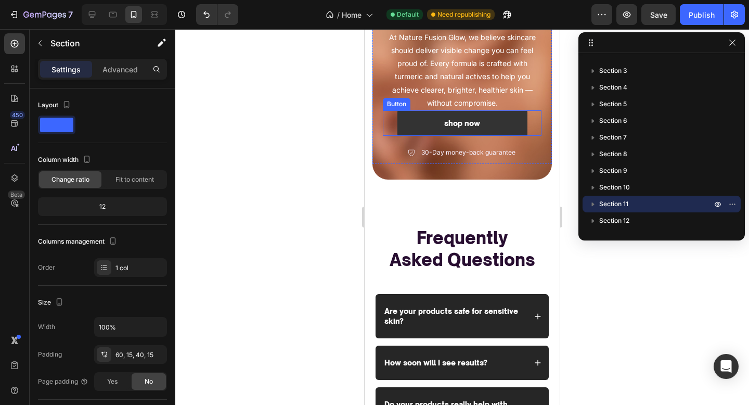
click at [407, 136] on link "shop now" at bounding box center [463, 122] width 130 height 25
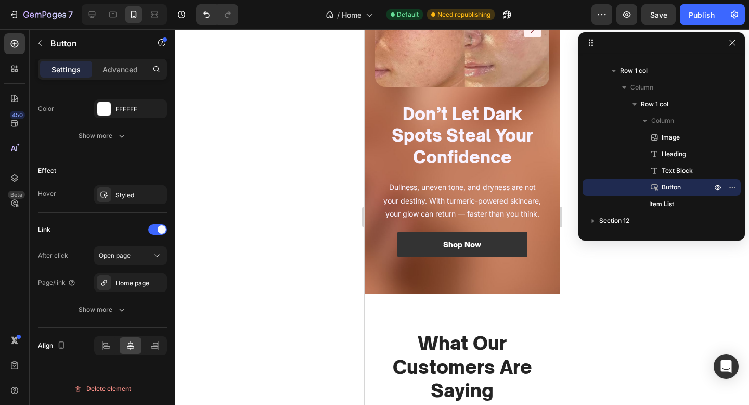
scroll to position [1392, 0]
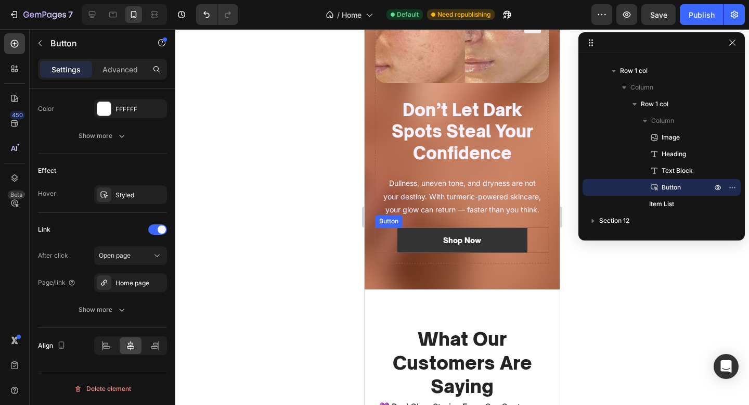
click at [411, 245] on link "Shop Now" at bounding box center [463, 239] width 130 height 25
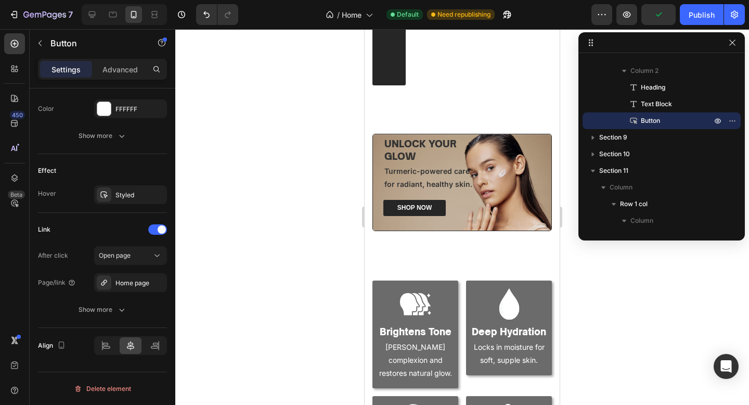
scroll to position [840, 0]
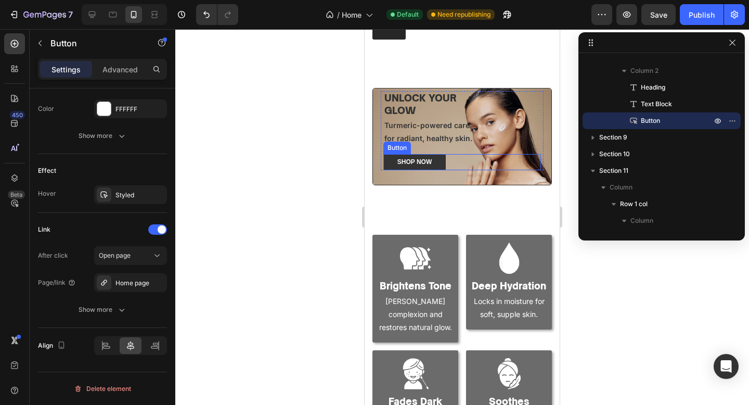
click at [434, 168] on link "SHOP NOW" at bounding box center [415, 162] width 62 height 17
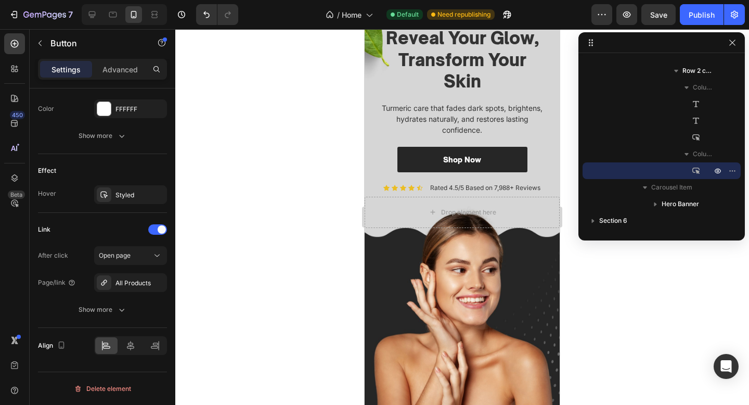
scroll to position [0, 0]
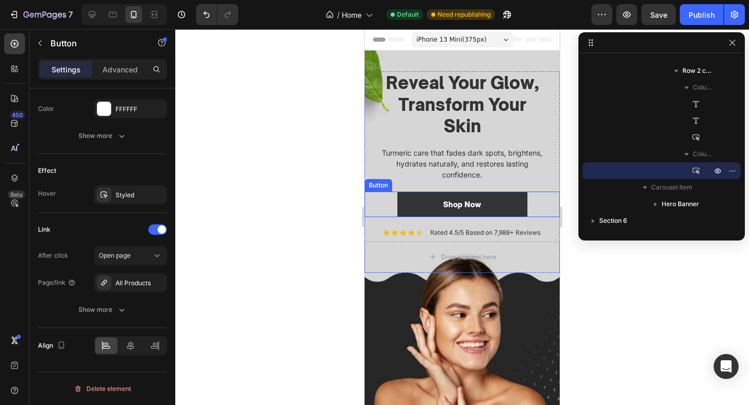
click at [400, 200] on link "Shop Now" at bounding box center [463, 204] width 130 height 25
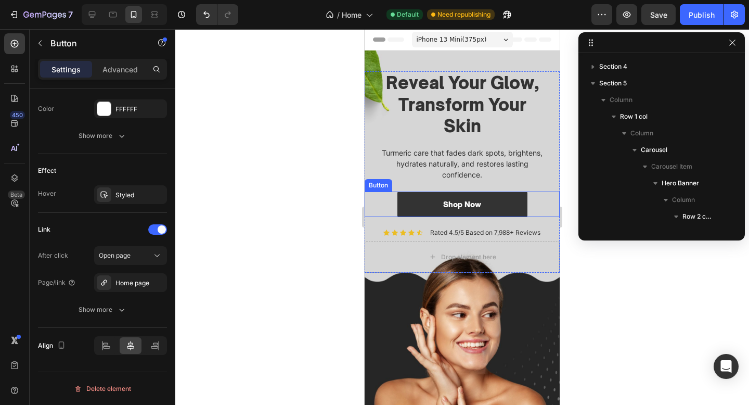
scroll to position [47, 0]
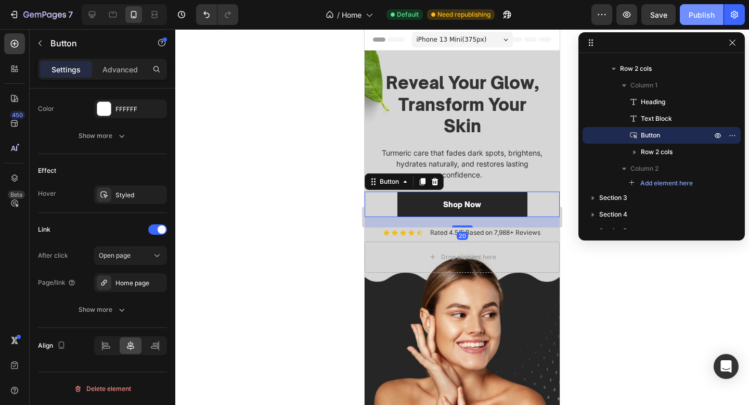
click at [704, 14] on div "Publish" at bounding box center [702, 14] width 26 height 11
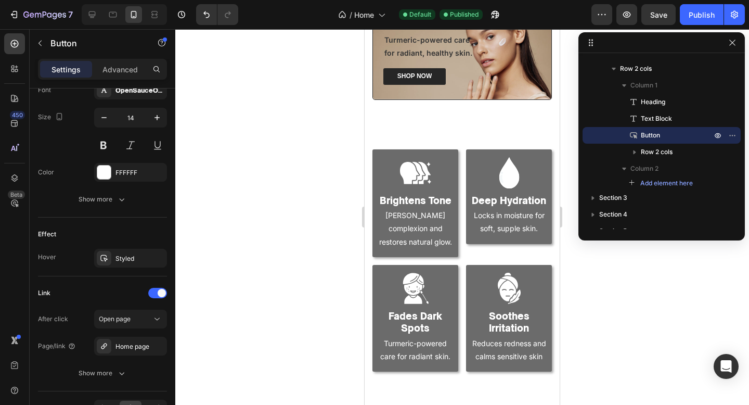
scroll to position [0, 0]
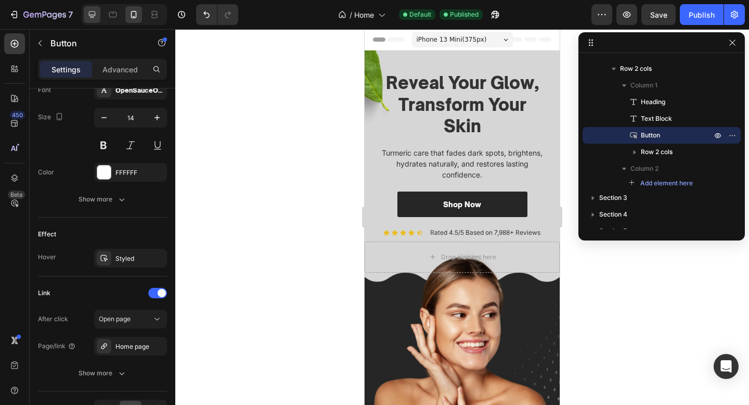
click at [86, 17] on div at bounding box center [92, 14] width 17 height 17
type input "16"
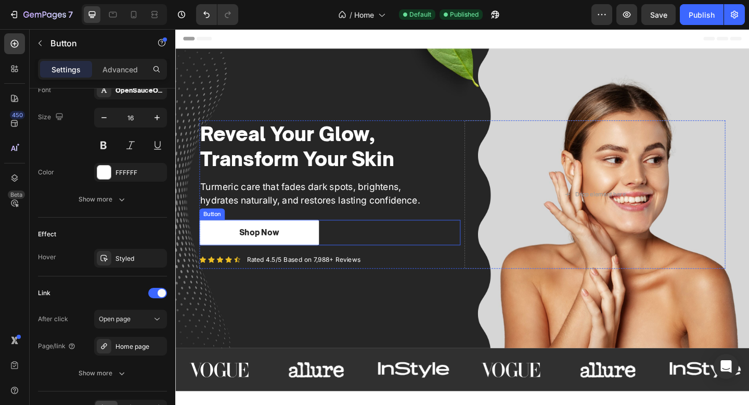
click at [418, 246] on div "Shop Now Button" at bounding box center [343, 251] width 284 height 28
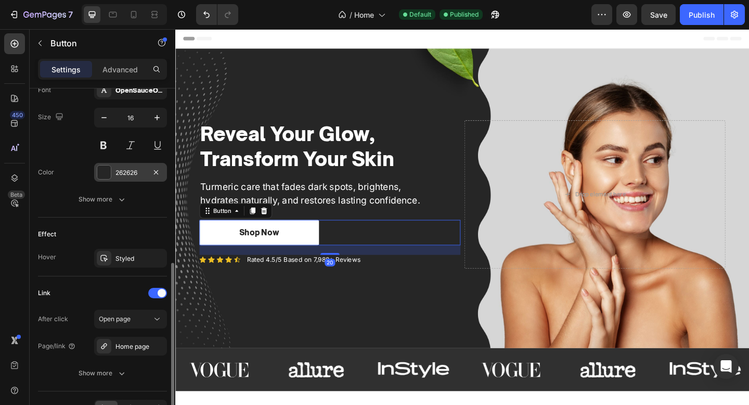
click at [127, 169] on div "262626" at bounding box center [131, 172] width 30 height 9
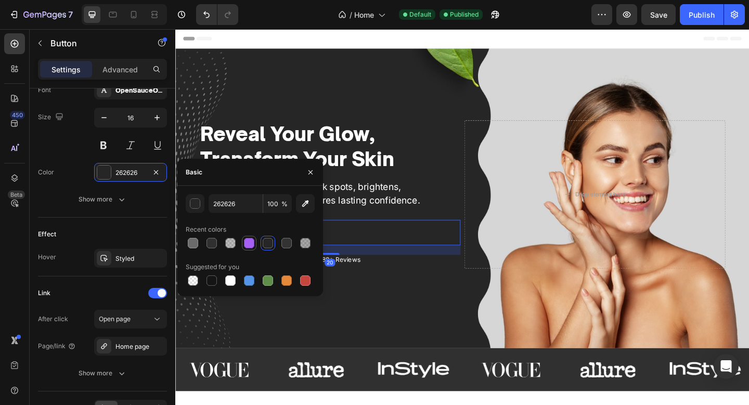
click at [252, 244] on div at bounding box center [249, 243] width 10 height 10
type input "A760F4"
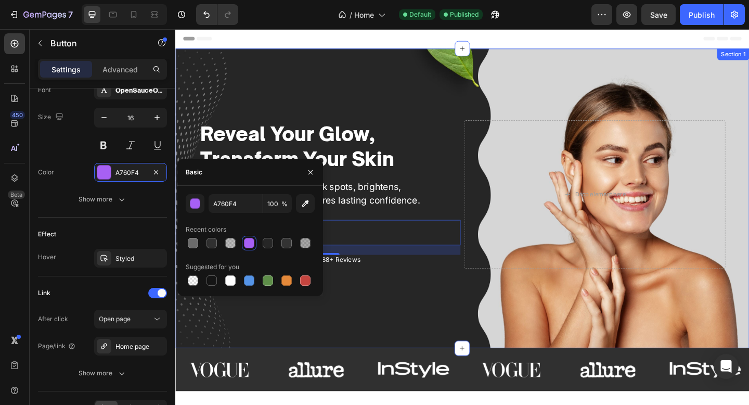
click at [348, 308] on div "Reveal Your Glow, Transform Your Skin Heading Turmeric care that fades dark spo…" at bounding box center [487, 213] width 624 height 326
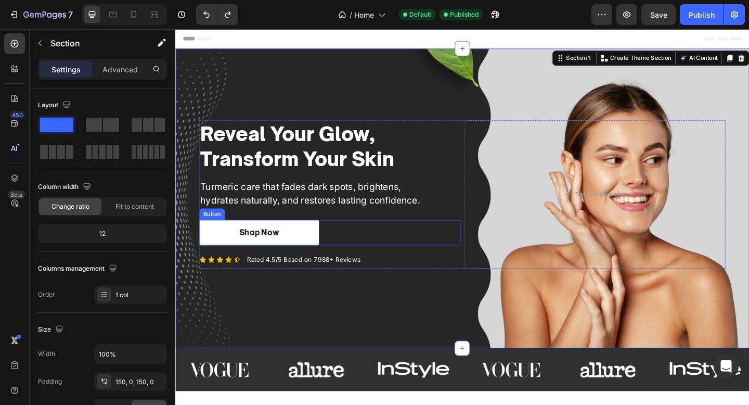
click at [365, 248] on div "Shop Now Button" at bounding box center [343, 251] width 284 height 28
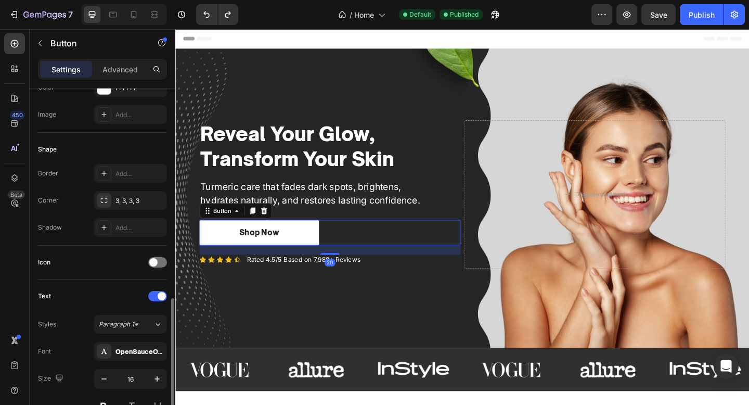
scroll to position [481, 0]
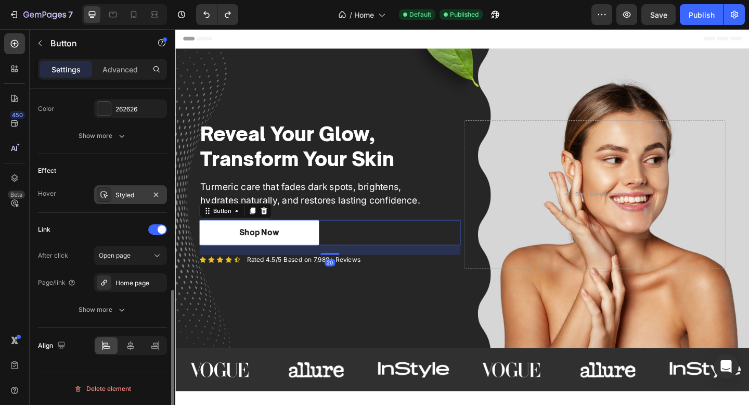
click at [133, 201] on div "Styled" at bounding box center [130, 194] width 73 height 19
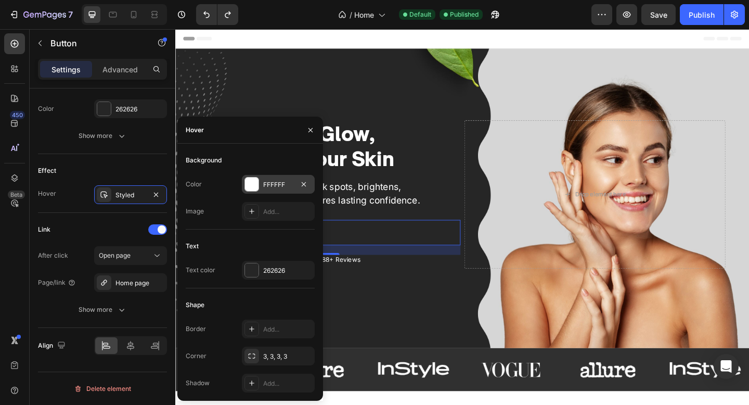
click at [283, 175] on div "FFFFFF" at bounding box center [278, 184] width 73 height 19
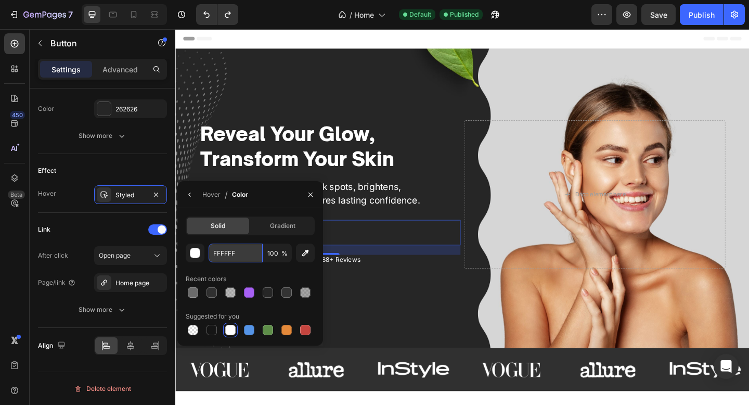
click at [239, 250] on input "FFFFFF" at bounding box center [236, 253] width 54 height 19
paste input "#d0a9f9"
type input "#d0a9f9"
click at [372, 344] on div "Reveal Your Glow, Transform Your Skin Heading Turmeric care that fades dark spo…" at bounding box center [487, 213] width 624 height 326
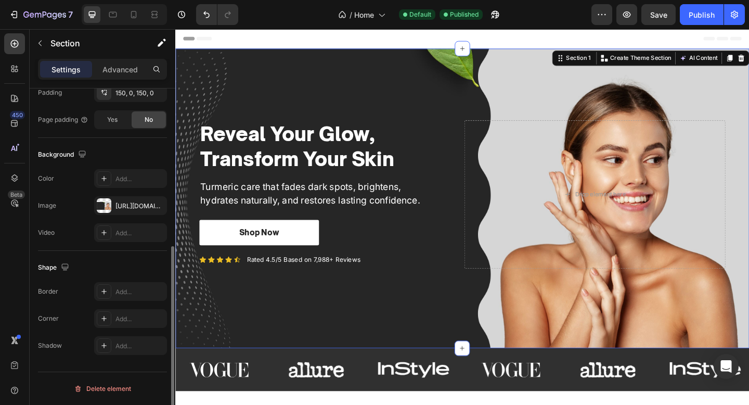
scroll to position [0, 0]
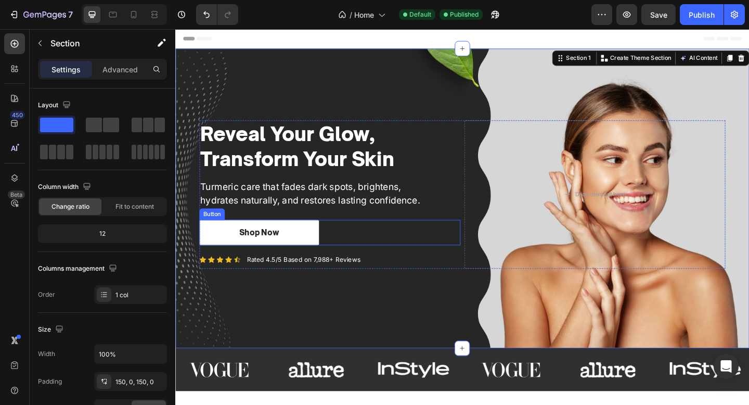
click at [349, 247] on div "Shop Now Button" at bounding box center [343, 251] width 284 height 28
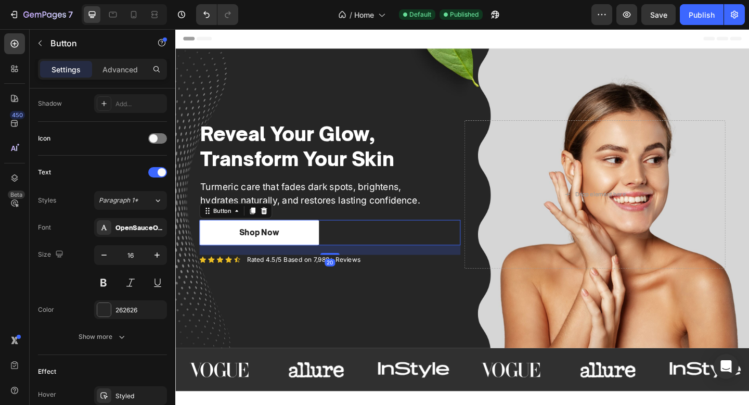
scroll to position [481, 0]
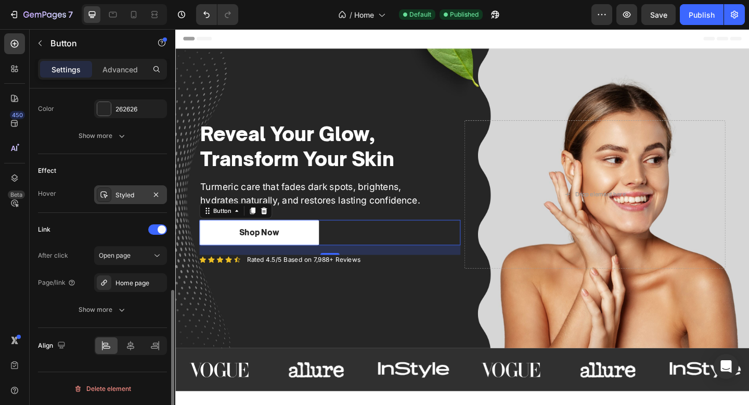
click at [130, 196] on div "Styled" at bounding box center [131, 194] width 30 height 9
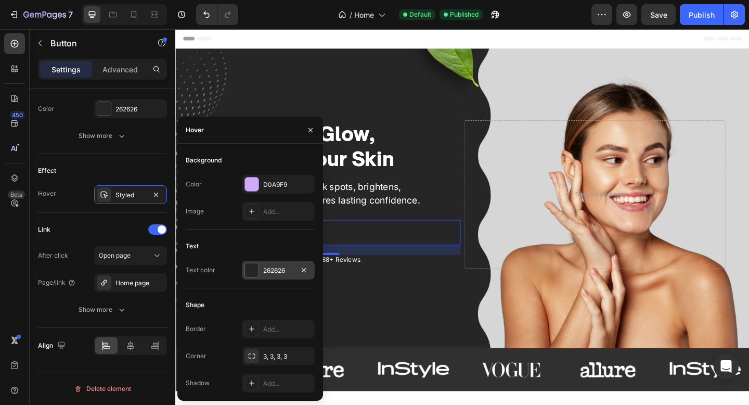
click at [284, 275] on div "262626" at bounding box center [278, 270] width 73 height 19
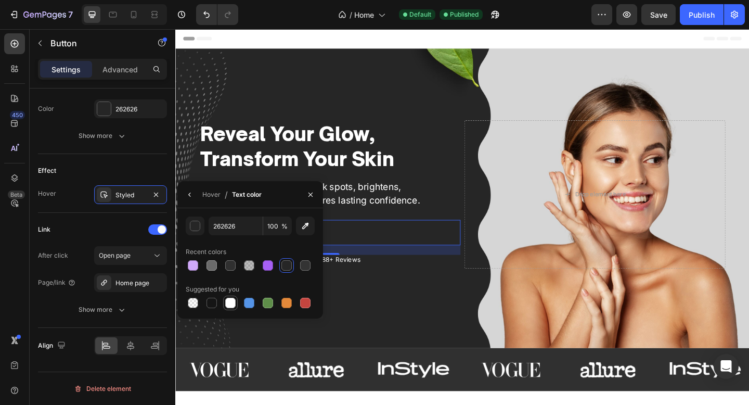
click at [233, 304] on div at bounding box center [230, 303] width 10 height 10
type input "FFFFFF"
click at [448, 338] on div "Reveal Your Glow, Transform Your Skin Heading Turmeric care that fades dark spo…" at bounding box center [487, 213] width 624 height 326
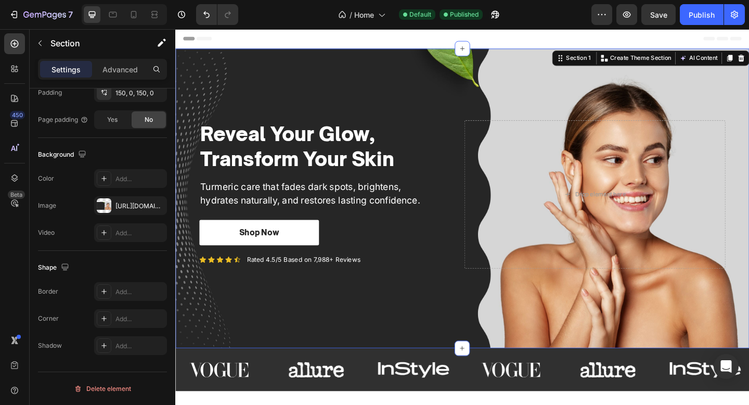
scroll to position [0, 0]
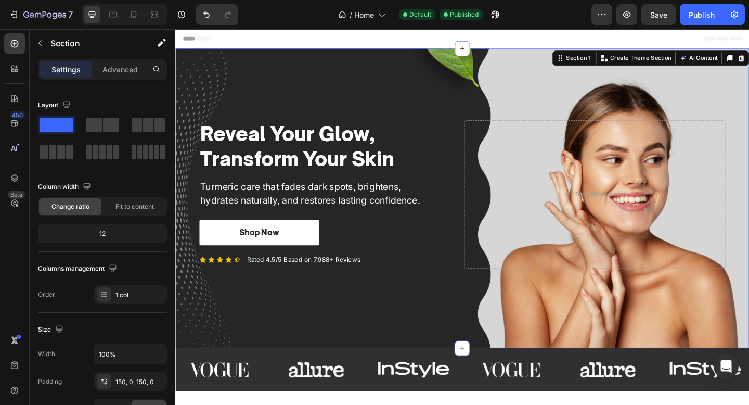
click at [319, 320] on div "Reveal Your Glow, Transform Your Skin Heading Turmeric care that fades dark spo…" at bounding box center [487, 213] width 624 height 326
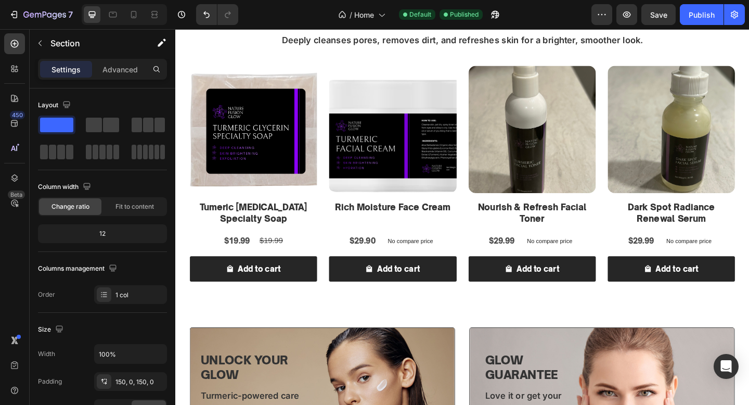
scroll to position [513, 0]
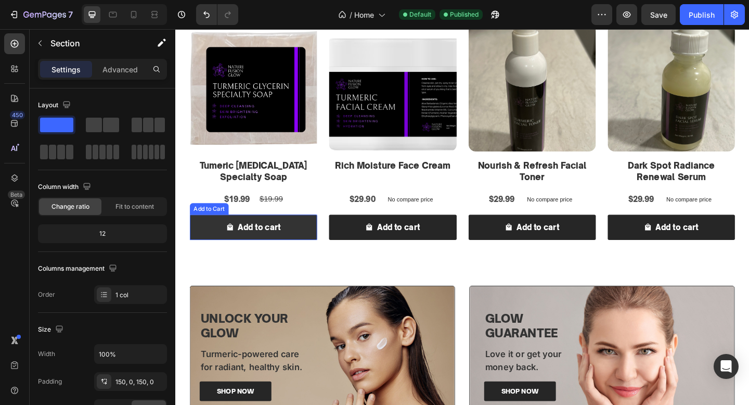
click at [291, 246] on button "Add to cart" at bounding box center [260, 245] width 138 height 28
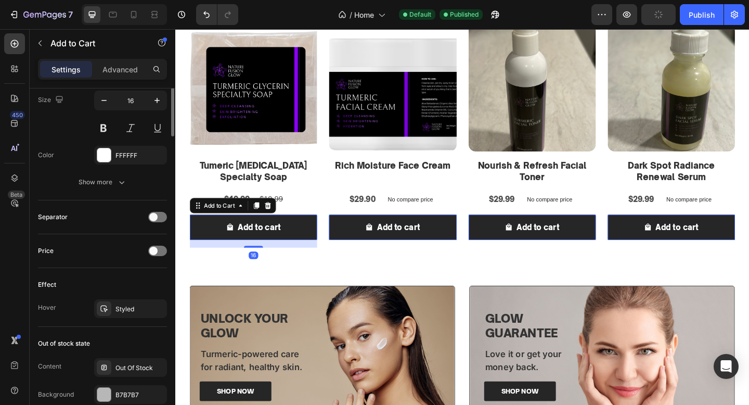
scroll to position [851, 0]
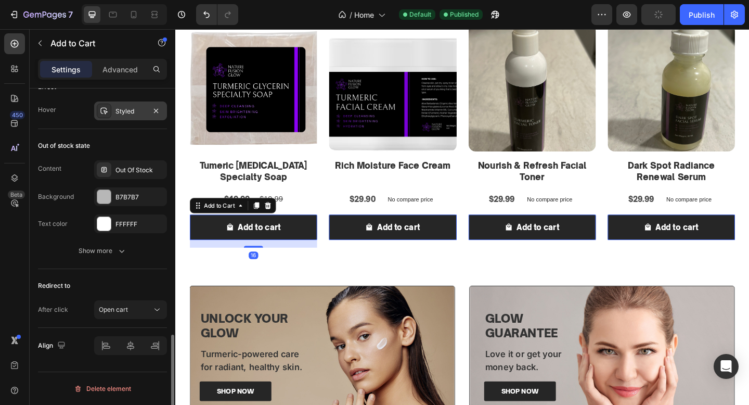
click at [122, 109] on div "Styled" at bounding box center [131, 111] width 30 height 9
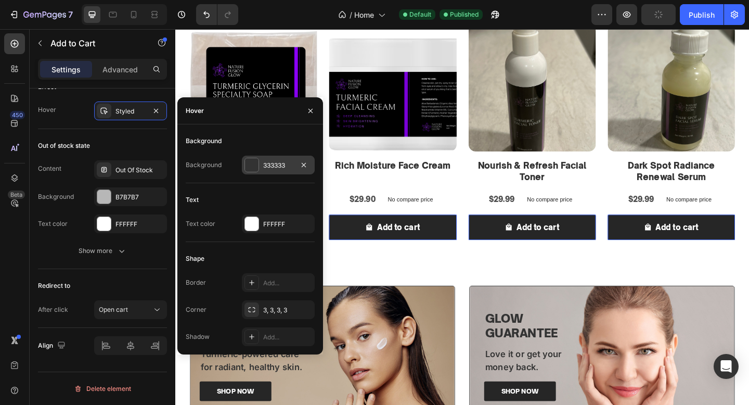
click at [289, 158] on div "333333" at bounding box center [278, 165] width 73 height 19
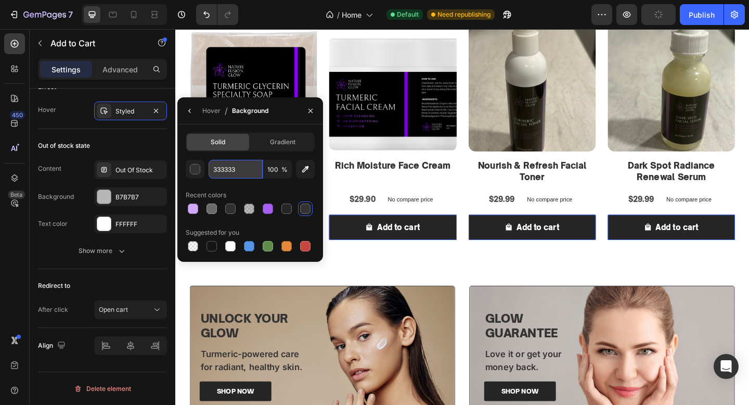
click at [237, 167] on input "333333" at bounding box center [236, 169] width 54 height 19
paste input "#d0a9f9"
type input "#d0a9f9"
click at [211, 112] on div "Hover" at bounding box center [211, 110] width 18 height 9
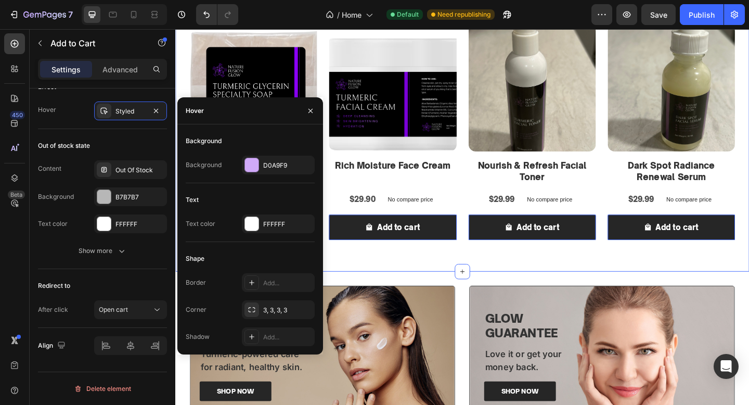
click at [397, 279] on div "Start fresh. Glow deeply. Heading Deeply cleanses pores, removes dirt, and refr…" at bounding box center [487, 101] width 624 height 383
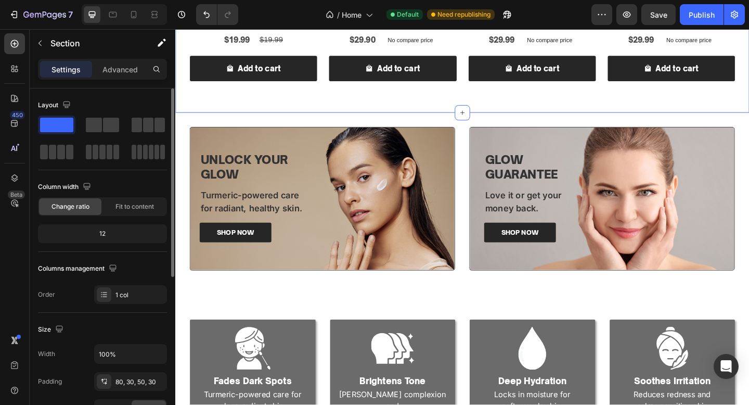
scroll to position [729, 0]
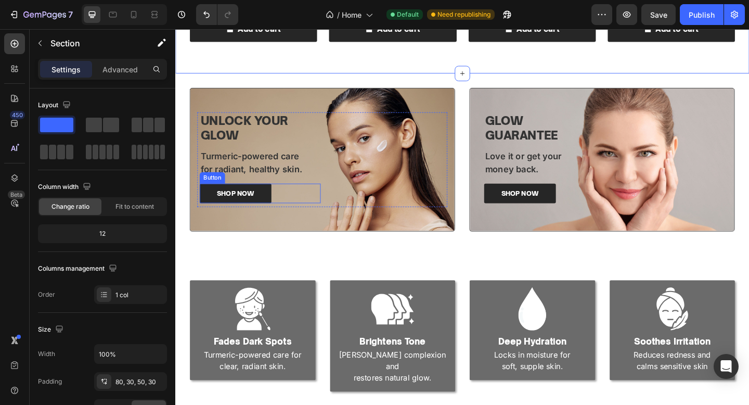
click at [289, 204] on div "SHOP NOW Button" at bounding box center [268, 207] width 132 height 21
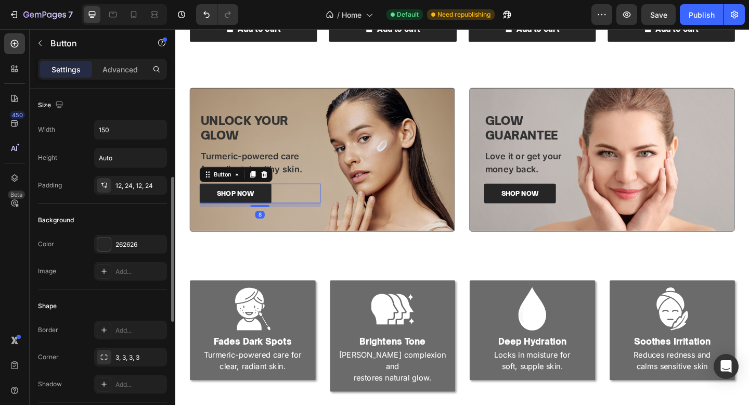
scroll to position [481, 0]
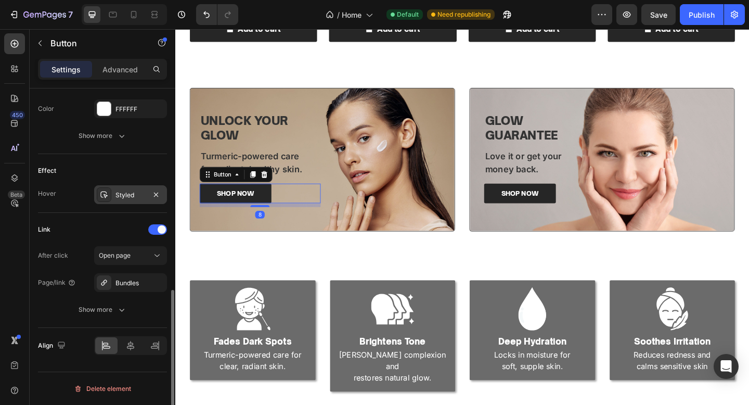
click at [132, 195] on div "Styled" at bounding box center [131, 194] width 30 height 9
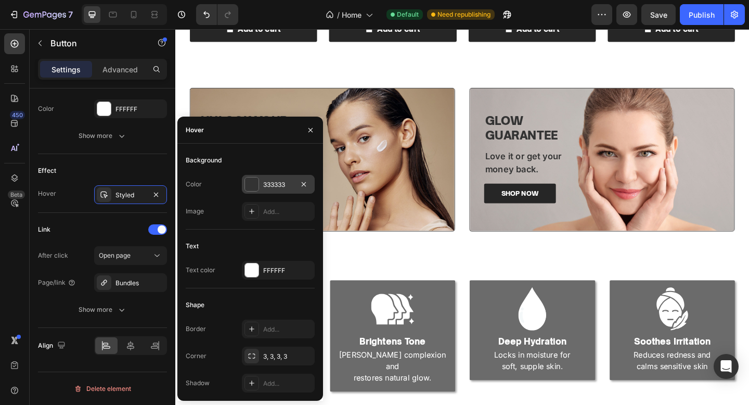
click at [266, 184] on div "333333" at bounding box center [278, 184] width 30 height 9
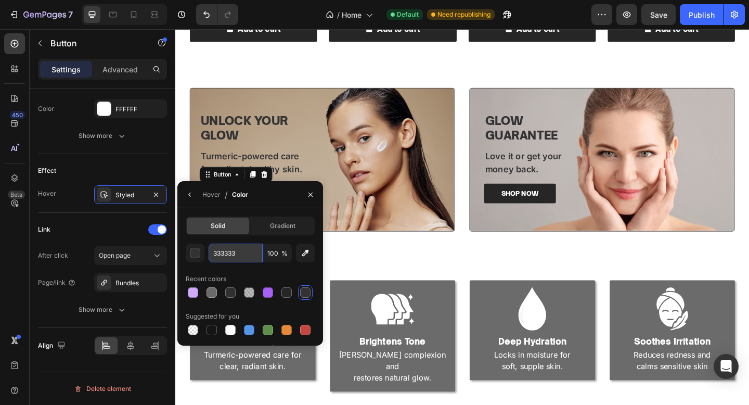
click at [240, 256] on input "333333" at bounding box center [236, 253] width 54 height 19
paste input "#d0a9f9"
type input "#d0a9f9"
click at [429, 215] on div "SHOP NOW Button" at bounding box center [404, 171] width 132 height 103
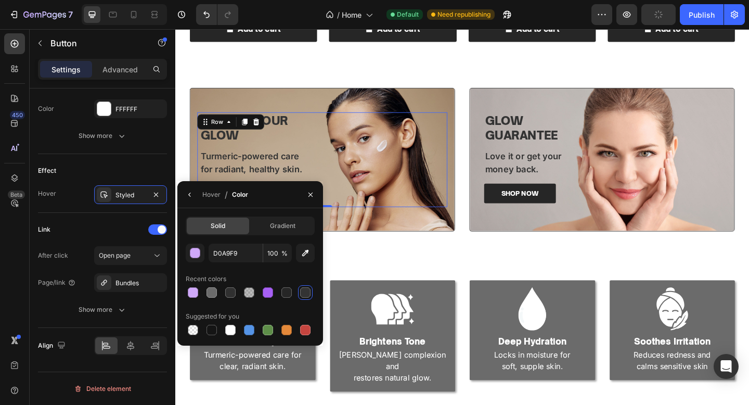
scroll to position [0, 0]
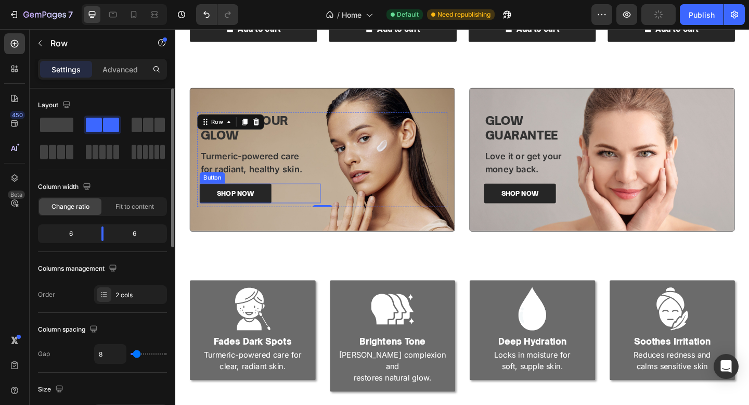
click at [282, 208] on div "SHOP NOW Button" at bounding box center [268, 207] width 132 height 21
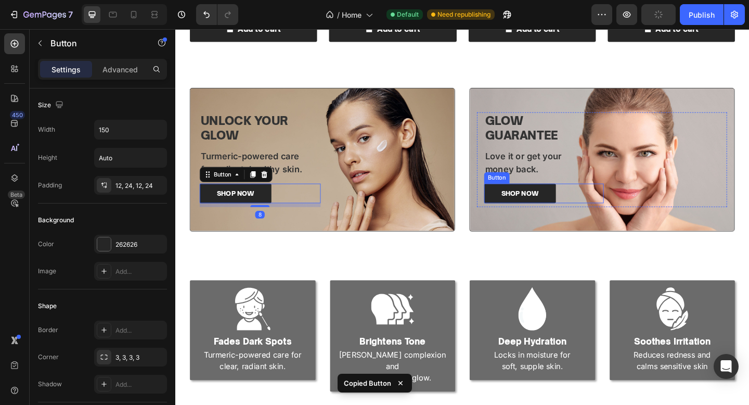
click at [632, 208] on div "SHOP NOW Button" at bounding box center [577, 207] width 130 height 21
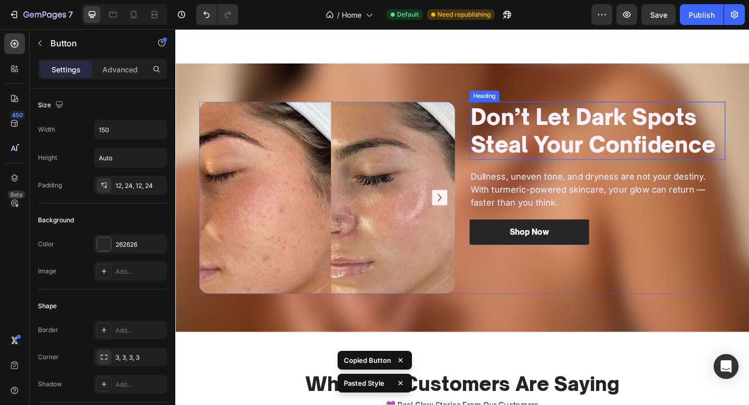
scroll to position [1284, 0]
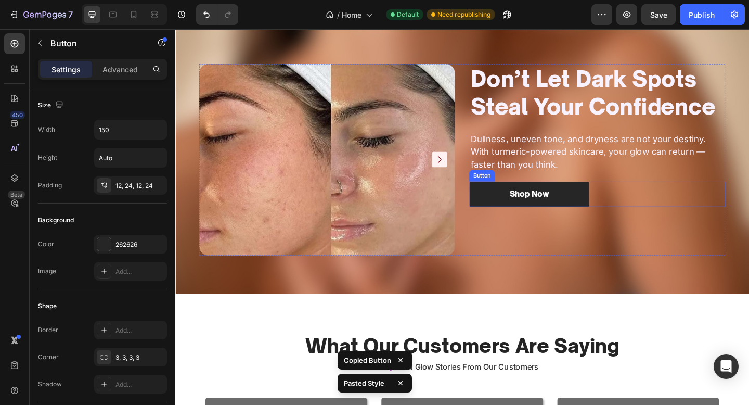
click at [650, 223] on div "Shop Now Button" at bounding box center [634, 209] width 278 height 28
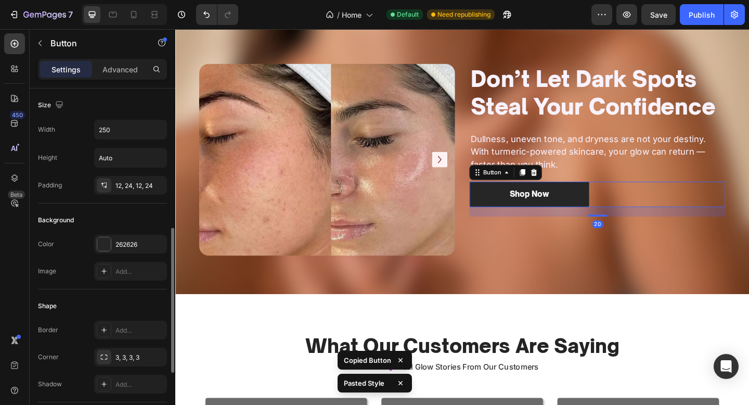
scroll to position [481, 0]
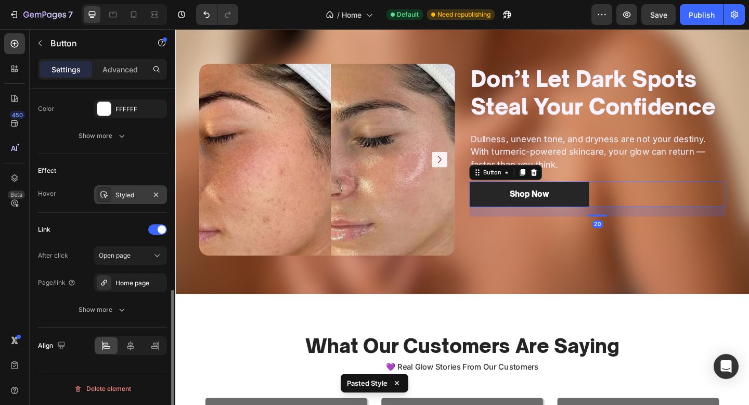
click at [133, 191] on div "Styled" at bounding box center [131, 194] width 30 height 9
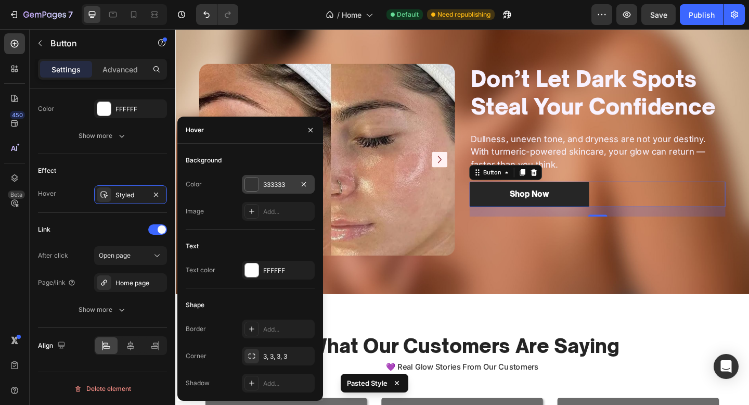
click at [285, 182] on div "333333" at bounding box center [278, 184] width 30 height 9
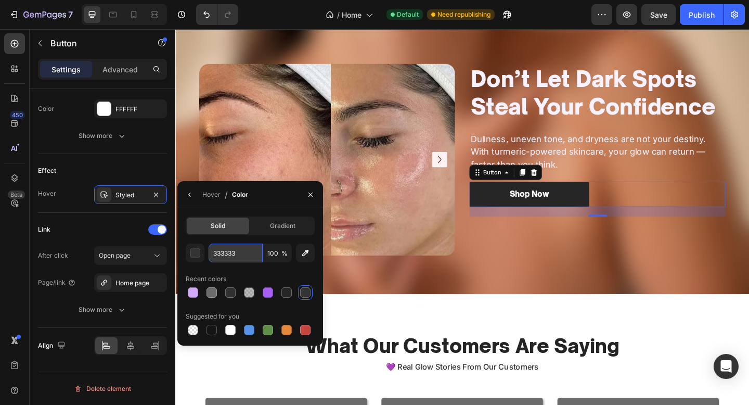
click at [243, 255] on input "333333" at bounding box center [236, 253] width 54 height 19
paste input "Copy element from Gempages!"
type input "Copy element from Gempages!"
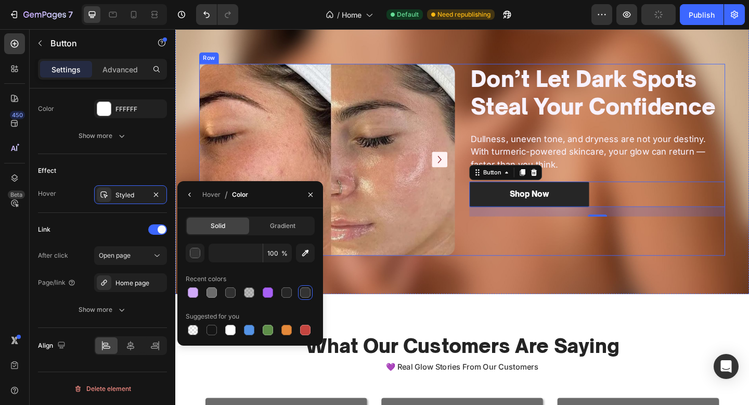
click at [507, 276] on div "Don’t Let Dark Spots Steal Your Confidence Heading Dullness, uneven tone, and d…" at bounding box center [634, 171] width 278 height 209
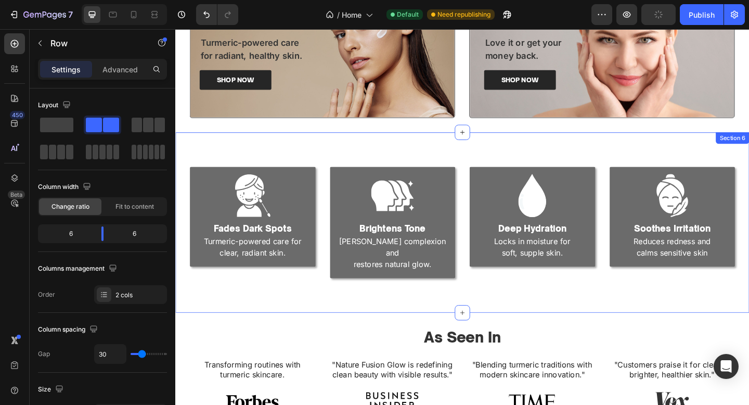
scroll to position [783, 0]
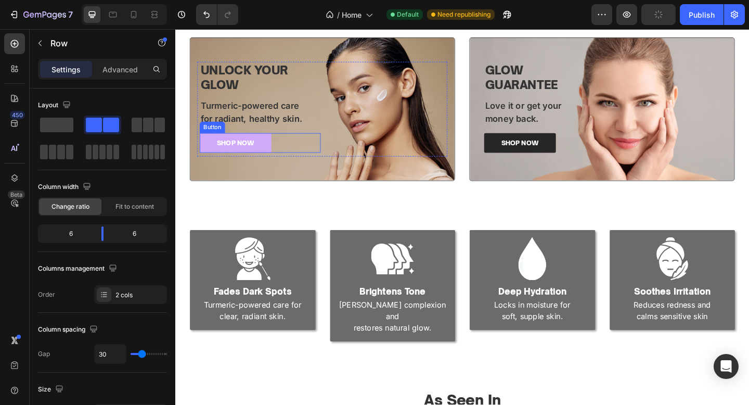
click at [270, 152] on link "SHOP NOW" at bounding box center [241, 153] width 78 height 21
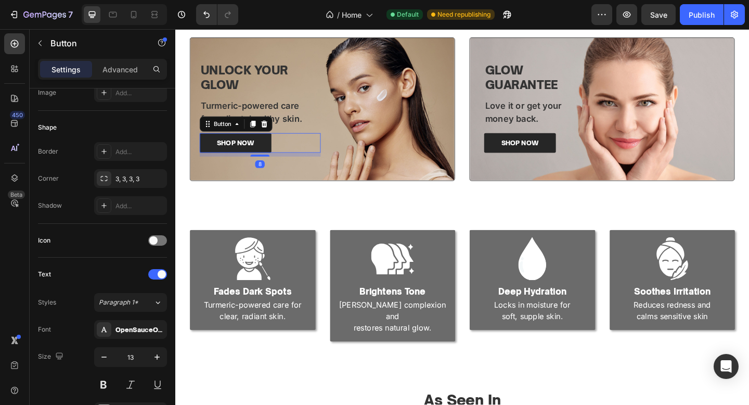
scroll to position [481, 0]
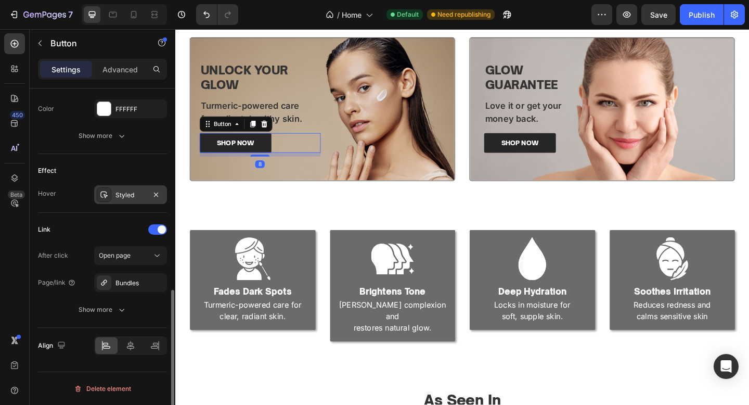
click at [143, 192] on div "Styled" at bounding box center [131, 194] width 30 height 9
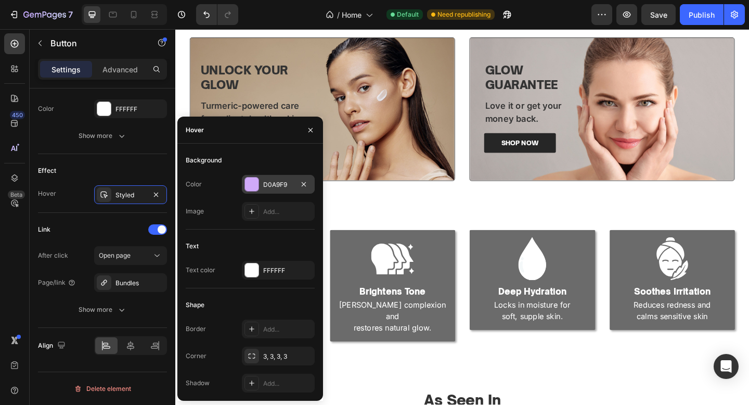
click at [279, 186] on div "D0A9F9" at bounding box center [278, 184] width 30 height 9
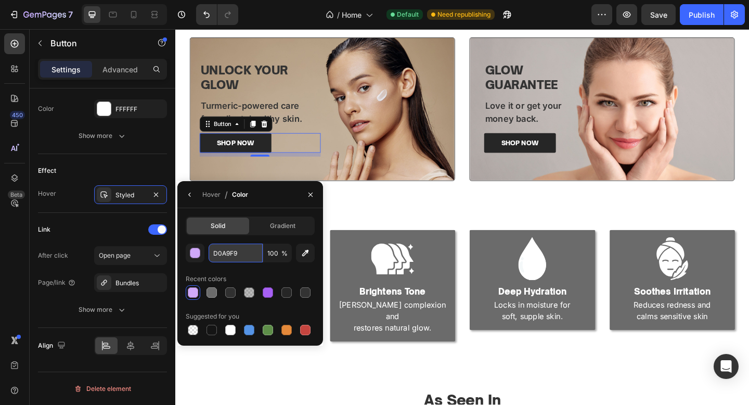
click at [253, 248] on input "D0A9F9" at bounding box center [236, 253] width 54 height 19
click at [520, 268] on div at bounding box center [564, 279] width 132 height 47
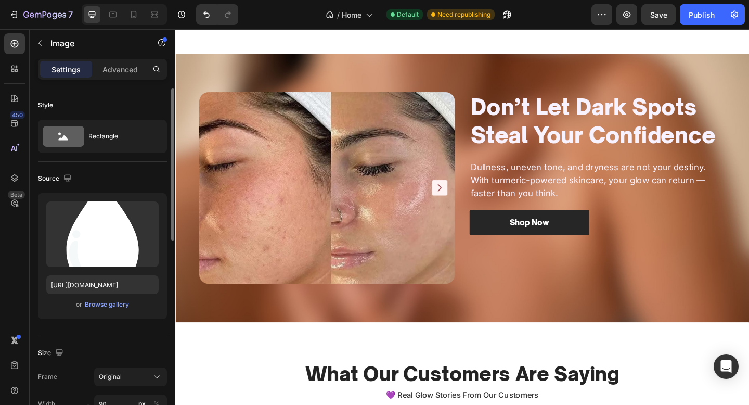
scroll to position [1290, 0]
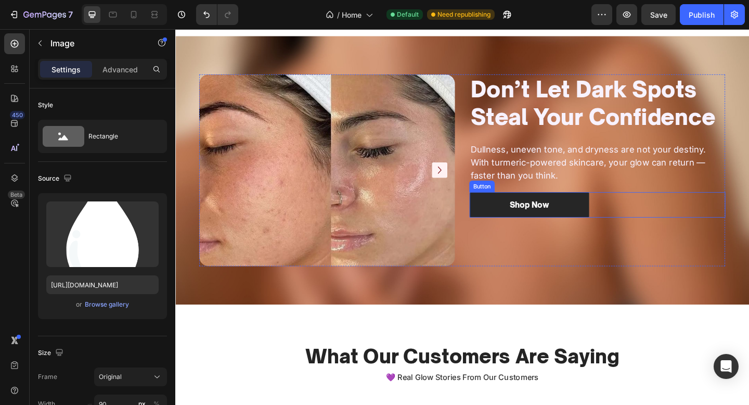
click at [675, 219] on div "Shop Now Button" at bounding box center [634, 221] width 278 height 28
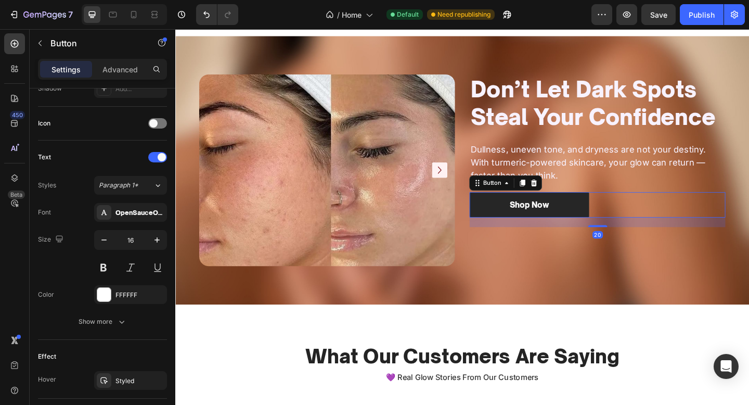
scroll to position [481, 0]
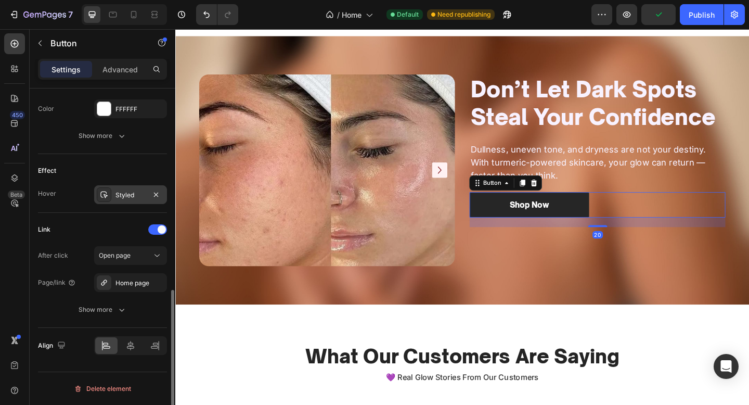
click at [129, 195] on div "Styled" at bounding box center [131, 194] width 30 height 9
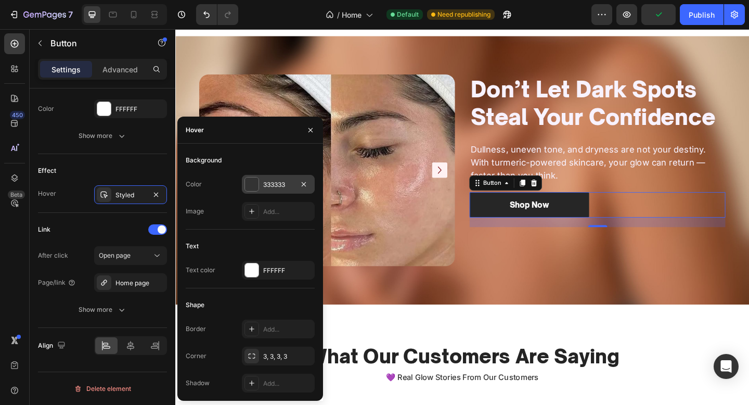
click at [277, 189] on div "333333" at bounding box center [278, 184] width 73 height 19
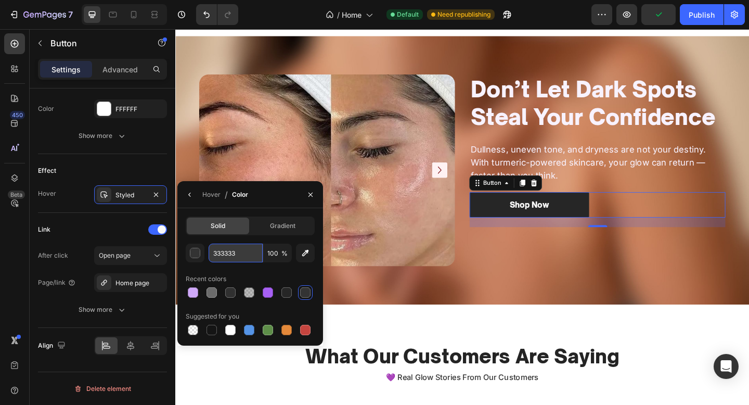
click at [258, 251] on input "333333" at bounding box center [236, 253] width 54 height 19
paste input "D0A9F9"
type input "D0A9F9"
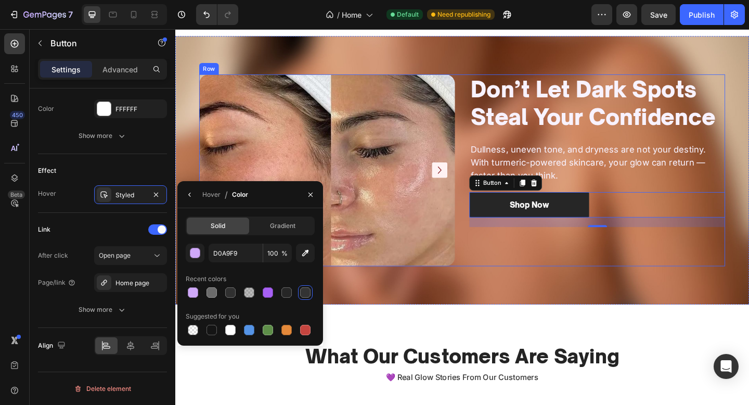
click at [499, 265] on div "Don’t Let Dark Spots Steal Your Confidence Heading Dullness, uneven tone, and d…" at bounding box center [634, 183] width 278 height 209
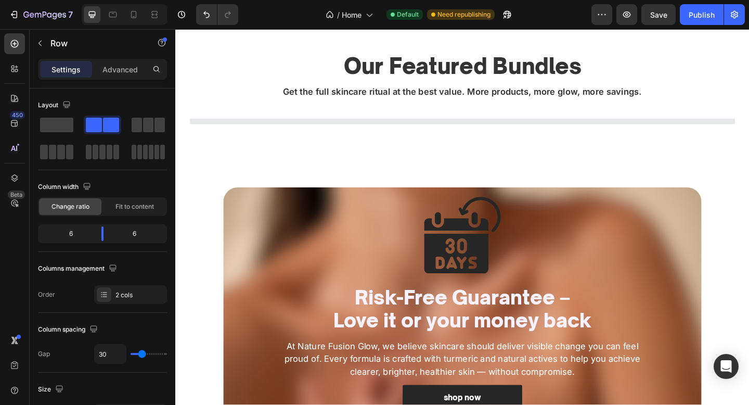
scroll to position [1987, 0]
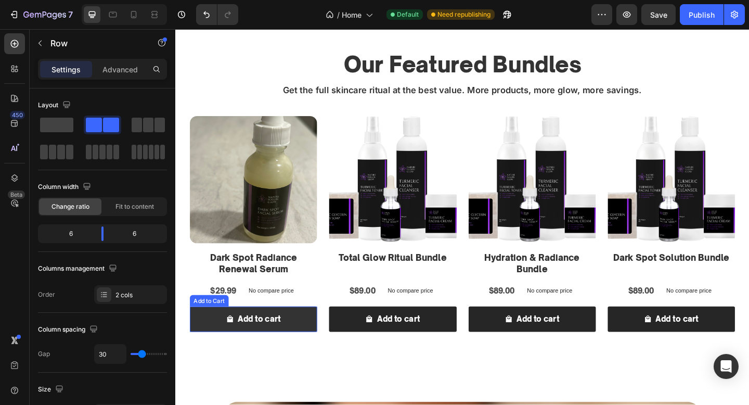
click at [300, 346] on button "Add to cart" at bounding box center [260, 345] width 138 height 28
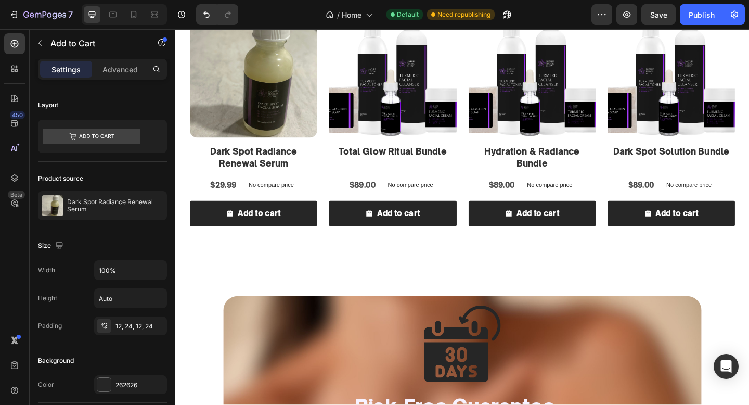
scroll to position [2032, 0]
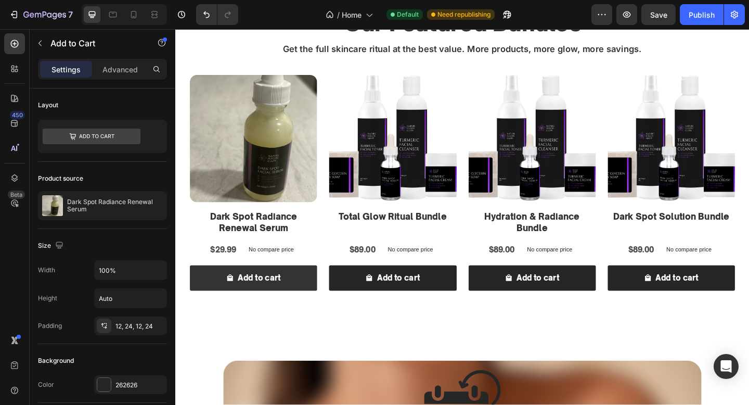
click at [306, 290] on button "Add to cart" at bounding box center [260, 300] width 138 height 28
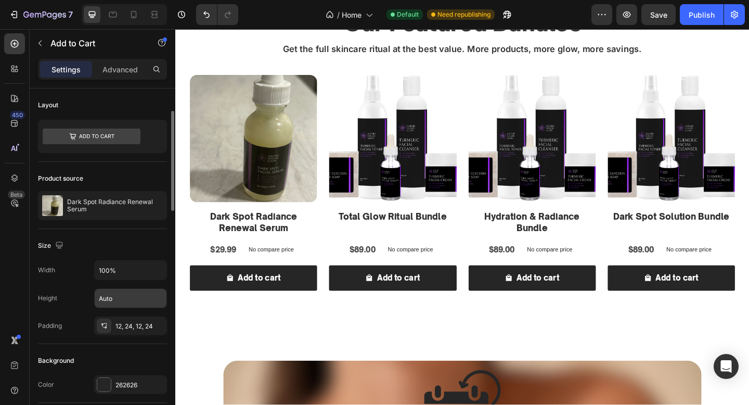
scroll to position [851, 0]
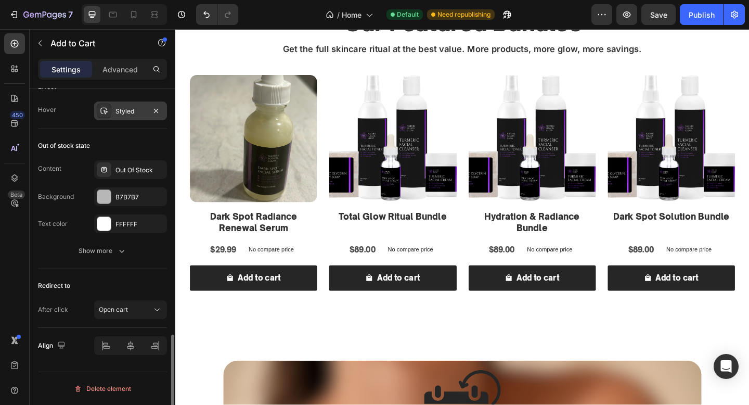
click at [128, 116] on div "Styled" at bounding box center [130, 110] width 73 height 19
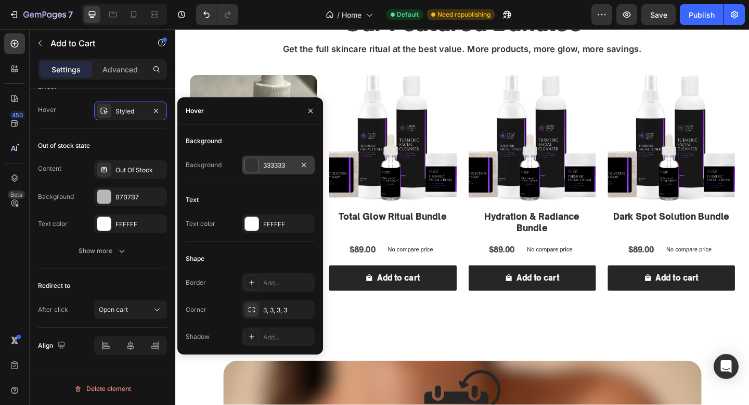
click at [272, 162] on div "333333" at bounding box center [278, 165] width 30 height 9
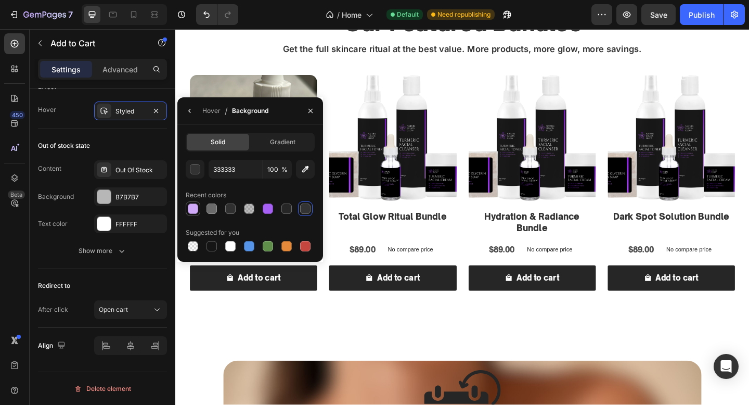
click at [195, 205] on div at bounding box center [193, 208] width 10 height 10
type input "D0A9F9"
click at [329, 260] on div "Product Images Total Glow Ritual Bundle Product Title $89.00 Product Price Prod…" at bounding box center [260, 200] width 138 height 243
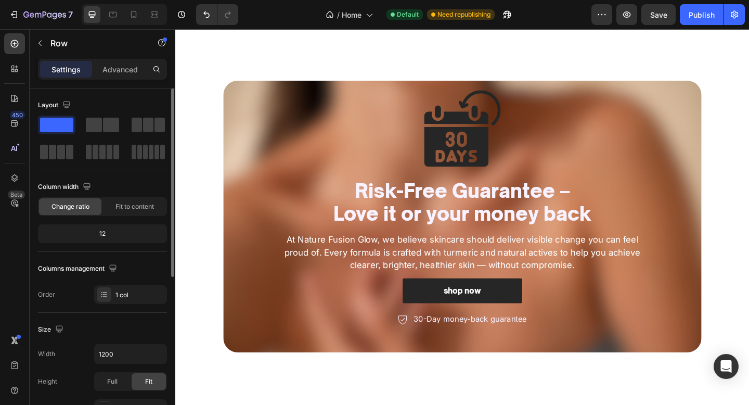
scroll to position [2381, 0]
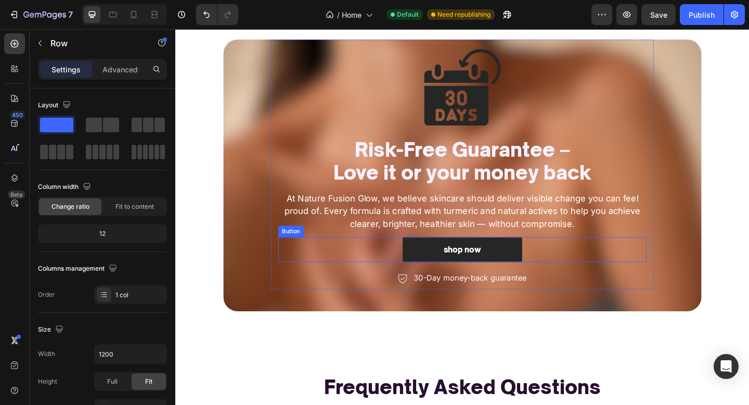
click at [599, 261] on div "shop now Button" at bounding box center [487, 270] width 401 height 28
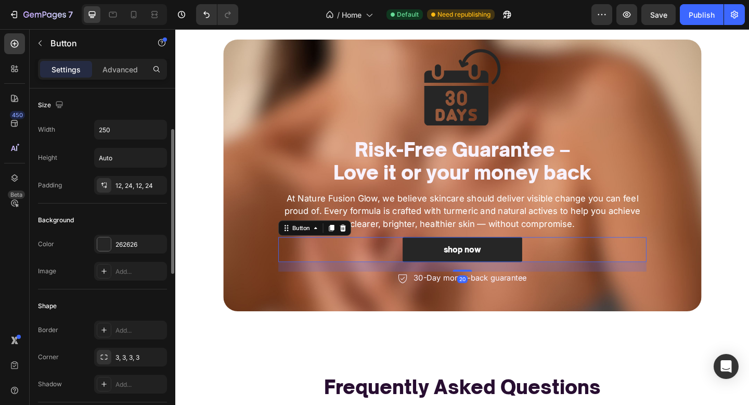
scroll to position [481, 0]
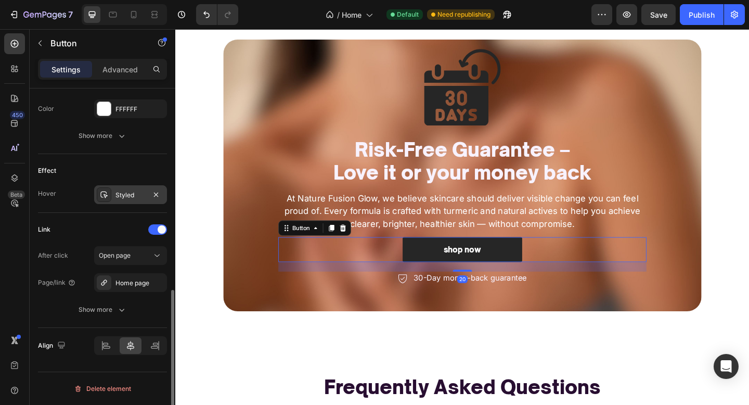
click at [131, 196] on div "Styled" at bounding box center [131, 194] width 30 height 9
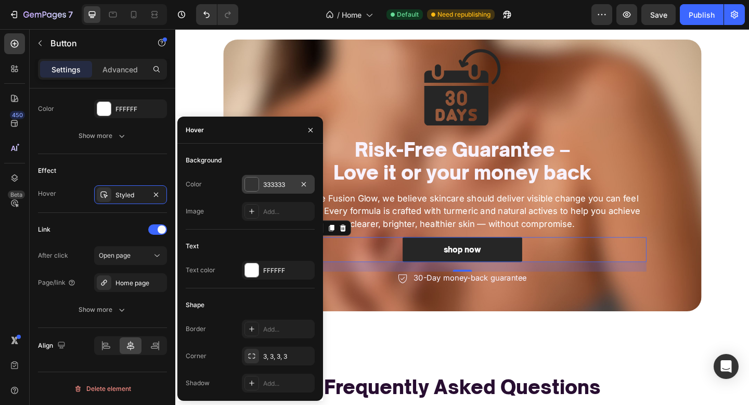
click at [271, 178] on div "333333" at bounding box center [278, 184] width 73 height 19
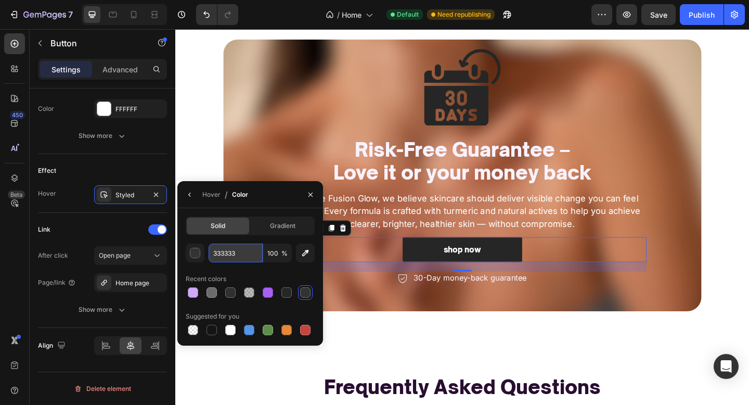
click at [246, 247] on input "333333" at bounding box center [236, 253] width 54 height 19
paste input "D0A9F9"
type input "D0A9F9"
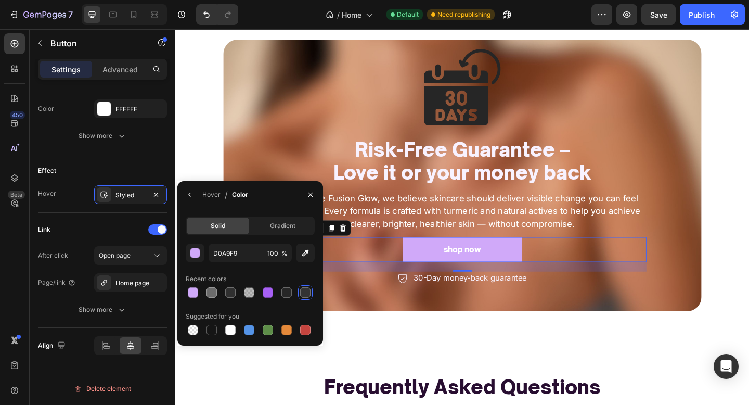
click at [464, 258] on link "shop now" at bounding box center [488, 270] width 130 height 28
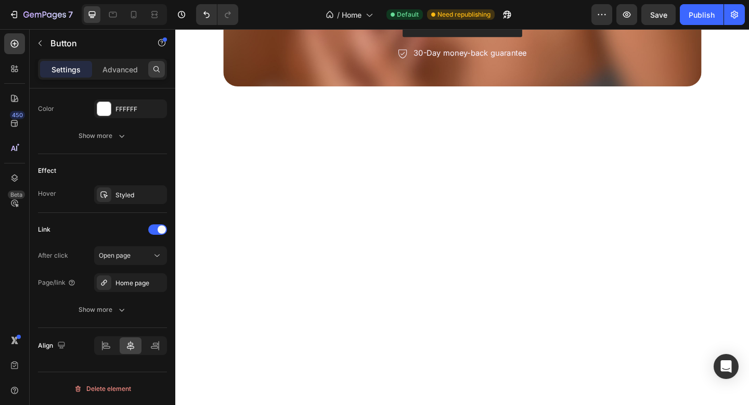
scroll to position [1970, 0]
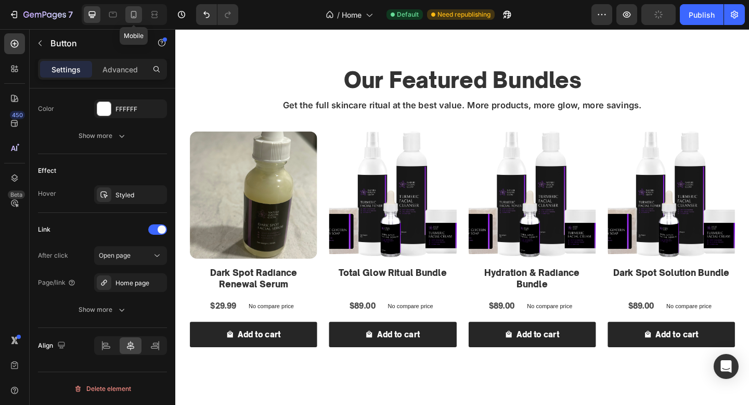
click at [141, 18] on div at bounding box center [133, 14] width 17 height 17
type input "14"
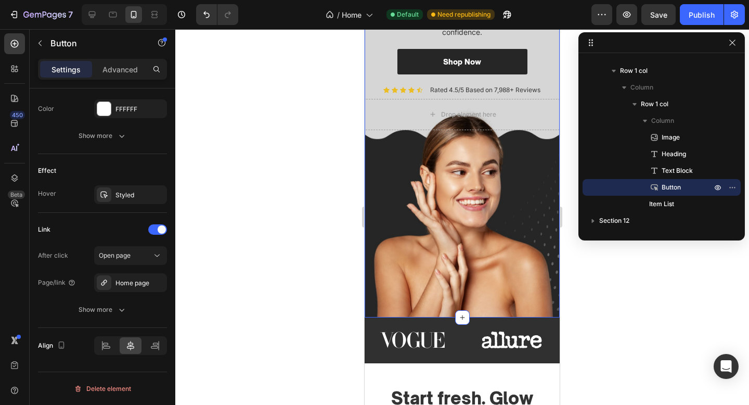
scroll to position [23, 0]
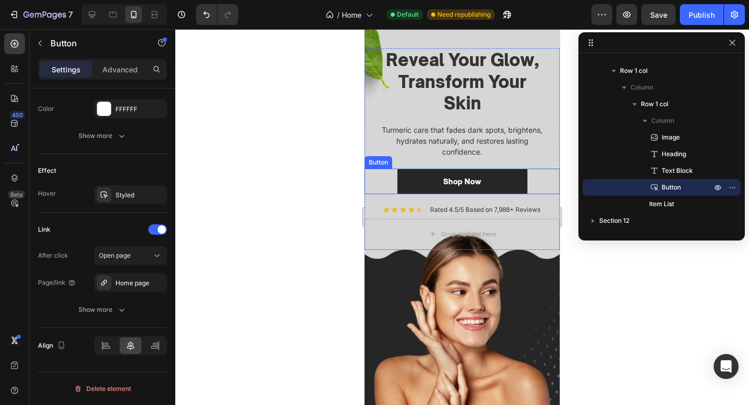
click at [547, 177] on div "Shop Now Button" at bounding box center [462, 181] width 195 height 25
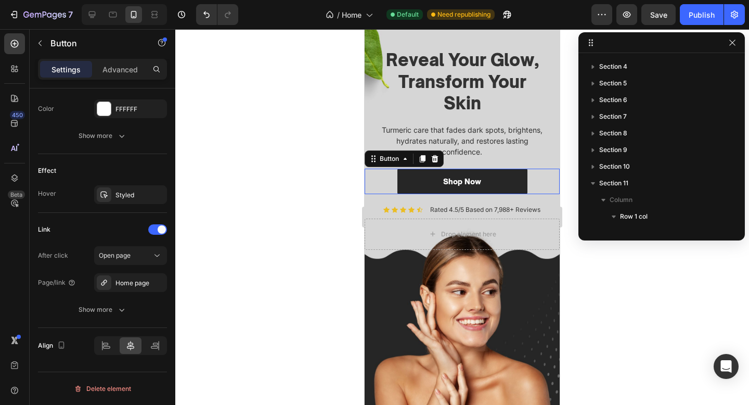
scroll to position [47, 0]
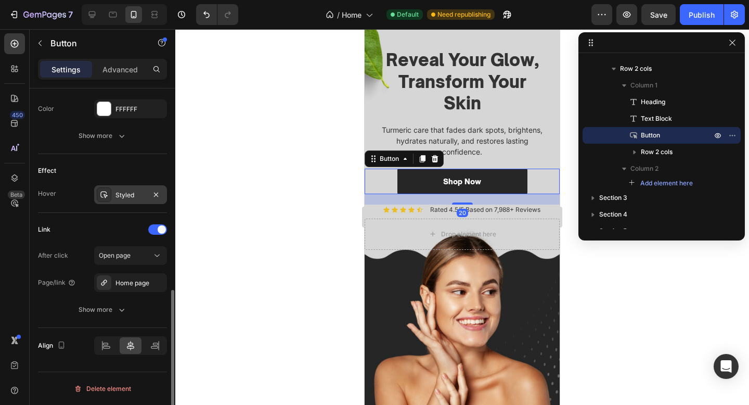
click at [129, 194] on div "Styled" at bounding box center [131, 194] width 30 height 9
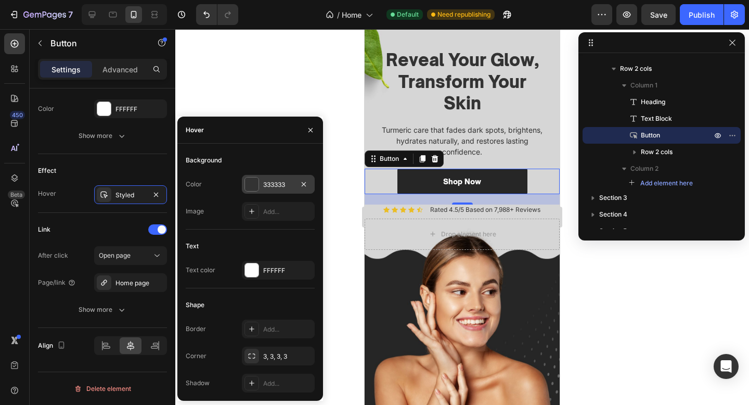
click at [283, 177] on div "333333" at bounding box center [278, 184] width 73 height 19
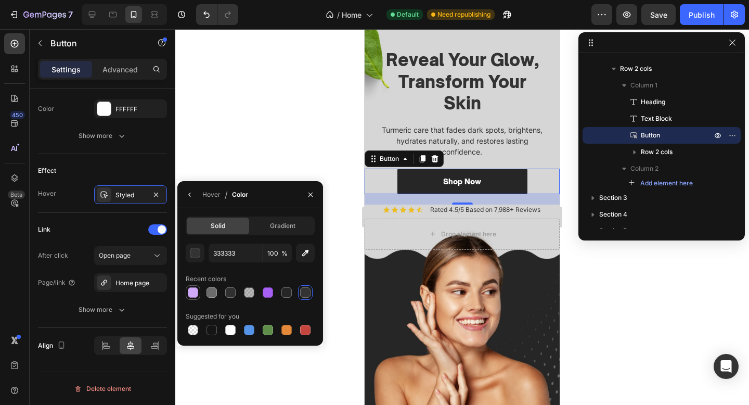
click at [186, 292] on div at bounding box center [193, 292] width 15 height 15
type input "D0A9F9"
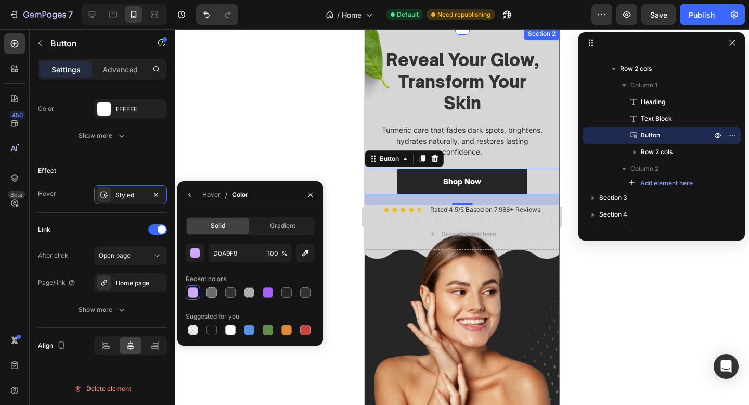
click at [526, 251] on div "Reveal Your Glow, Transform Your Skin Heading Turmeric care that fades dark spo…" at bounding box center [462, 232] width 195 height 368
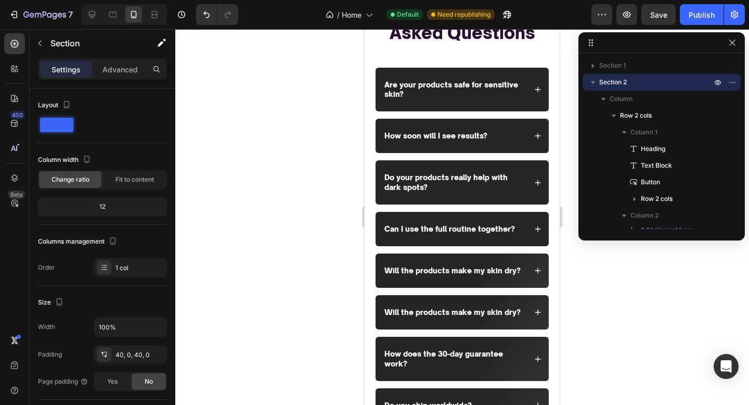
scroll to position [3443, 0]
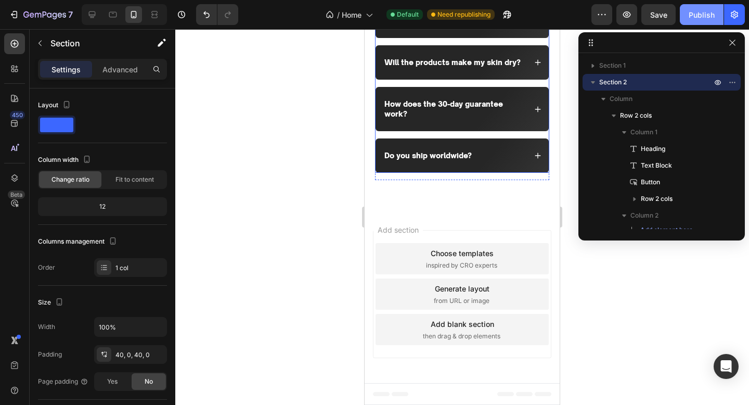
click at [704, 7] on button "Publish" at bounding box center [702, 14] width 44 height 21
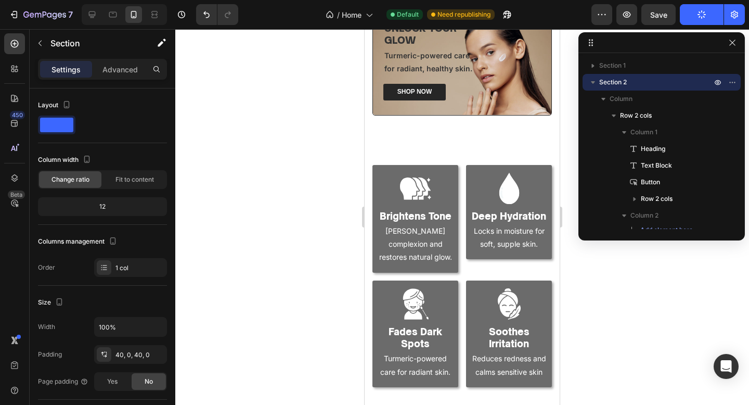
scroll to position [0, 0]
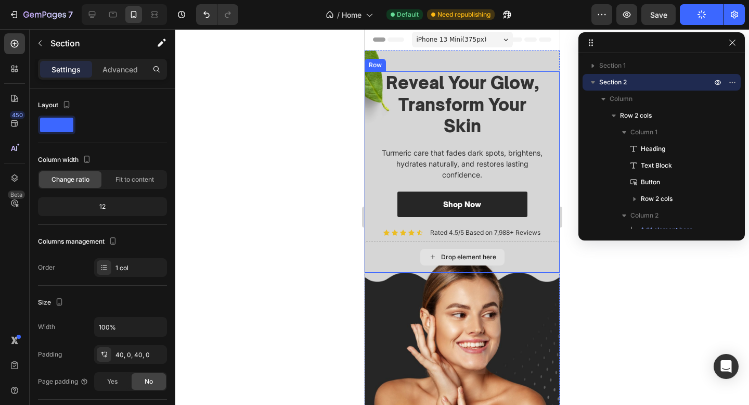
click at [433, 256] on icon at bounding box center [433, 256] width 8 height 9
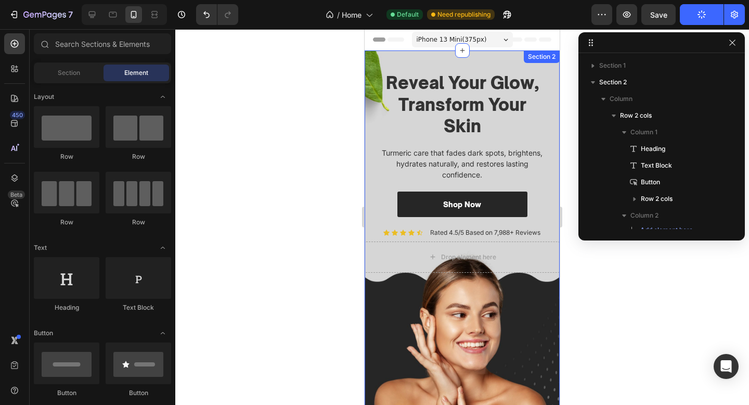
click at [463, 66] on div "Reveal Your Glow, Transform Your Skin Heading Turmeric care that fades dark spo…" at bounding box center [462, 255] width 195 height 410
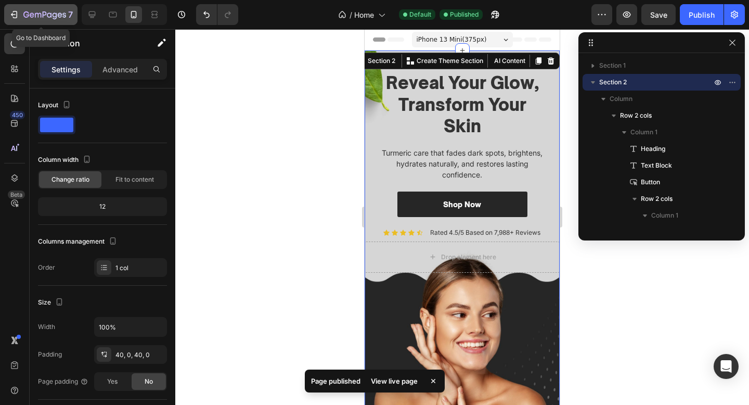
click at [26, 17] on icon "button" at bounding box center [26, 14] width 6 height 6
